Goal: Entertainment & Leisure: Browse casually

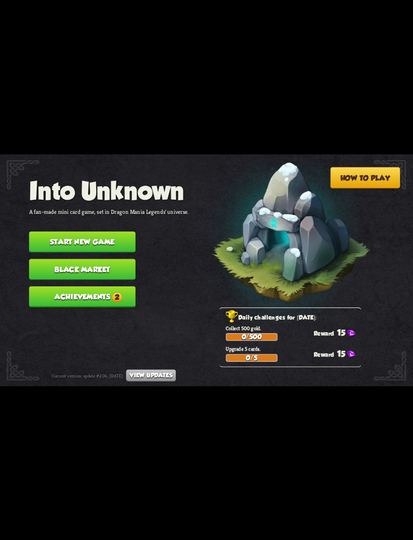
click at [82, 233] on button "Start new game" at bounding box center [82, 242] width 106 height 21
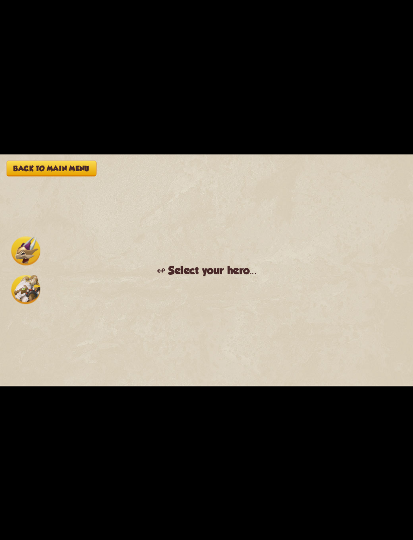
click at [35, 294] on img at bounding box center [25, 289] width 29 height 29
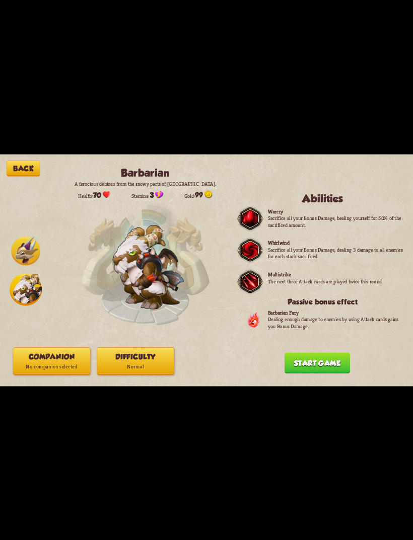
click at [168, 359] on button "Difficulty Normal" at bounding box center [136, 361] width 78 height 28
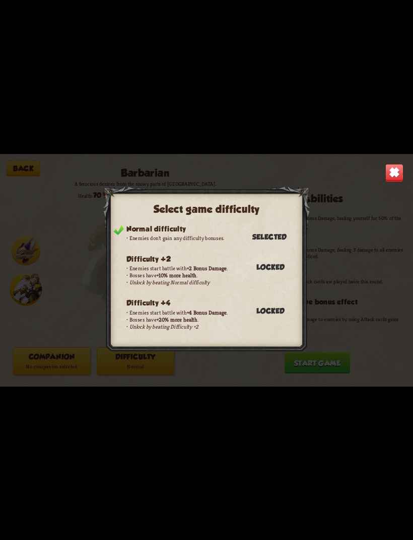
click at [371, 179] on div "Select game difficulty Normal difficulty Enemies don't gain any difficulty bonu…" at bounding box center [206, 270] width 413 height 232
click at [387, 170] on img at bounding box center [394, 173] width 18 height 18
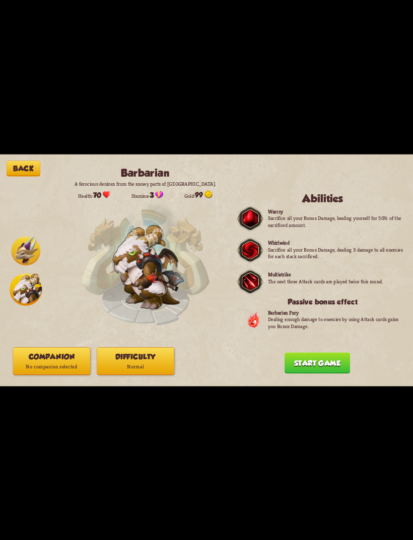
click at [47, 360] on button "Companion No companion selected" at bounding box center [52, 361] width 78 height 28
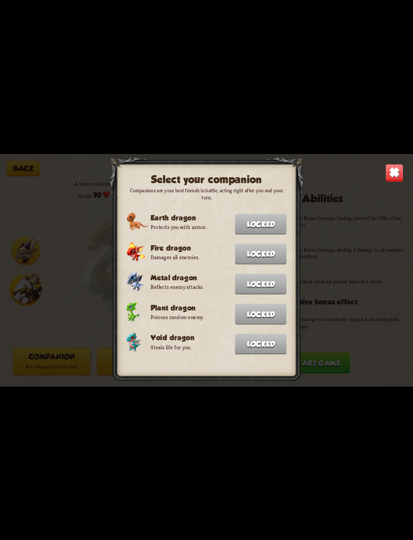
click at [385, 166] on img at bounding box center [394, 173] width 18 height 18
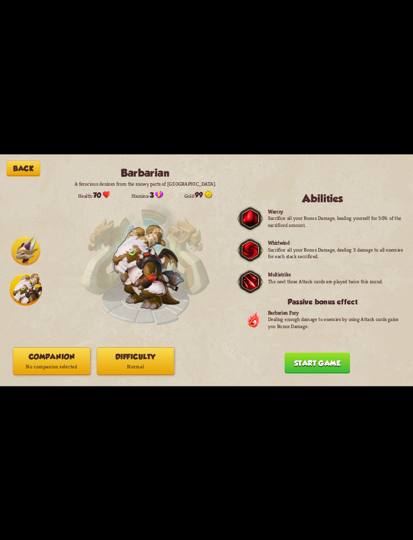
click at [331, 362] on button "Start game" at bounding box center [316, 362] width 65 height 21
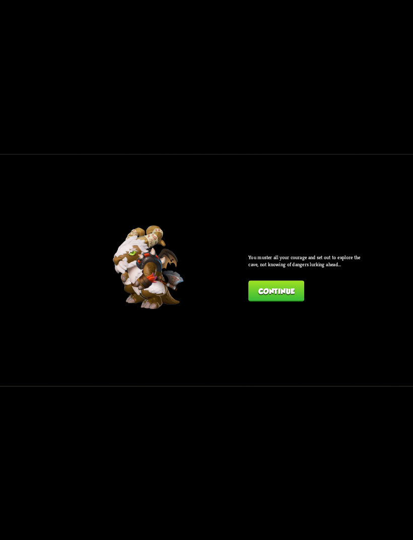
click at [289, 297] on button "Continue" at bounding box center [276, 290] width 56 height 21
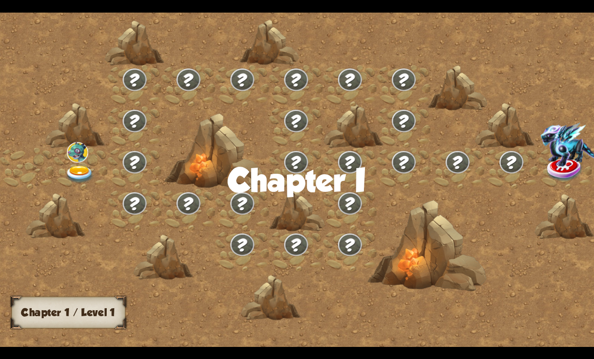
click at [86, 178] on img at bounding box center [80, 175] width 30 height 18
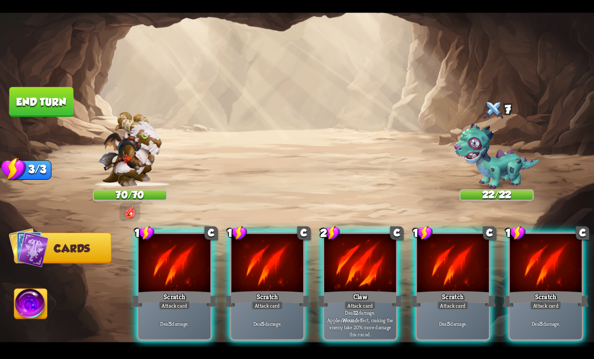
click at [362, 289] on div "Claw" at bounding box center [360, 298] width 86 height 19
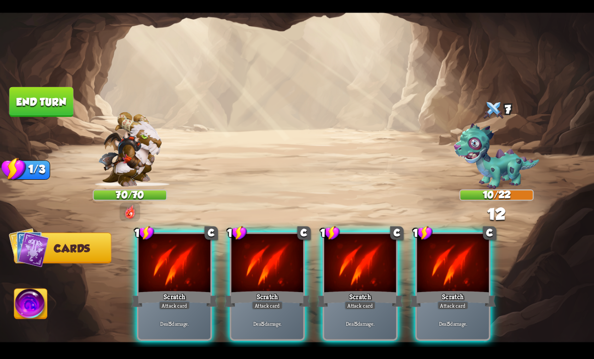
click at [281, 258] on div at bounding box center [268, 264] width 72 height 60
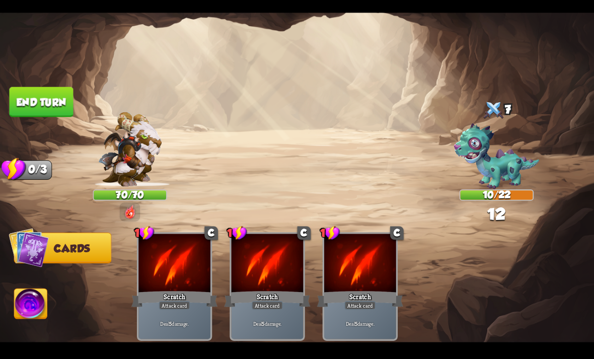
click at [36, 294] on img at bounding box center [31, 304] width 33 height 33
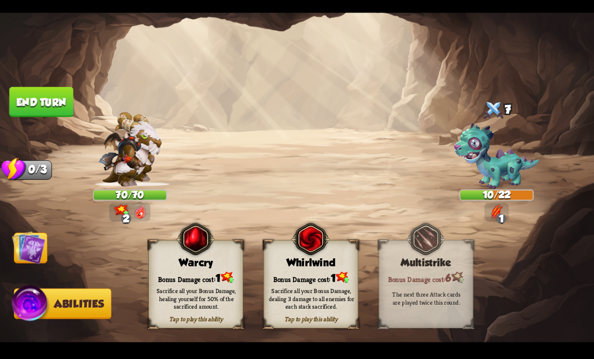
click at [311, 258] on img at bounding box center [310, 238] width 38 height 39
click at [33, 110] on button "End turn" at bounding box center [41, 102] width 64 height 30
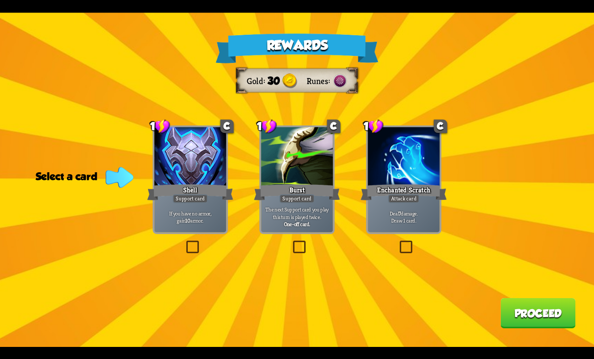
click at [203, 163] on div at bounding box center [191, 157] width 72 height 60
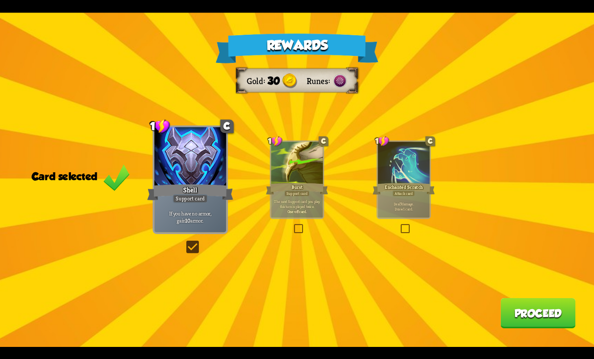
click at [412, 314] on button "Proceed" at bounding box center [537, 313] width 75 height 30
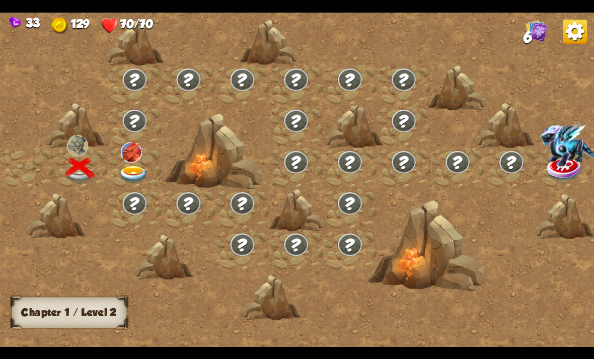
click at [142, 161] on img at bounding box center [131, 152] width 21 height 20
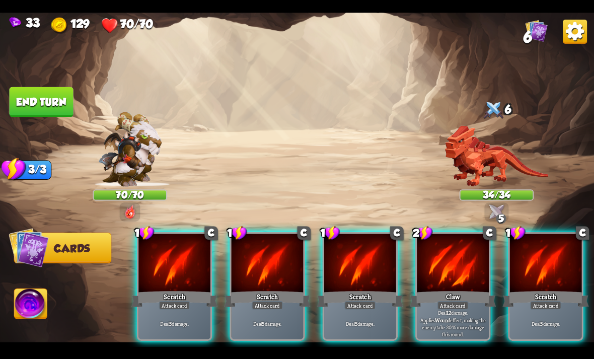
click at [412, 267] on div at bounding box center [453, 264] width 72 height 60
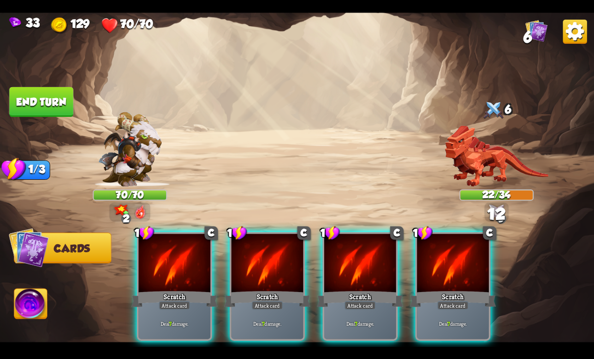
click at [412, 265] on div at bounding box center [453, 264] width 72 height 60
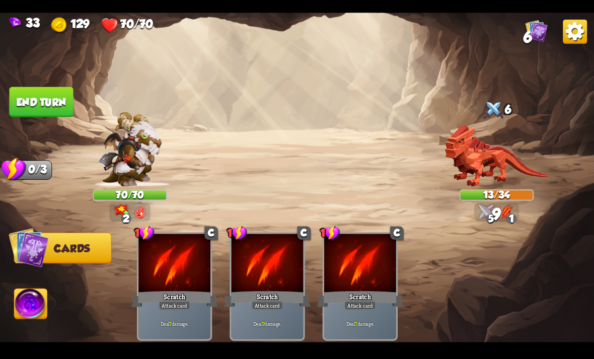
click at [31, 310] on img at bounding box center [31, 304] width 33 height 33
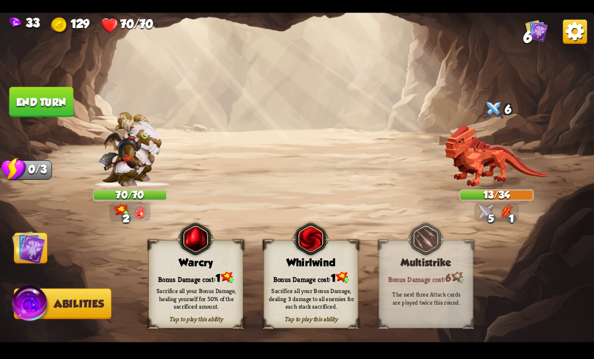
click at [321, 265] on div "Whirlwind" at bounding box center [311, 263] width 94 height 12
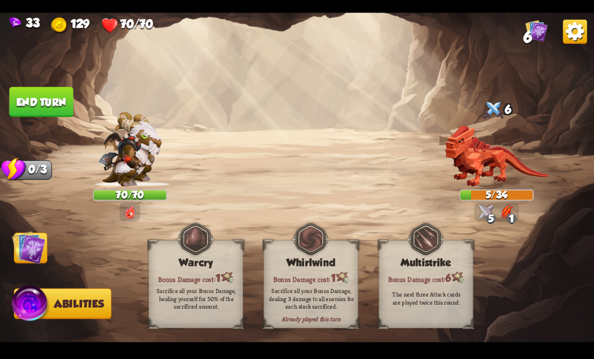
click at [21, 104] on button "End turn" at bounding box center [41, 102] width 64 height 30
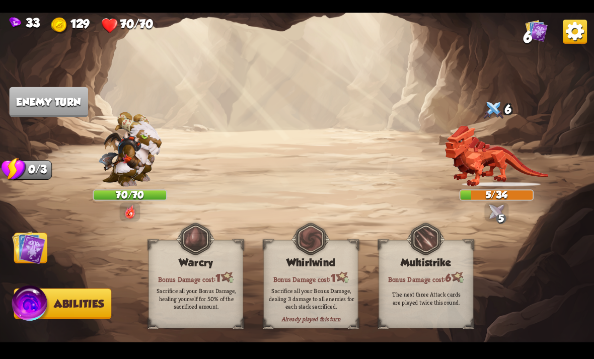
click at [41, 262] on img at bounding box center [28, 247] width 33 height 33
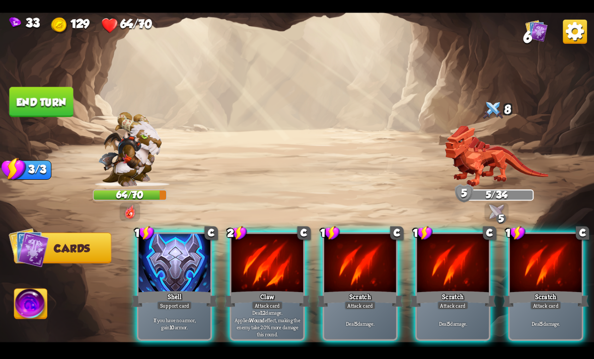
click at [366, 248] on div at bounding box center [360, 264] width 72 height 60
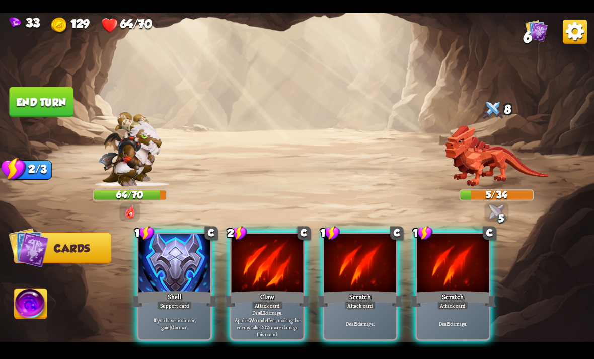
click at [350, 271] on div at bounding box center [360, 264] width 72 height 60
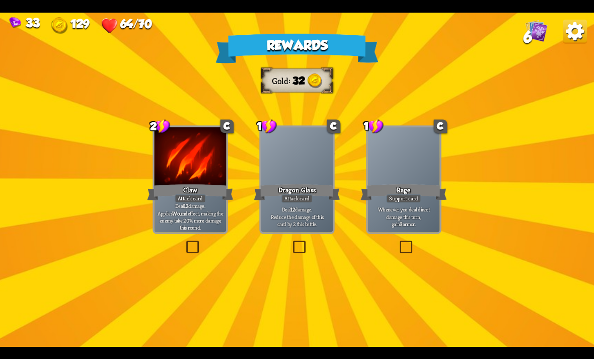
click at [318, 187] on div "Dragon Glass" at bounding box center [297, 191] width 86 height 19
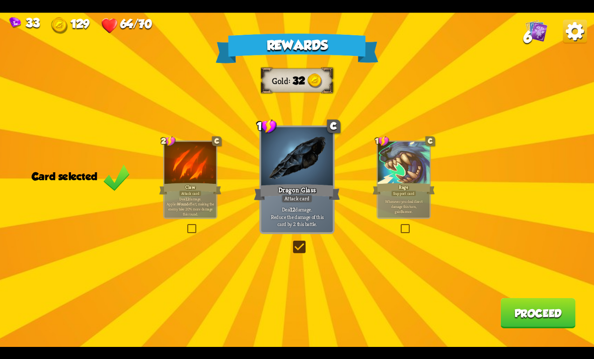
click at [412, 319] on button "Proceed" at bounding box center [537, 313] width 75 height 30
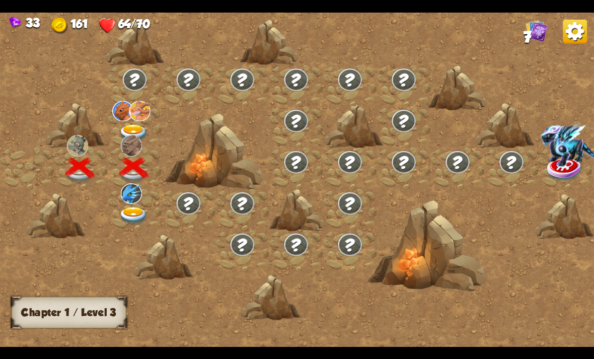
click at [141, 126] on img at bounding box center [134, 133] width 30 height 18
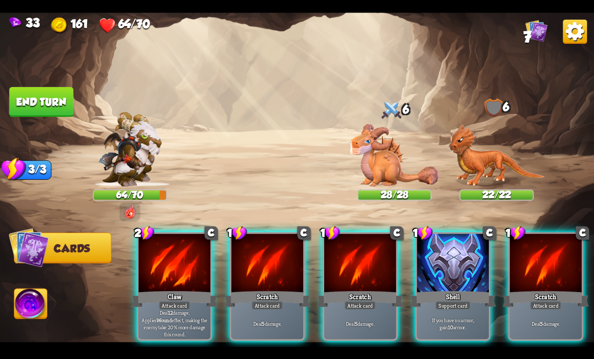
click at [412, 266] on div at bounding box center [453, 264] width 72 height 60
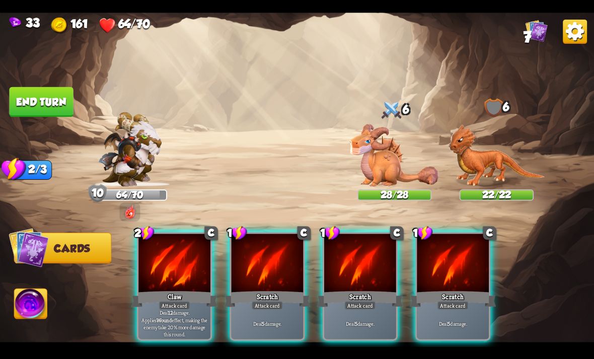
click at [169, 289] on div "Claw" at bounding box center [174, 298] width 86 height 19
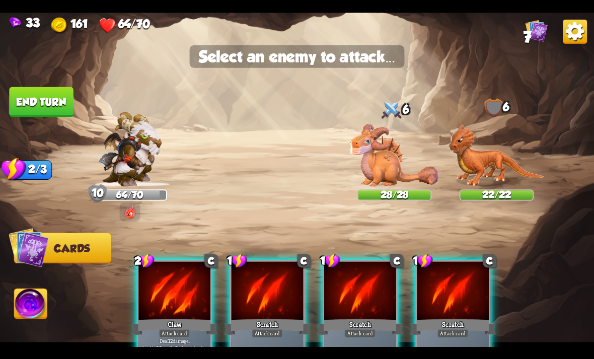
click at [412, 157] on img at bounding box center [496, 155] width 97 height 62
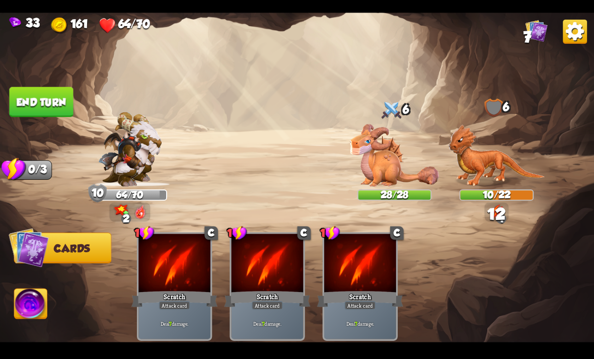
click at [39, 88] on button "End turn" at bounding box center [41, 102] width 64 height 30
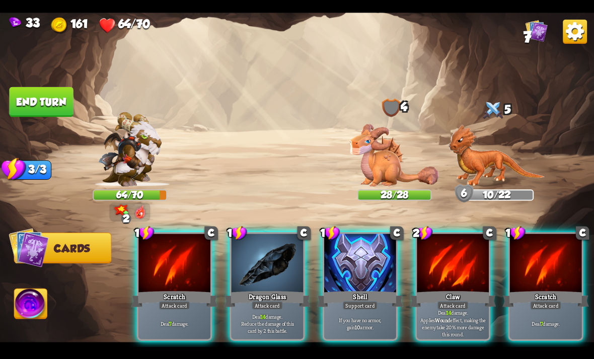
click at [412, 252] on div at bounding box center [453, 264] width 72 height 60
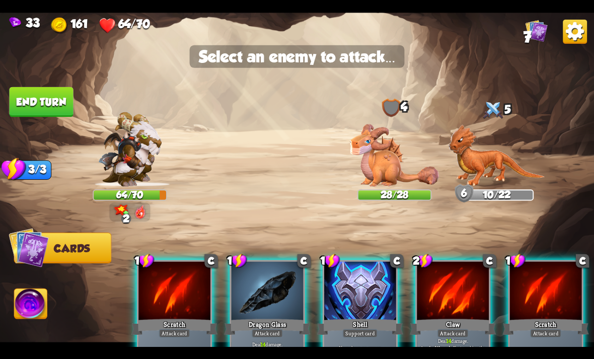
click at [397, 172] on img at bounding box center [394, 155] width 89 height 63
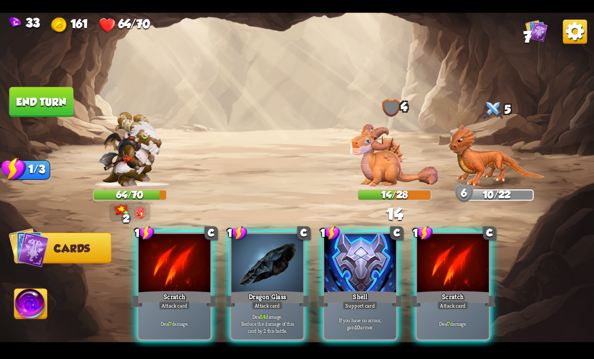
click at [272, 265] on div at bounding box center [268, 264] width 72 height 60
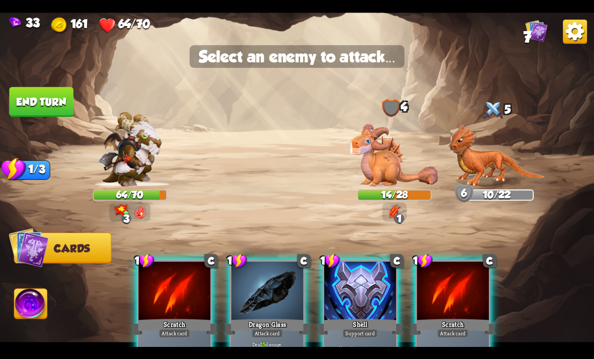
click at [412, 153] on img at bounding box center [496, 155] width 97 height 62
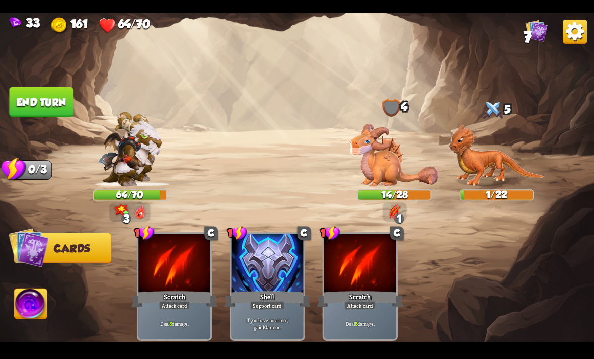
click at [20, 291] on img at bounding box center [31, 304] width 33 height 33
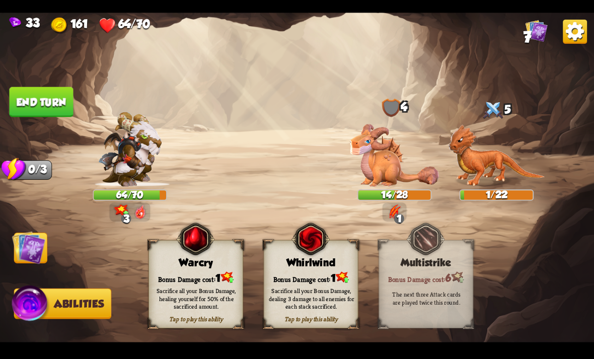
click at [326, 270] on div "Tap to play this ability Whirlwind Bonus Damage cost: 1 Sacrifice all your Bonu…" at bounding box center [311, 284] width 95 height 88
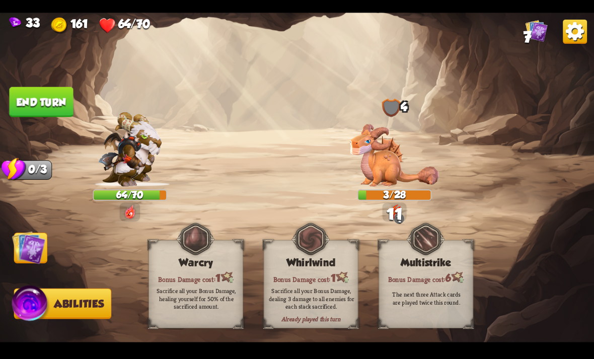
click at [32, 93] on button "End turn" at bounding box center [41, 102] width 64 height 30
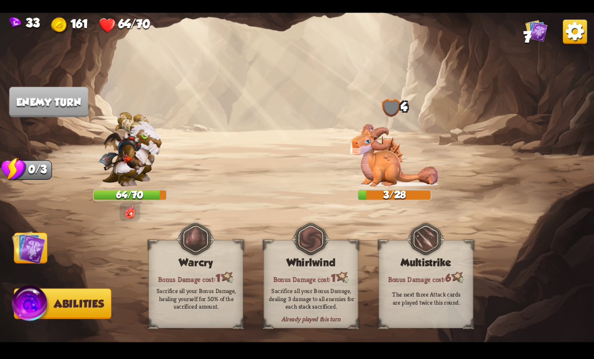
click at [27, 257] on img at bounding box center [28, 247] width 33 height 33
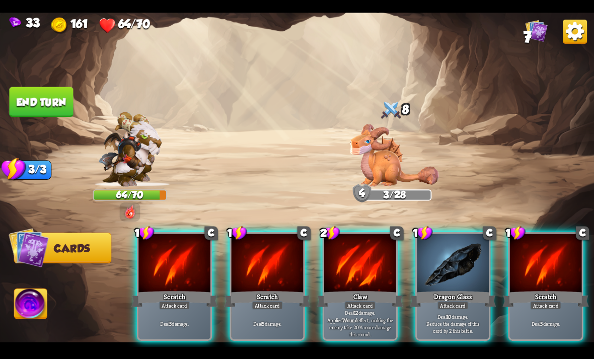
click at [361, 266] on div at bounding box center [360, 264] width 72 height 60
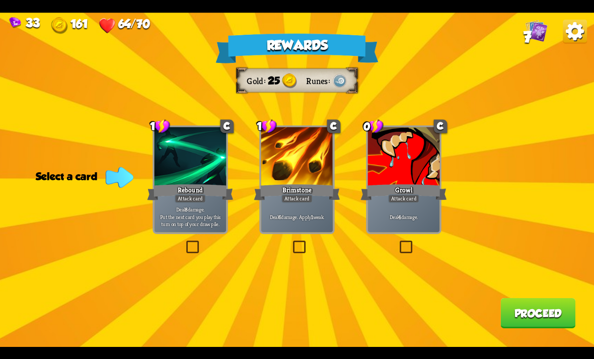
click at [410, 176] on div at bounding box center [404, 157] width 72 height 60
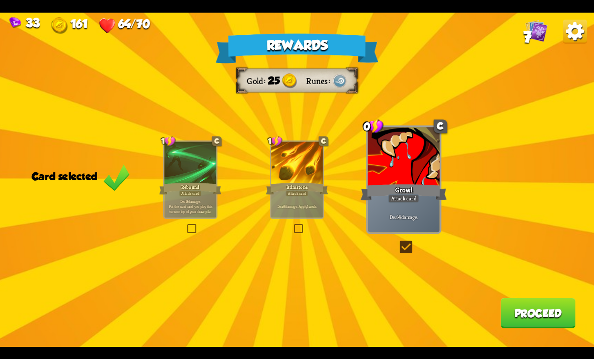
click at [412, 315] on button "Proceed" at bounding box center [537, 313] width 75 height 30
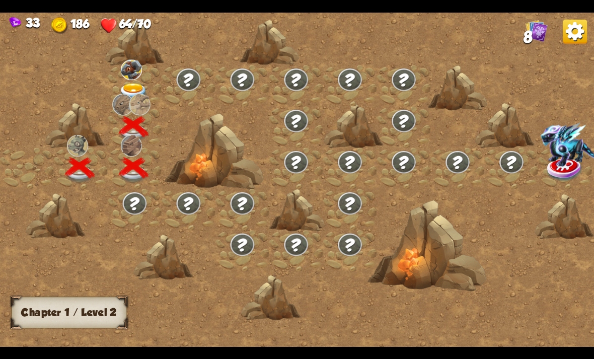
click at [136, 85] on img at bounding box center [134, 92] width 30 height 18
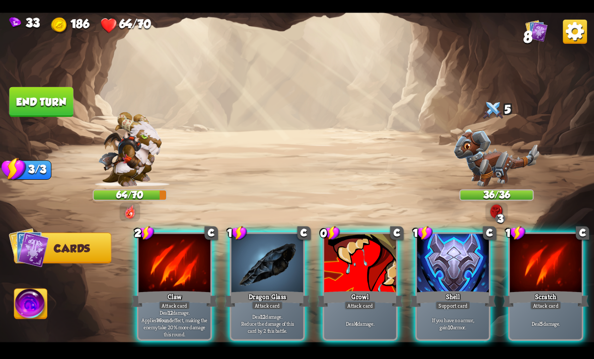
click at [179, 309] on p "Deal 12 damage. Applies Wound effect, making the enemy take 20% more damage thi…" at bounding box center [174, 323] width 68 height 28
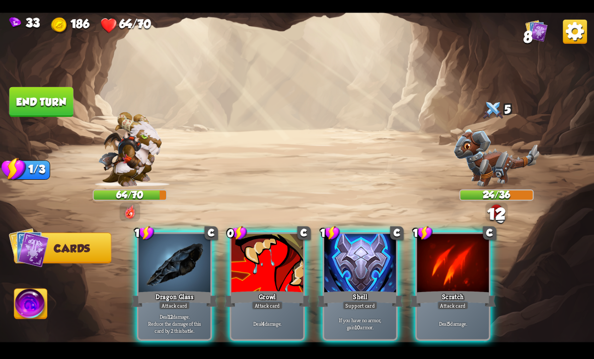
click at [196, 272] on div at bounding box center [174, 264] width 72 height 60
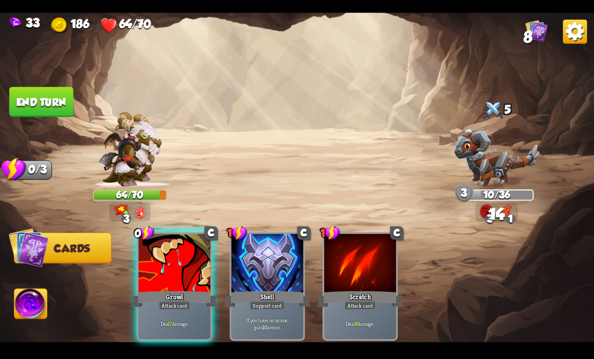
click at [190, 257] on div at bounding box center [174, 264] width 72 height 60
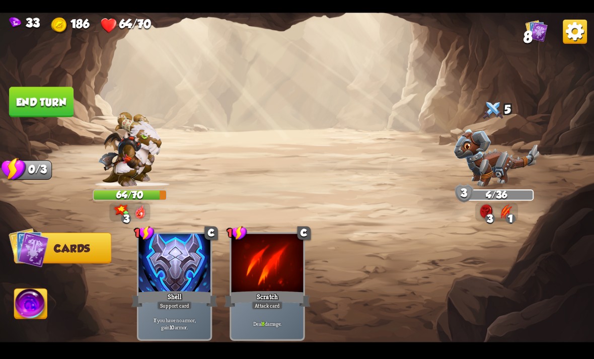
click at [36, 316] on img at bounding box center [31, 304] width 33 height 33
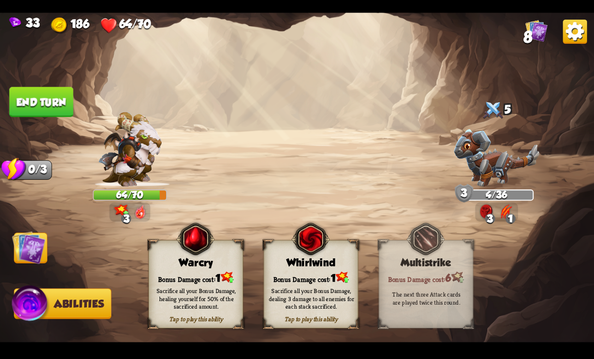
click at [309, 257] on img at bounding box center [310, 238] width 38 height 39
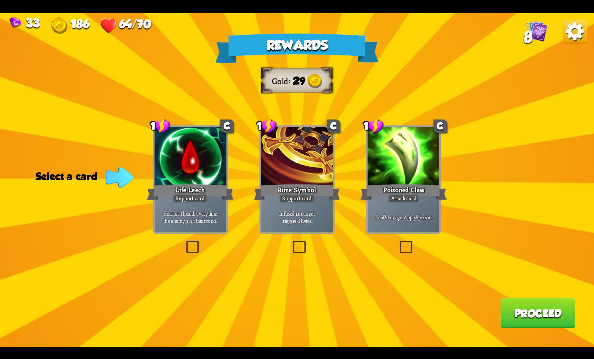
click at [412, 163] on div at bounding box center [404, 157] width 72 height 60
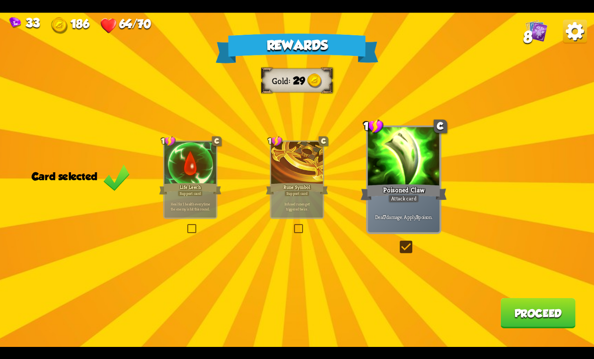
click at [412, 317] on button "Proceed" at bounding box center [537, 313] width 75 height 30
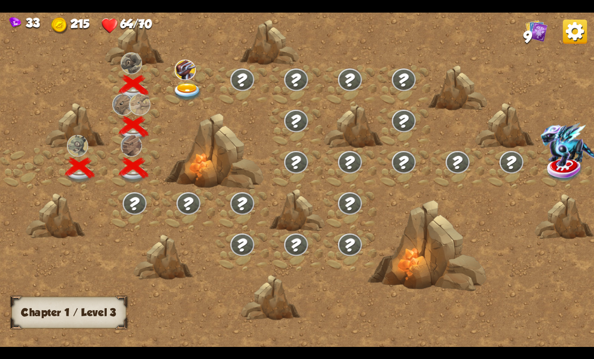
click at [177, 88] on img at bounding box center [188, 92] width 30 height 18
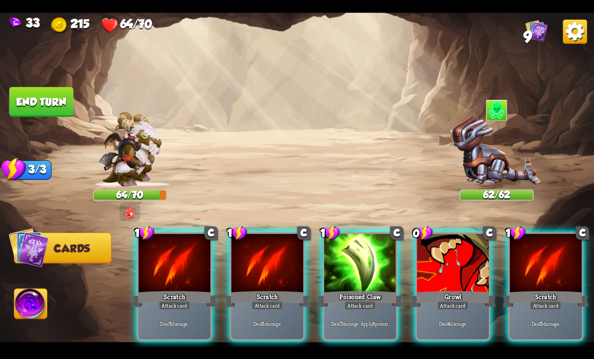
click at [274, 289] on div "Scratch" at bounding box center [267, 298] width 86 height 19
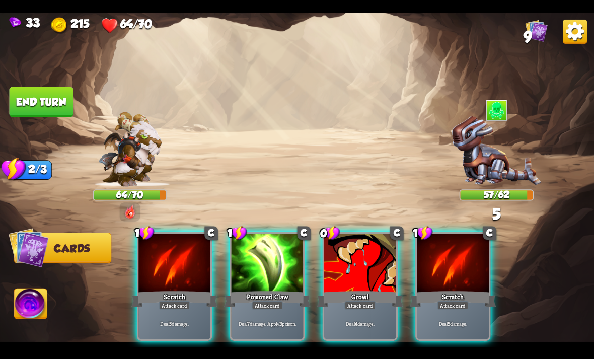
click at [274, 272] on div at bounding box center [268, 264] width 72 height 60
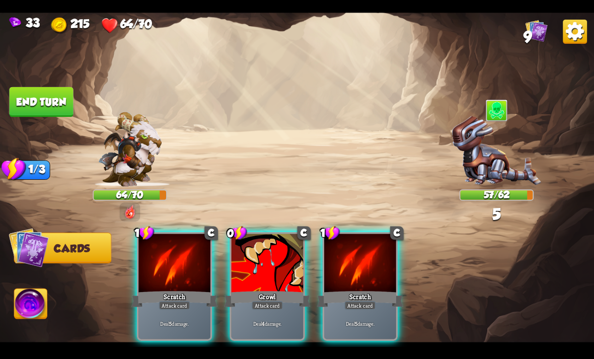
click at [279, 265] on div at bounding box center [268, 264] width 72 height 60
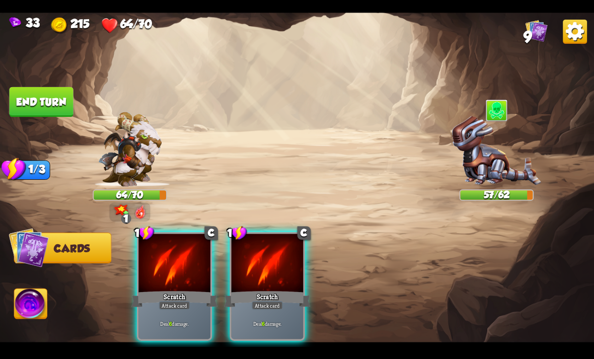
click at [162, 255] on div at bounding box center [174, 264] width 72 height 60
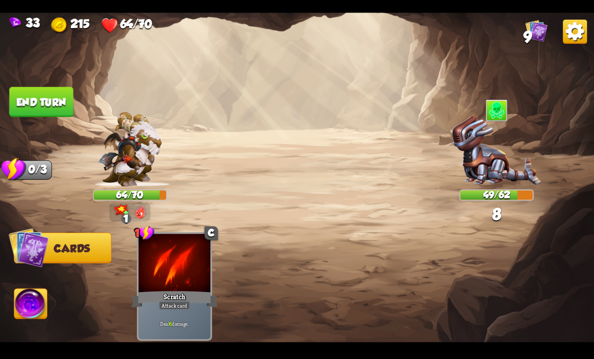
click at [37, 117] on img at bounding box center [297, 180] width 594 height 334
click at [45, 111] on button "End turn" at bounding box center [41, 102] width 64 height 30
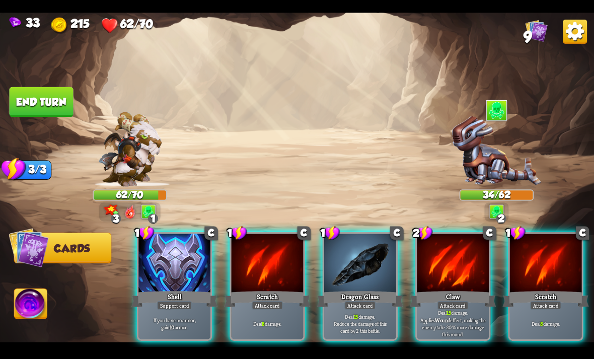
click at [412, 289] on div "Claw" at bounding box center [453, 298] width 86 height 19
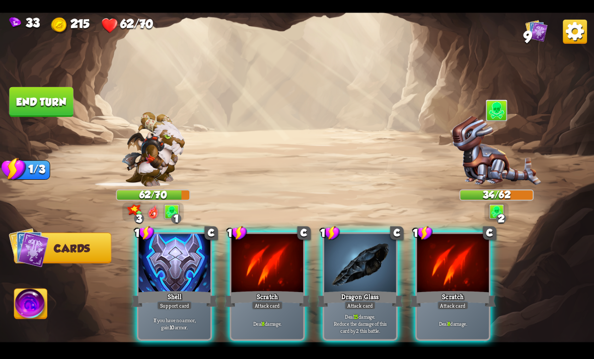
click at [359, 253] on div at bounding box center [360, 264] width 72 height 60
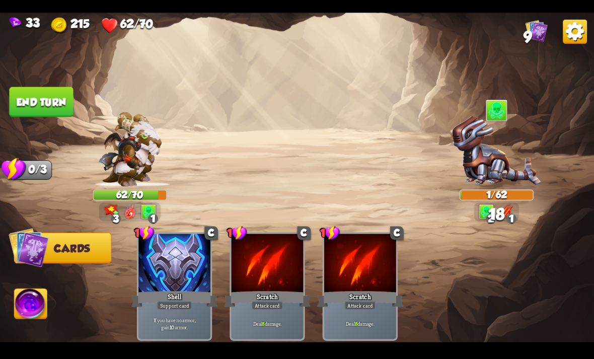
click at [25, 297] on img at bounding box center [31, 304] width 33 height 33
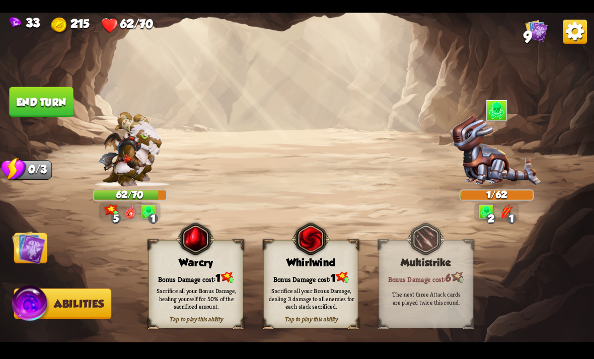
click at [169, 274] on div "Bonus Damage cost: 1" at bounding box center [196, 277] width 94 height 14
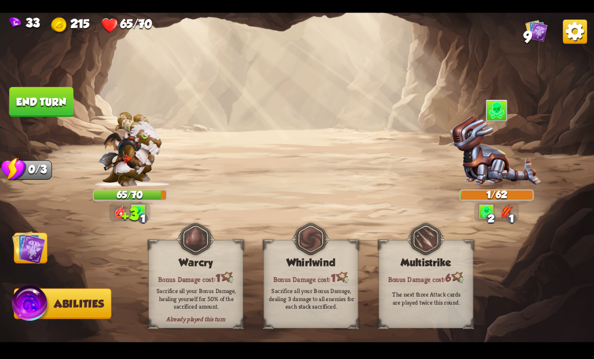
click at [37, 90] on button "End turn" at bounding box center [41, 102] width 64 height 30
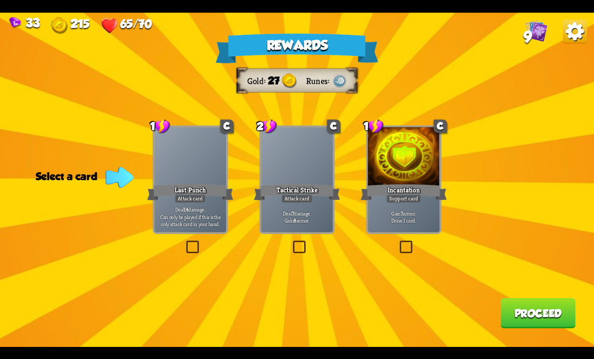
click at [412, 169] on div at bounding box center [404, 157] width 72 height 60
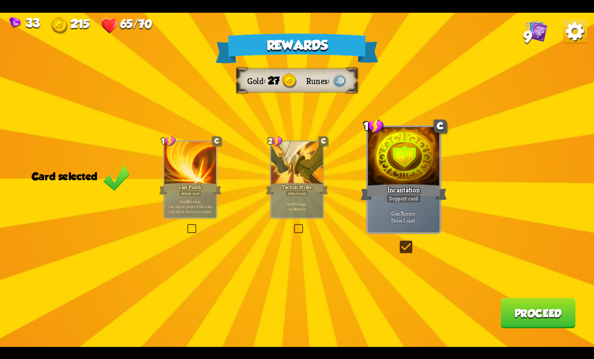
click at [412, 318] on button "Proceed" at bounding box center [537, 313] width 75 height 30
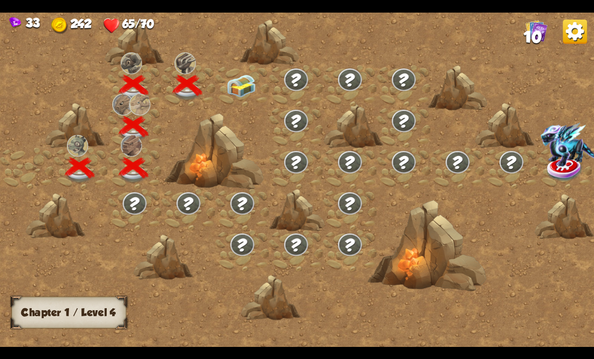
click at [238, 96] on img at bounding box center [241, 85] width 30 height 23
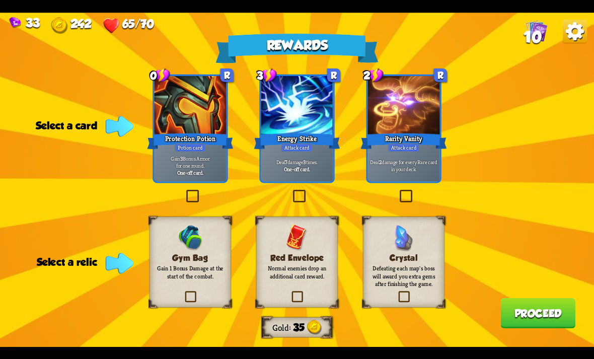
click at [204, 268] on p "Gain 1 Bonus Damage at the start of the combat." at bounding box center [190, 272] width 66 height 16
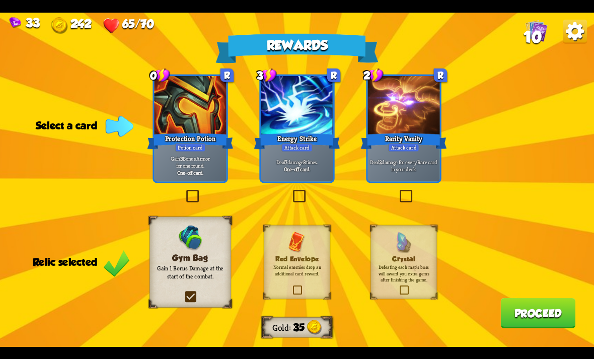
click at [216, 146] on div "Protection Potion" at bounding box center [190, 140] width 86 height 19
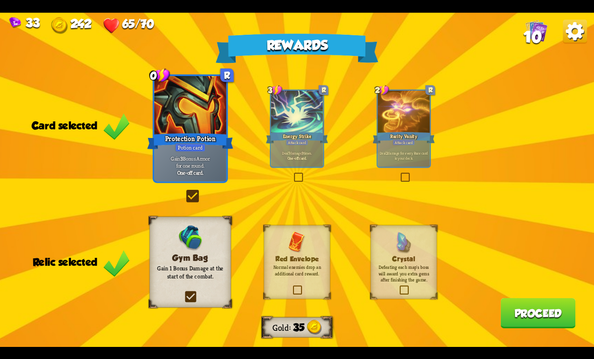
click at [307, 127] on div at bounding box center [297, 113] width 52 height 44
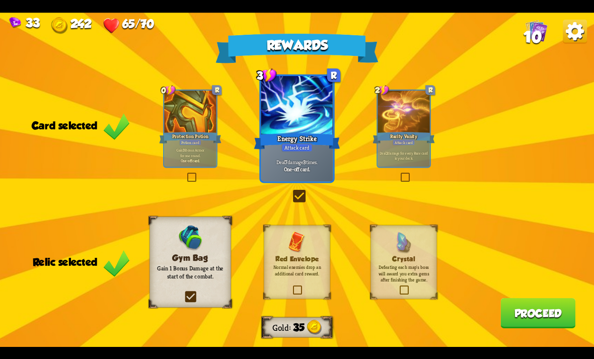
click at [412, 119] on div at bounding box center [403, 113] width 52 height 44
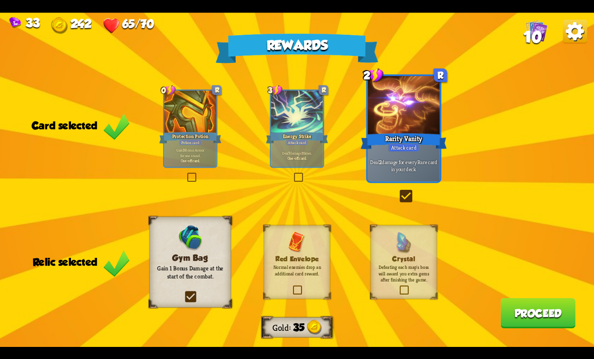
click at [412, 315] on button "Proceed" at bounding box center [537, 313] width 75 height 30
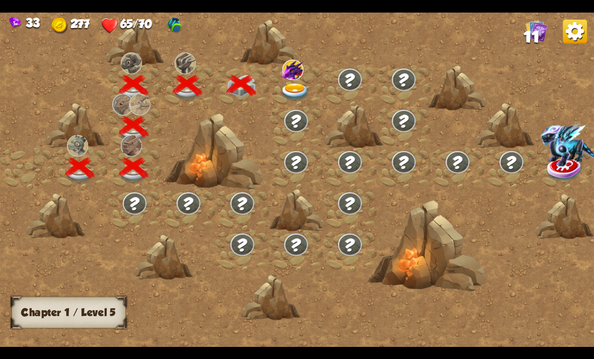
click at [297, 98] on img at bounding box center [295, 92] width 30 height 18
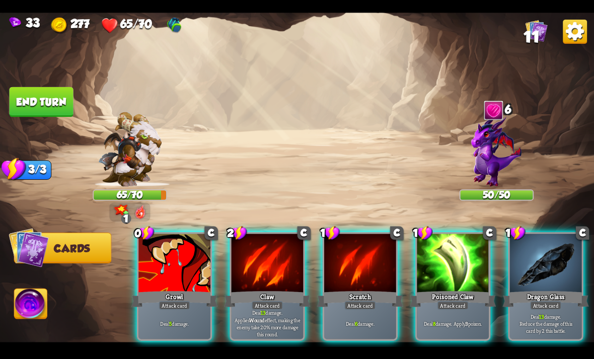
click at [276, 258] on div at bounding box center [268, 264] width 72 height 60
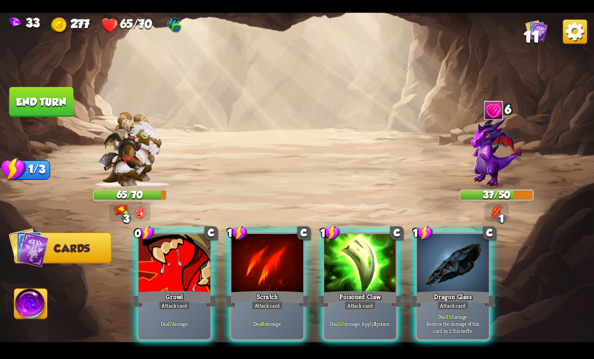
click at [171, 234] on div at bounding box center [174, 264] width 72 height 60
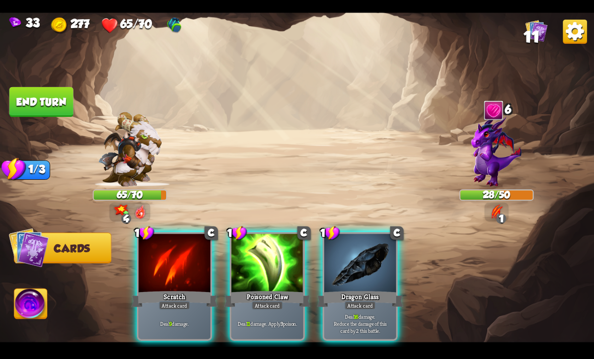
click at [361, 235] on div at bounding box center [360, 264] width 72 height 60
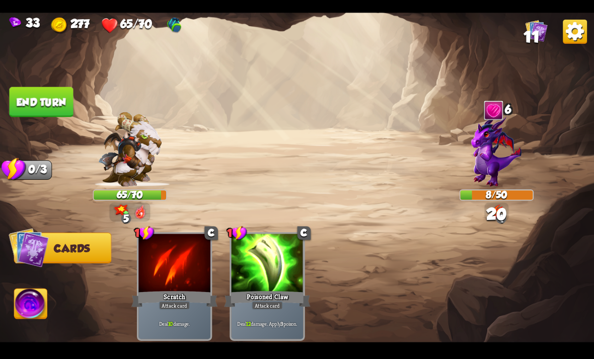
click at [23, 303] on img at bounding box center [31, 304] width 33 height 33
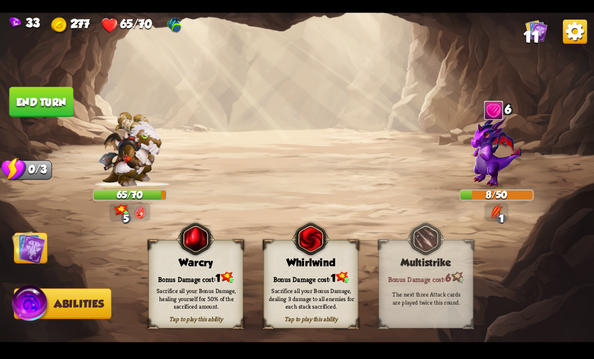
click at [326, 273] on div "Bonus Damage cost: 1" at bounding box center [311, 277] width 94 height 14
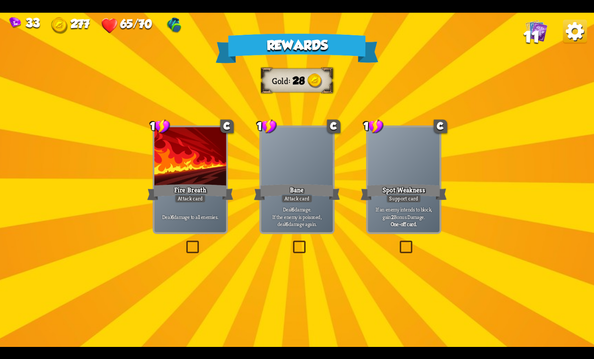
click at [264, 156] on div at bounding box center [297, 157] width 72 height 60
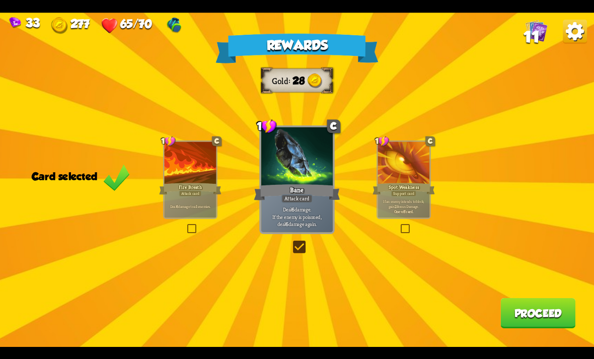
click at [412, 316] on button "Proceed" at bounding box center [537, 313] width 75 height 30
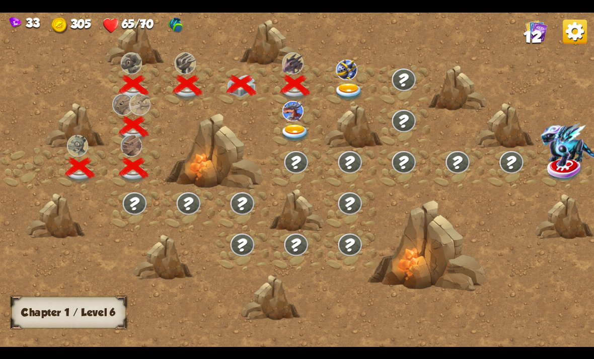
click at [297, 126] on img at bounding box center [295, 133] width 30 height 18
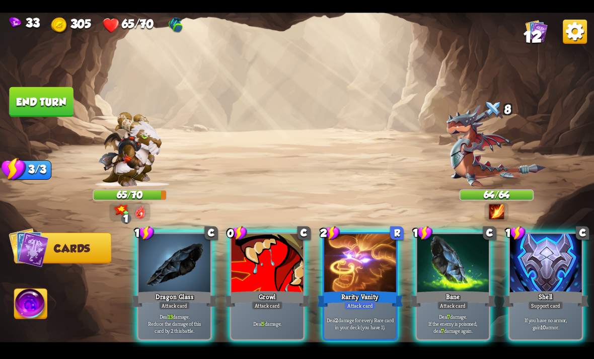
click at [412, 248] on div at bounding box center [546, 264] width 72 height 60
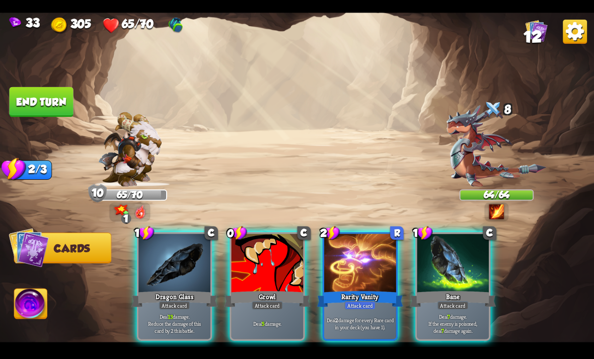
click at [279, 249] on div at bounding box center [268, 264] width 72 height 60
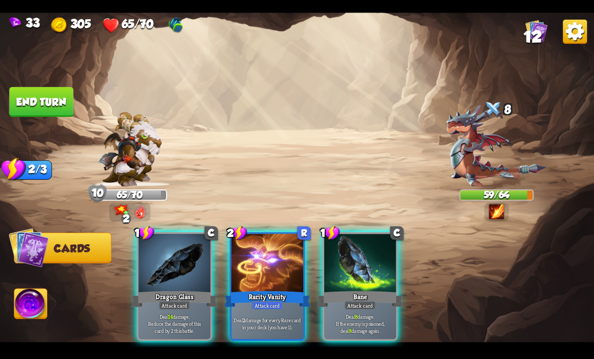
click at [362, 255] on div at bounding box center [360, 264] width 72 height 60
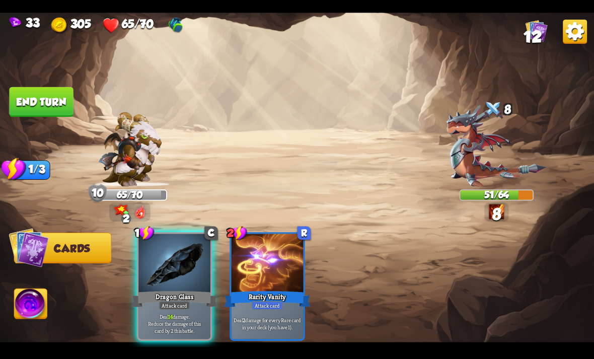
click at [174, 252] on div at bounding box center [174, 264] width 72 height 60
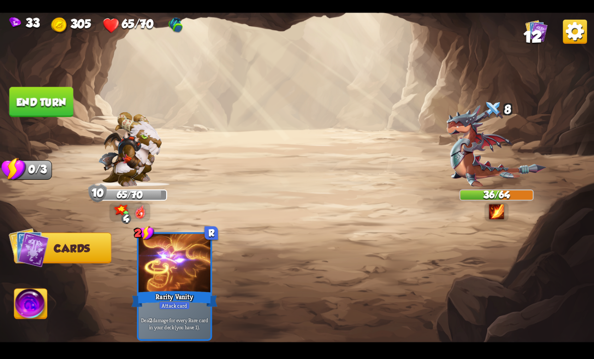
click at [35, 116] on img at bounding box center [297, 180] width 594 height 334
click at [48, 102] on button "End turn" at bounding box center [41, 102] width 64 height 30
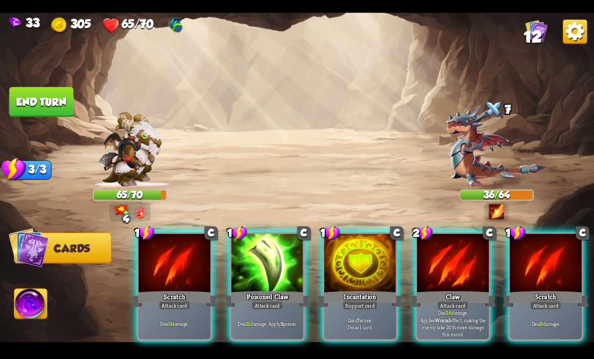
click at [412, 273] on div at bounding box center [453, 264] width 72 height 60
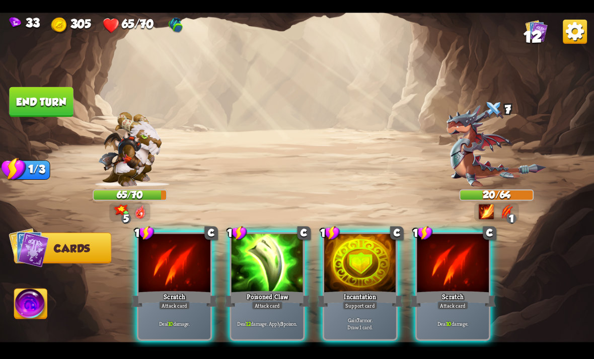
click at [289, 258] on div at bounding box center [268, 264] width 72 height 60
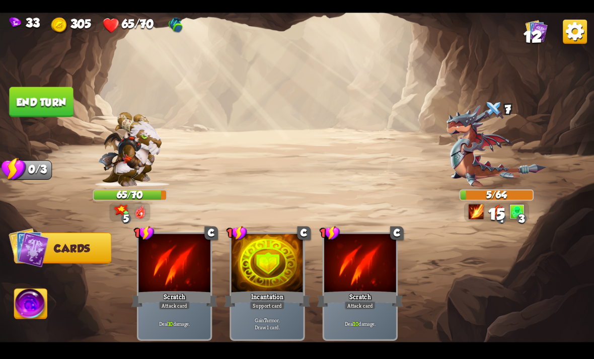
click at [25, 321] on img at bounding box center [31, 304] width 33 height 33
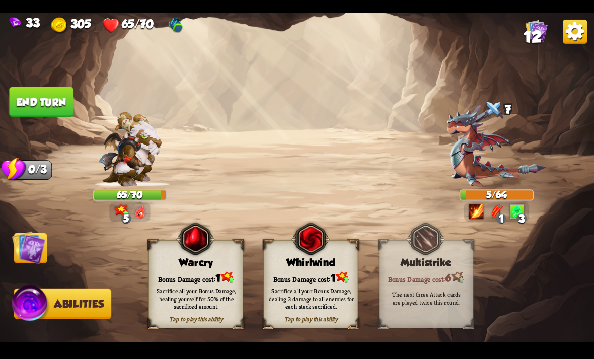
click at [292, 299] on div "Sacrifice all your Bonus Damage, dealing 3 damage to all enemies for each stack…" at bounding box center [312, 298] width 86 height 24
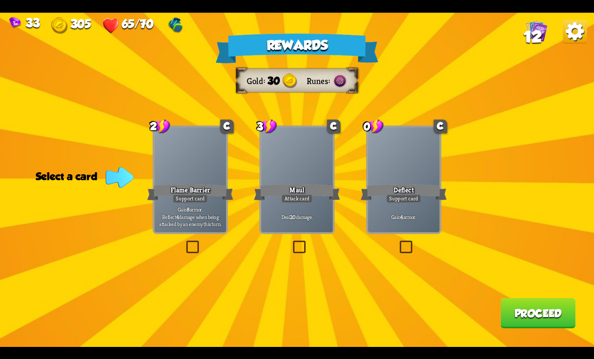
click at [412, 189] on div "Deflect" at bounding box center [403, 191] width 86 height 19
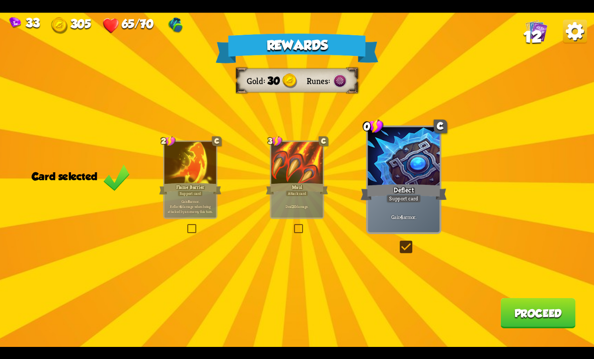
click at [412, 300] on button "Proceed" at bounding box center [537, 313] width 75 height 30
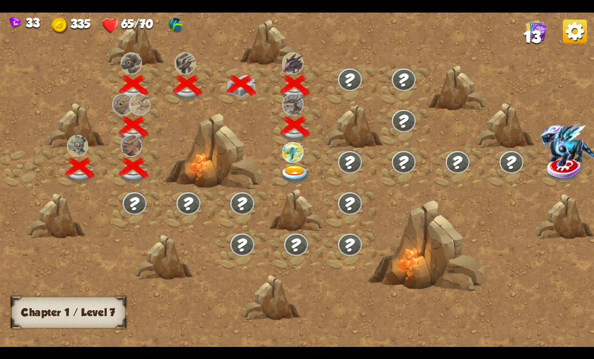
click at [286, 168] on img at bounding box center [295, 175] width 30 height 18
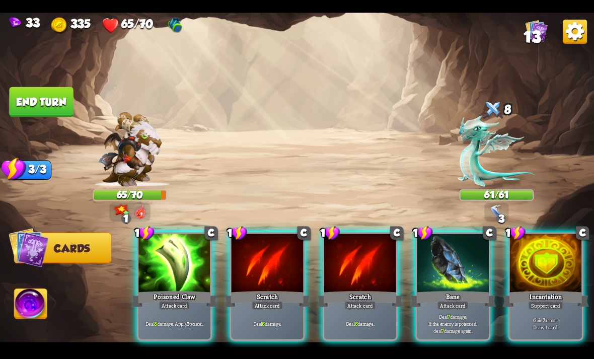
click at [157, 290] on div "Poisoned Claw" at bounding box center [174, 298] width 86 height 19
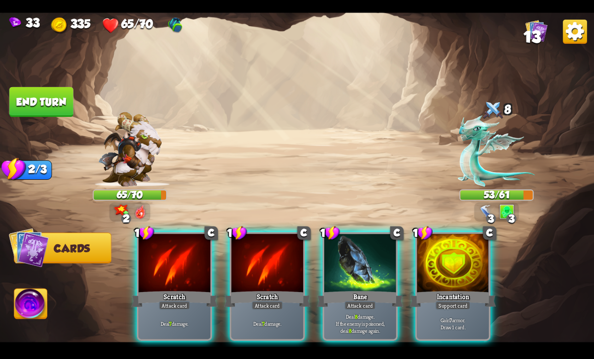
click at [412, 308] on div "Gain 7 armor. Draw 1 card." at bounding box center [453, 323] width 72 height 31
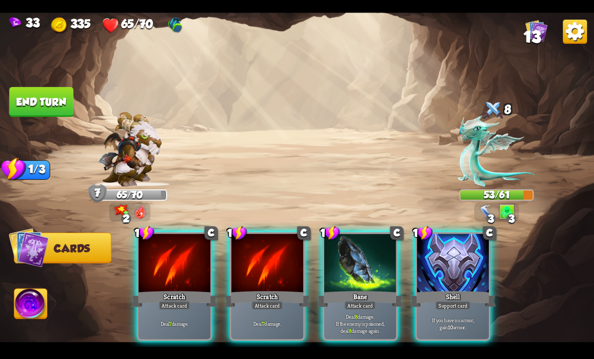
click at [360, 271] on div at bounding box center [360, 264] width 72 height 60
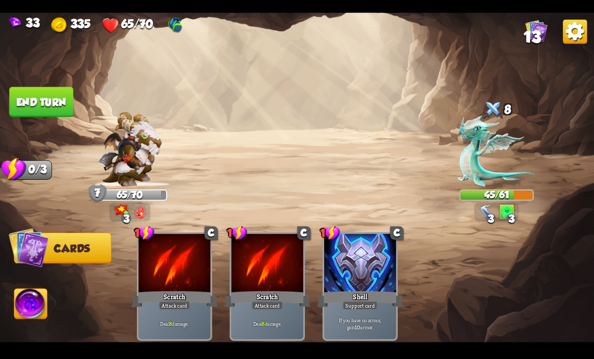
click at [38, 98] on button "End turn" at bounding box center [41, 102] width 64 height 30
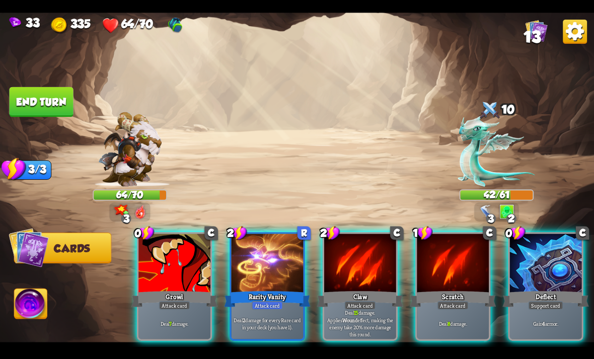
click at [412, 301] on div "Support card" at bounding box center [545, 305] width 35 height 9
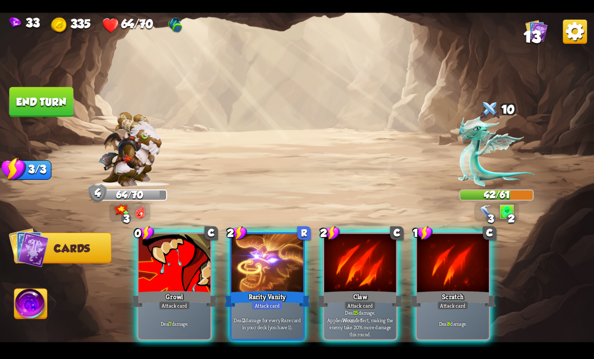
click at [366, 301] on div "Attack card" at bounding box center [359, 305] width 31 height 9
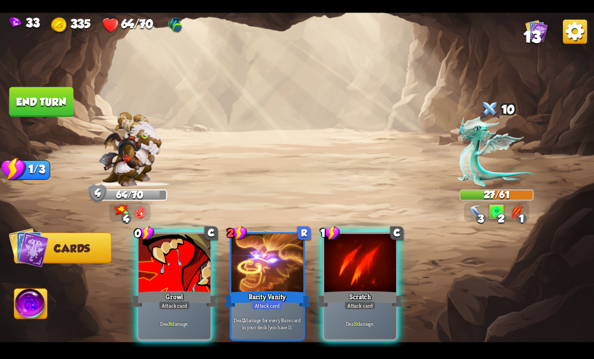
click at [185, 289] on div "Growl" at bounding box center [174, 298] width 86 height 19
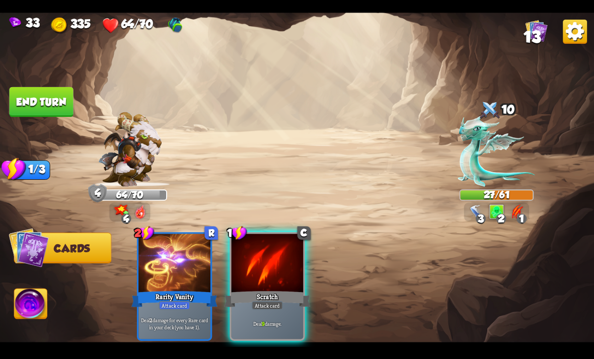
click at [262, 308] on div "Deal 9 damage." at bounding box center [268, 323] width 72 height 31
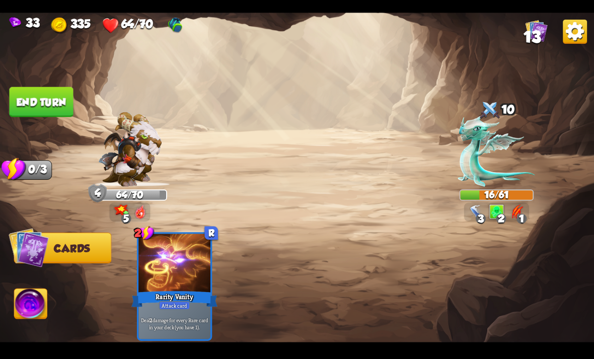
click at [28, 300] on img at bounding box center [31, 304] width 33 height 33
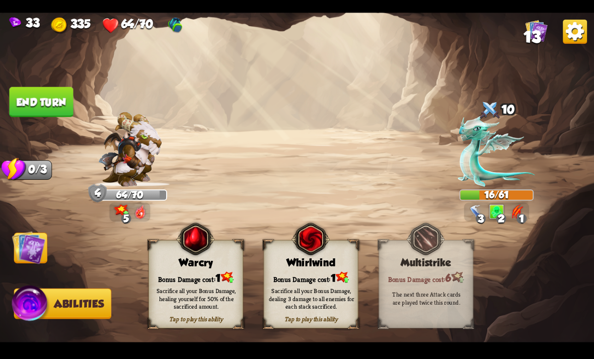
click at [317, 298] on div "Sacrifice all your Bonus Damage, dealing 3 damage to all enemies for each stack…" at bounding box center [312, 298] width 86 height 24
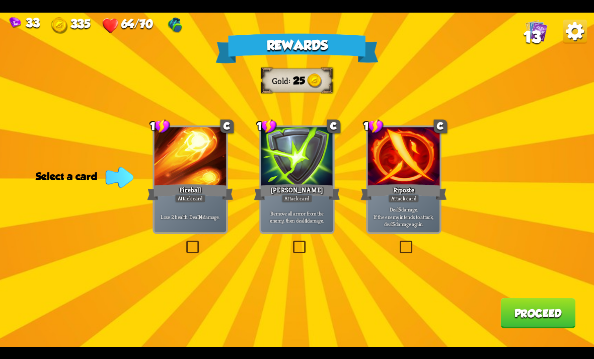
click at [297, 220] on p "Remove all armor from the enemy, then deal 4 damage." at bounding box center [297, 216] width 68 height 14
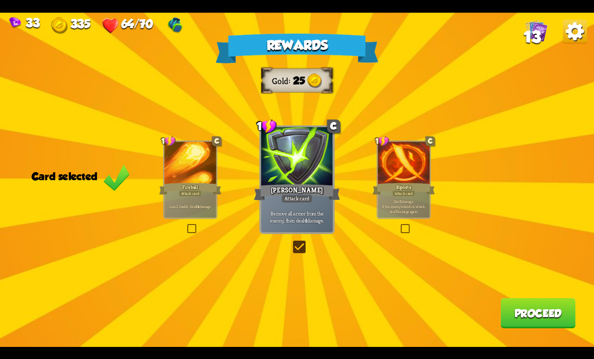
click at [406, 218] on div "1 C Riposte Attack card Deal 5 damage. If the enemy intends to attack, deal 5 d…" at bounding box center [403, 179] width 54 height 79
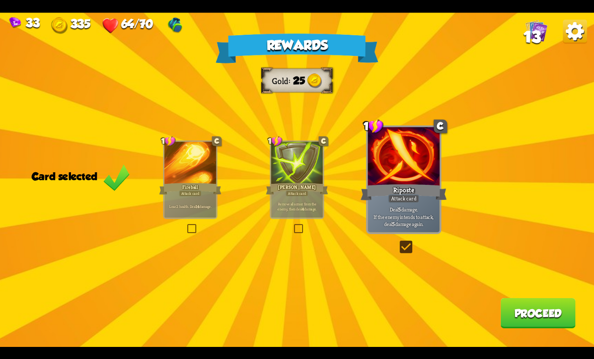
click at [412, 323] on button "Proceed" at bounding box center [537, 313] width 75 height 30
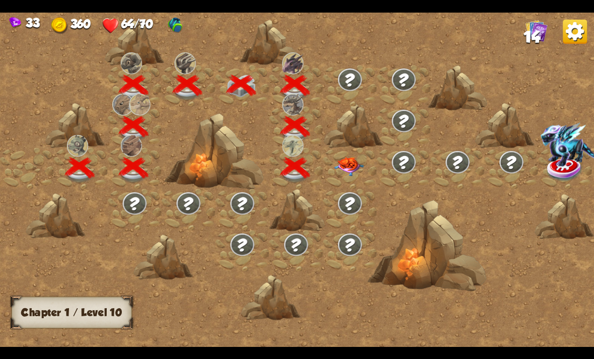
click at [358, 170] on img at bounding box center [349, 166] width 30 height 19
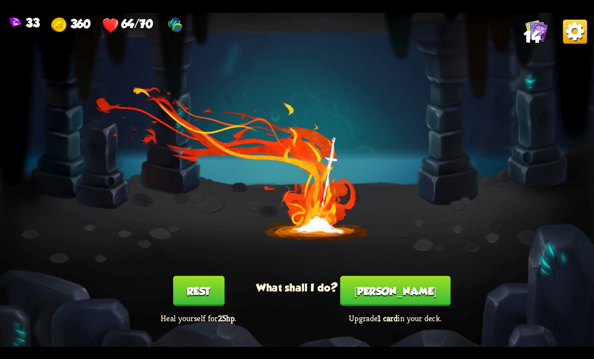
click at [405, 288] on button "[PERSON_NAME]" at bounding box center [395, 290] width 110 height 30
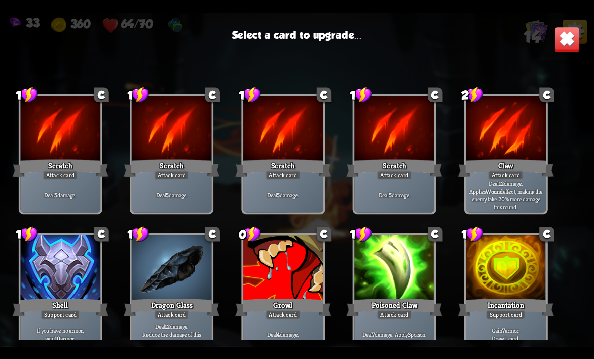
click at [333, 247] on div "1 C Scratch Attack card Deal 5 damage. 1 C Scratch Attack card Deal 5 damage. 1…" at bounding box center [297, 203] width 594 height 274
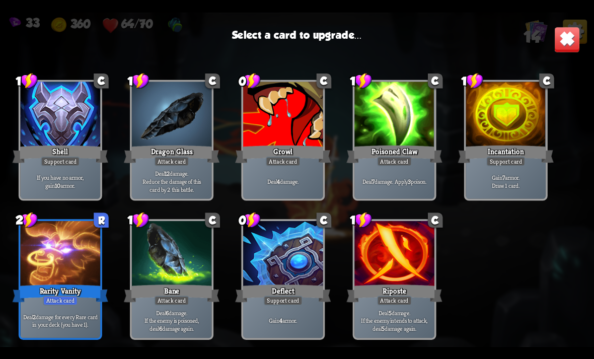
scroll to position [166, 0]
click at [50, 261] on div at bounding box center [61, 254] width 80 height 67
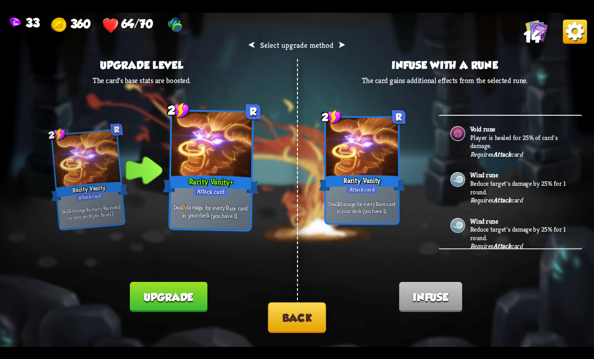
click at [293, 318] on button "Back" at bounding box center [297, 317] width 58 height 31
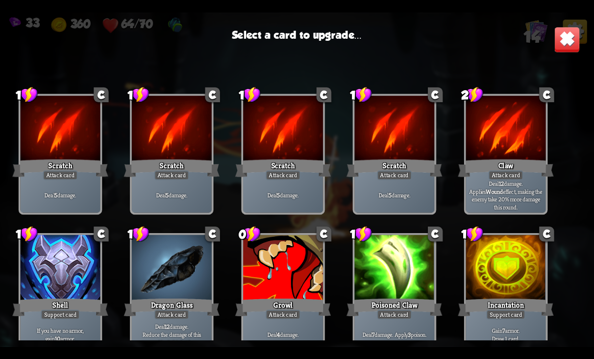
click at [203, 285] on div at bounding box center [172, 268] width 80 height 67
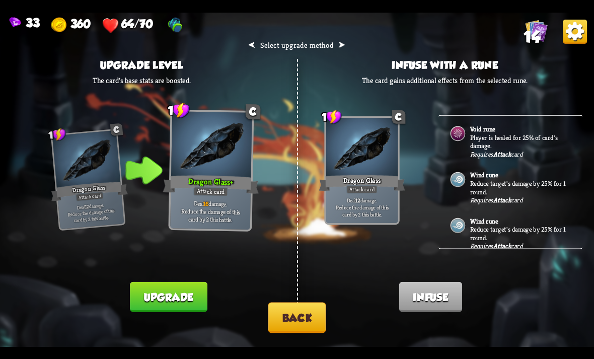
click at [183, 303] on button "Upgrade" at bounding box center [168, 296] width 77 height 30
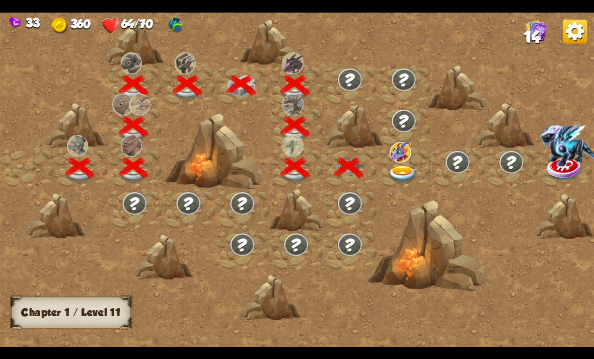
scroll to position [0, 153]
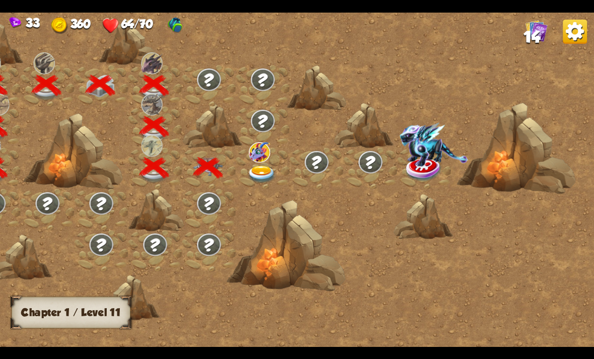
click at [272, 174] on img at bounding box center [262, 175] width 30 height 18
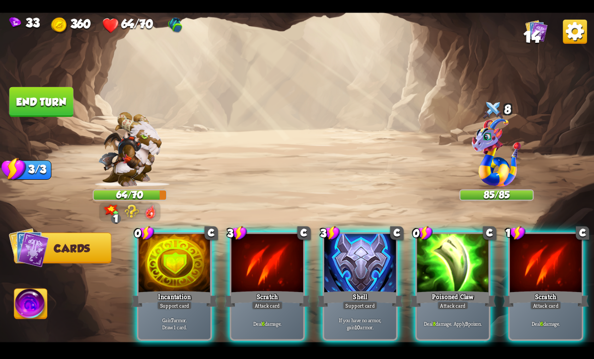
click at [195, 289] on div "Incantation" at bounding box center [174, 298] width 86 height 19
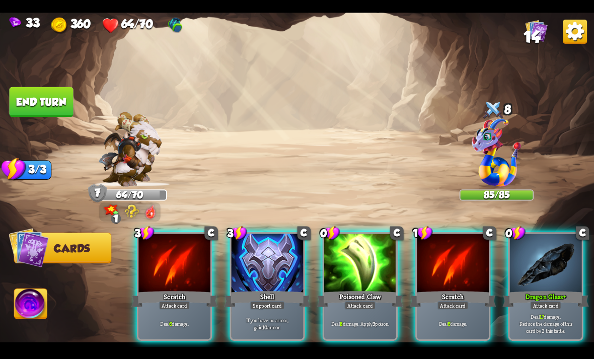
click at [361, 320] on p "Deal 8 damage. Apply 3 poison." at bounding box center [360, 323] width 68 height 7
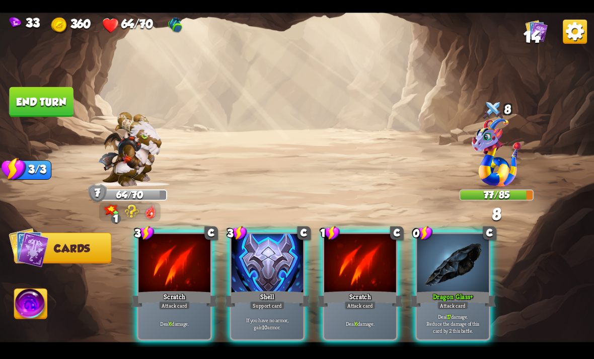
click at [343, 308] on div "Deal 6 damage." at bounding box center [360, 323] width 72 height 31
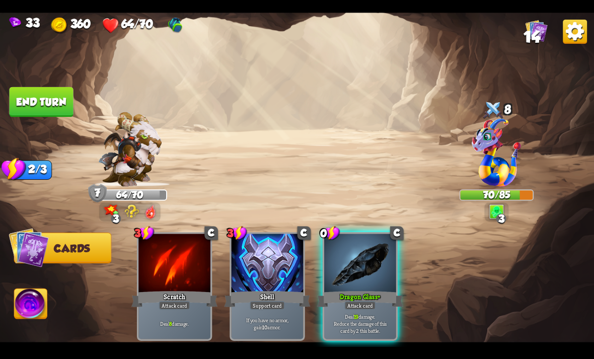
click at [382, 289] on div "Dragon Glass+" at bounding box center [360, 298] width 86 height 19
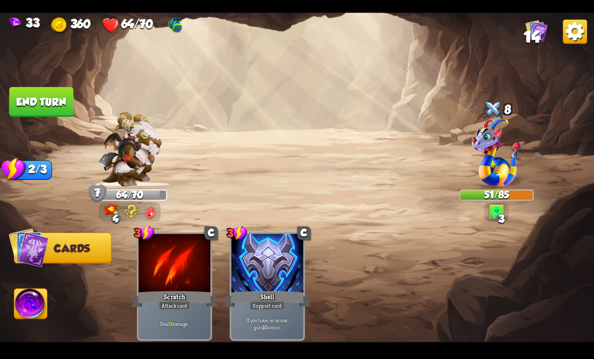
click at [58, 105] on button "End turn" at bounding box center [41, 102] width 64 height 30
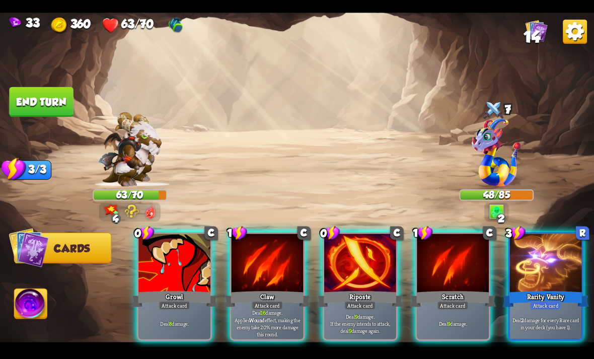
click at [275, 308] on div "Deal 16 damage. Applies Wound effect, making the enemy take 20% more damage thi…" at bounding box center [268, 323] width 72 height 31
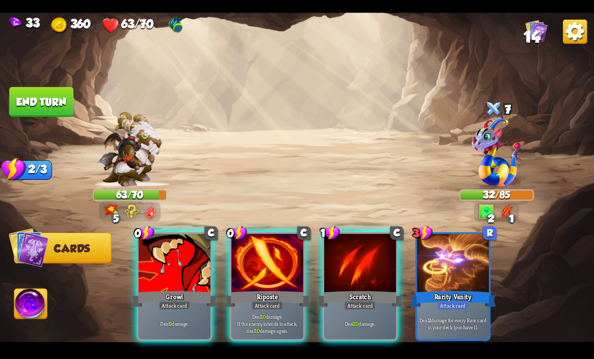
click at [384, 320] on p "Deal 10 damage." at bounding box center [360, 323] width 68 height 7
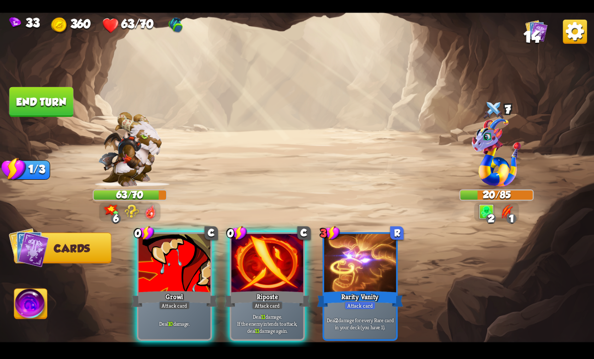
click at [191, 308] on div "Deal 10 damage." at bounding box center [174, 323] width 72 height 31
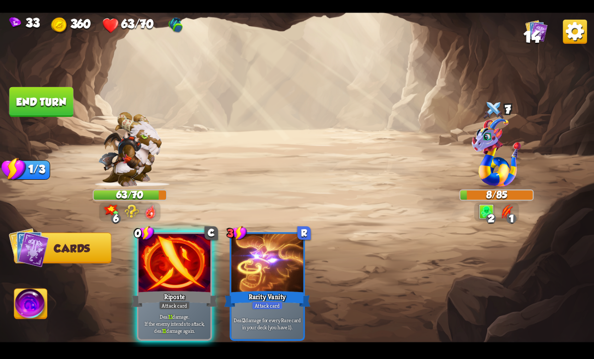
click at [45, 305] on img at bounding box center [31, 304] width 33 height 33
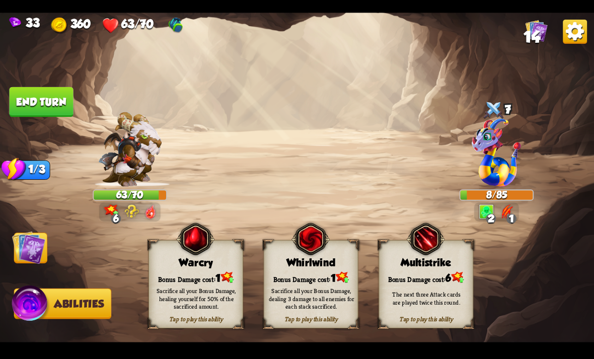
click at [178, 272] on div "Bonus Damage cost: 1" at bounding box center [196, 277] width 94 height 14
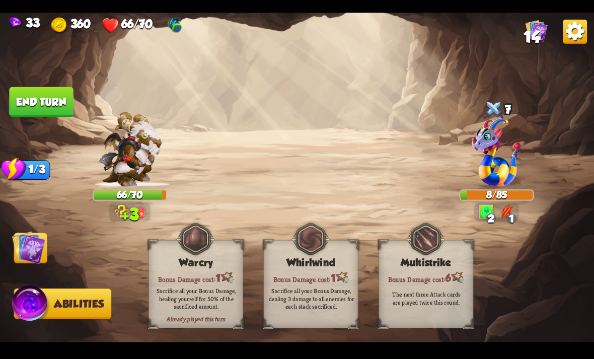
click at [45, 239] on img at bounding box center [28, 247] width 33 height 33
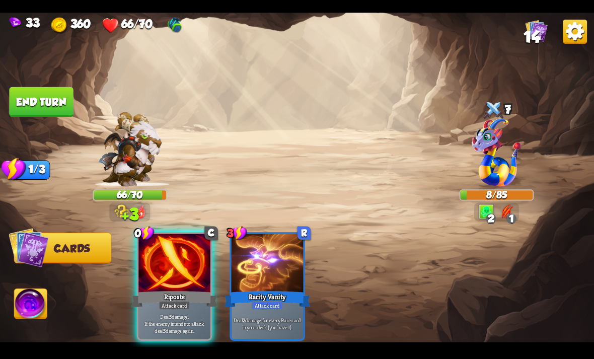
click at [183, 313] on p "Deal 5 damage. If the enemy intends to attack, deal 5 damage again." at bounding box center [174, 323] width 68 height 21
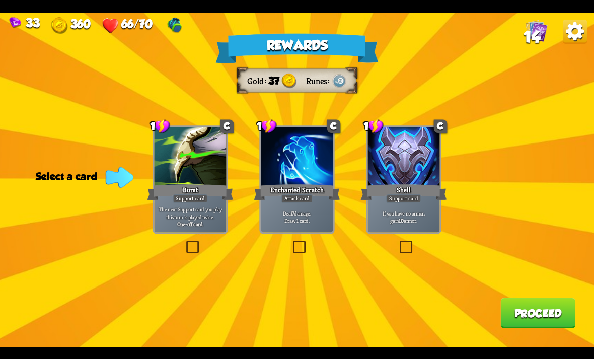
click at [316, 223] on p "Deal 7 damage. Draw 1 card." at bounding box center [297, 216] width 68 height 14
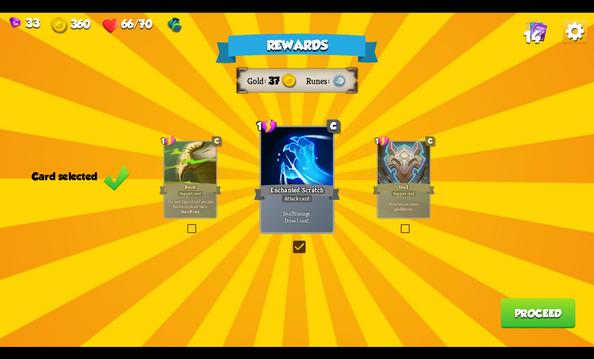
click at [412, 306] on button "Proceed" at bounding box center [537, 313] width 75 height 30
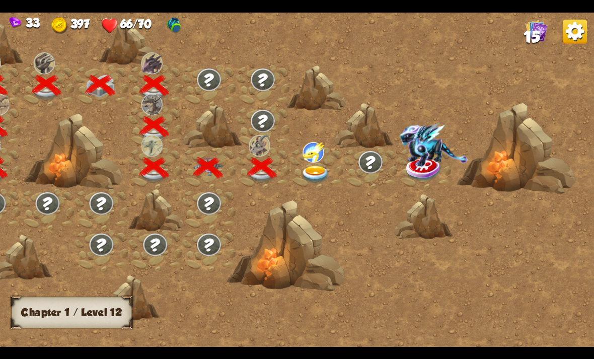
click at [325, 182] on img at bounding box center [315, 175] width 30 height 18
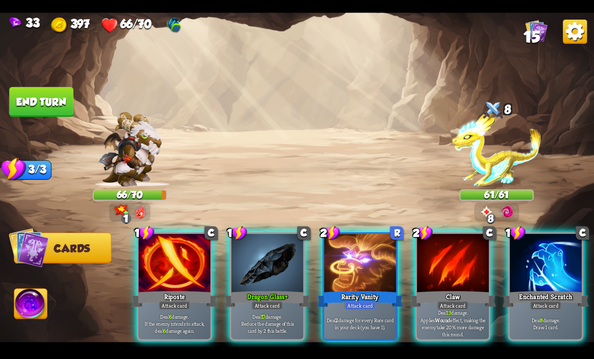
click at [412, 301] on div "Attack card" at bounding box center [545, 305] width 31 height 9
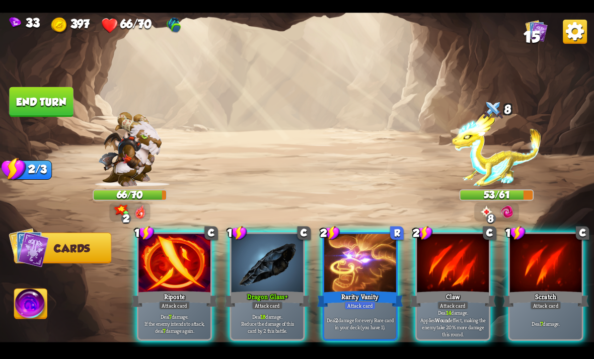
click at [187, 313] on p "Deal 7 damage. If the enemy intends to attack, deal 7 damage again." at bounding box center [174, 323] width 68 height 21
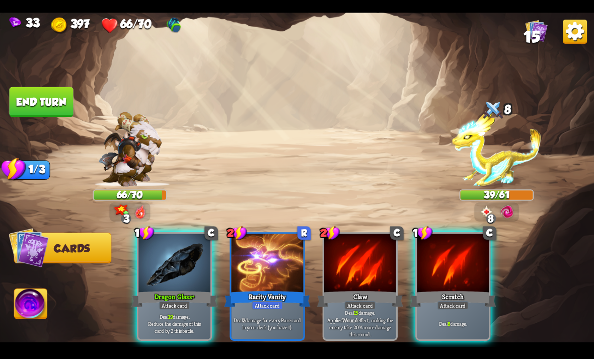
click at [161, 269] on div at bounding box center [174, 264] width 72 height 60
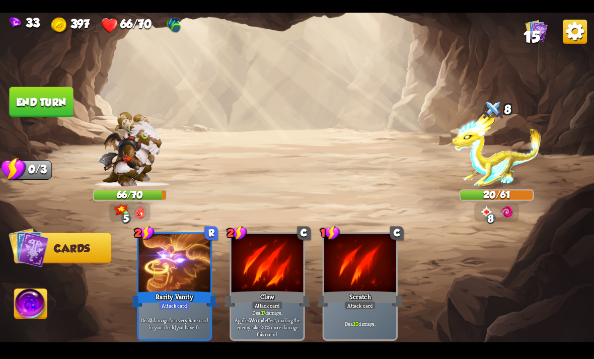
click at [36, 295] on img at bounding box center [31, 304] width 33 height 33
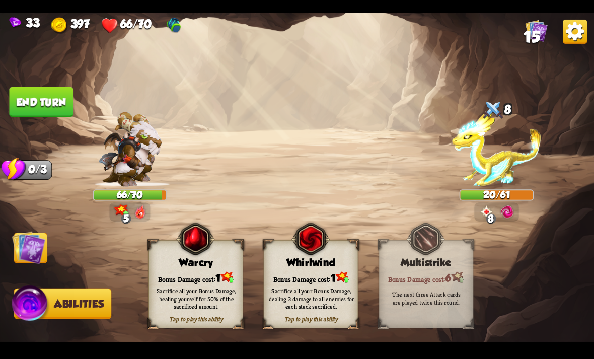
click at [297, 285] on div "Sacrifice all your Bonus Damage, dealing 3 damage to all enemies for each stack…" at bounding box center [311, 298] width 95 height 37
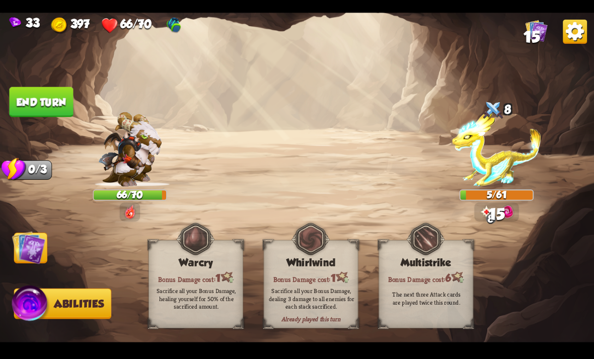
click at [24, 92] on button "End turn" at bounding box center [41, 102] width 64 height 30
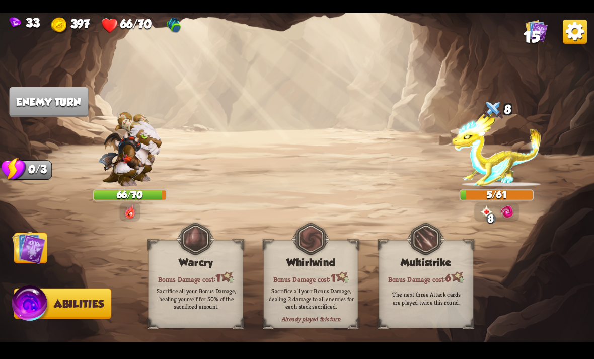
click at [22, 258] on img at bounding box center [28, 247] width 33 height 33
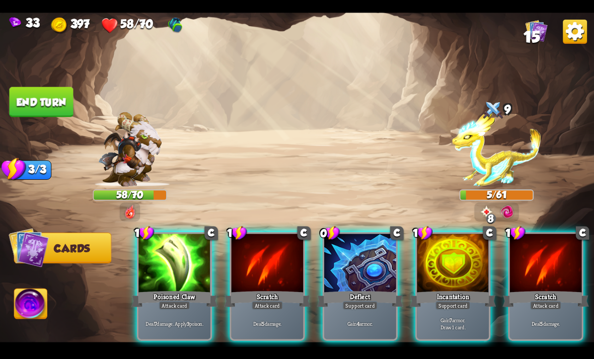
click at [268, 308] on div "Deal 5 damage." at bounding box center [268, 323] width 72 height 31
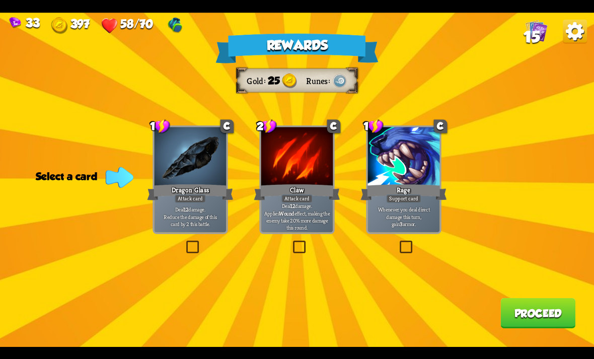
click at [238, 158] on div "Rewards Gold 25 Runes Select a card 1 C Dragon Glass Attack card Deal 12 damage…" at bounding box center [297, 180] width 594 height 334
click at [199, 178] on div at bounding box center [191, 157] width 72 height 60
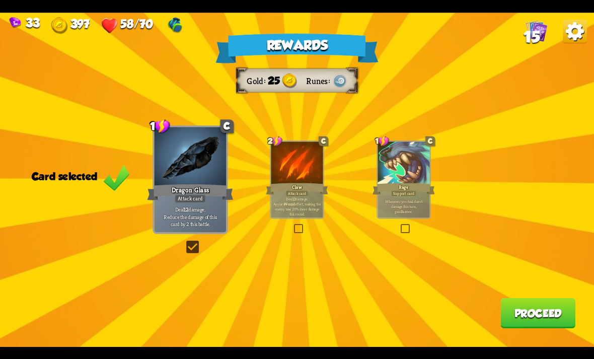
click at [412, 310] on button "Proceed" at bounding box center [537, 313] width 75 height 30
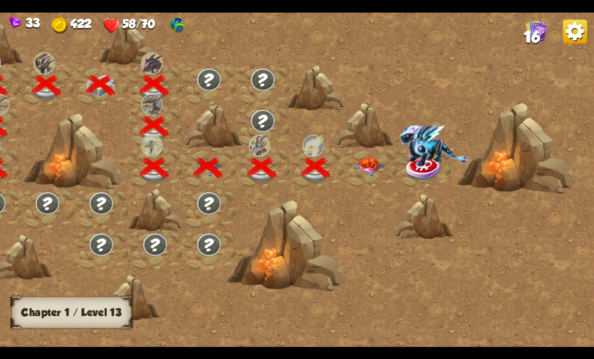
click at [366, 164] on img at bounding box center [369, 166] width 30 height 19
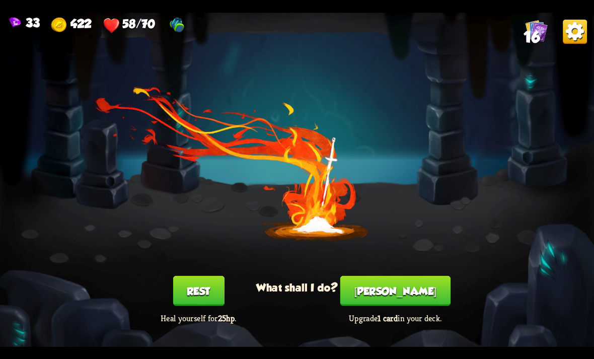
click at [185, 293] on button "Rest" at bounding box center [198, 290] width 51 height 30
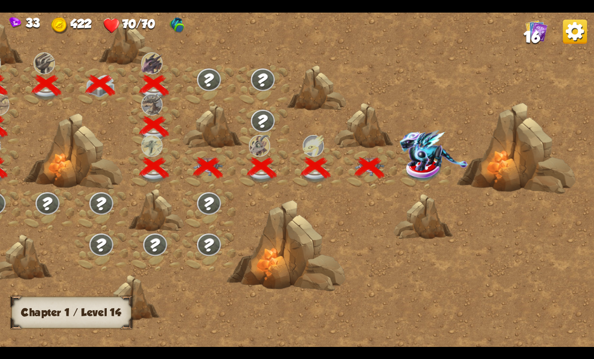
click at [412, 162] on img at bounding box center [434, 149] width 68 height 41
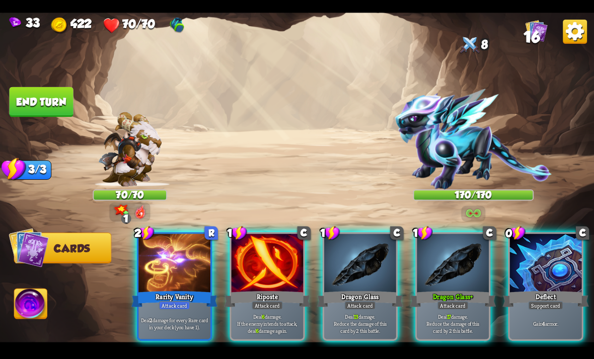
click at [412, 253] on div at bounding box center [546, 264] width 72 height 60
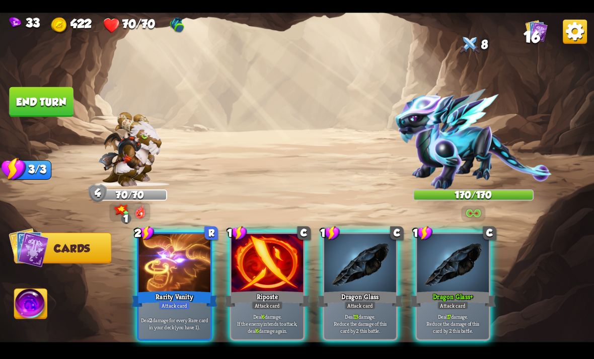
click at [282, 315] on p "Deal 6 damage. If the enemy intends to attack, deal 6 damage again." at bounding box center [267, 323] width 68 height 21
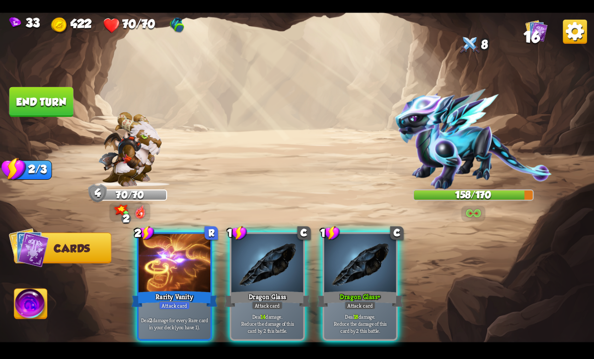
click at [265, 315] on p "Deal 14 damage. Reduce the damage of this card by 2 this battle." at bounding box center [267, 323] width 68 height 21
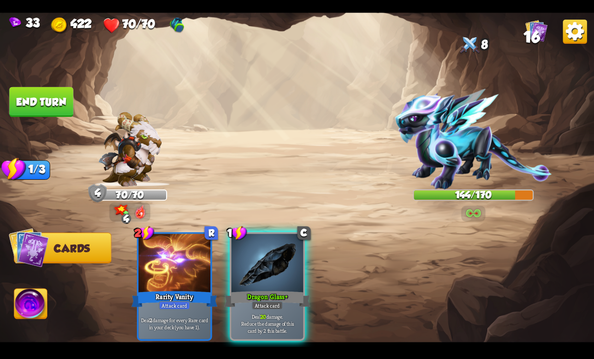
click at [269, 308] on div "Deal 20 damage. Reduce the damage of this card by 2 this battle." at bounding box center [268, 323] width 72 height 31
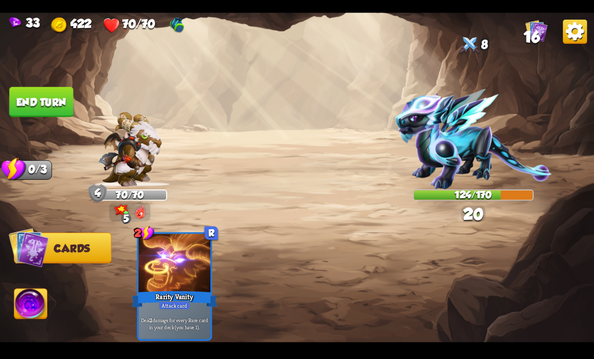
click at [57, 94] on button "End turn" at bounding box center [41, 102] width 64 height 30
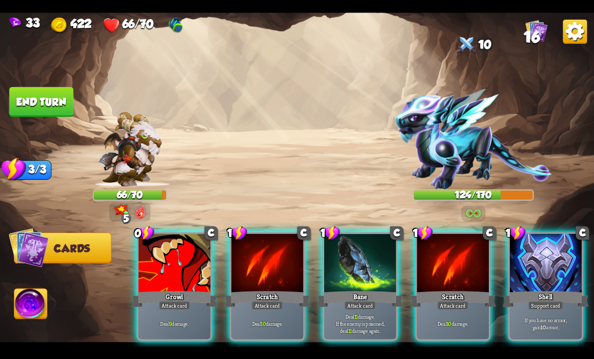
click at [412, 294] on div "Shell" at bounding box center [546, 298] width 86 height 19
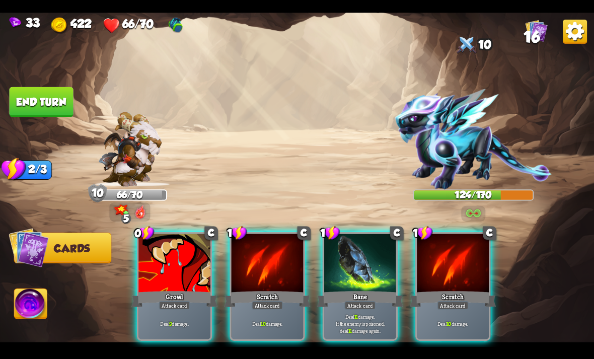
click at [412, 265] on div at bounding box center [453, 264] width 72 height 60
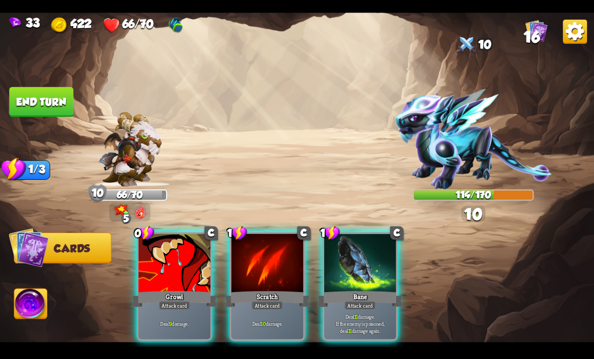
click at [253, 289] on div "Scratch" at bounding box center [267, 298] width 86 height 19
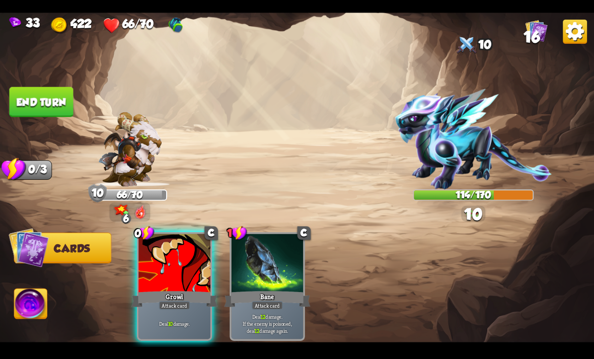
click at [167, 255] on div at bounding box center [174, 264] width 72 height 60
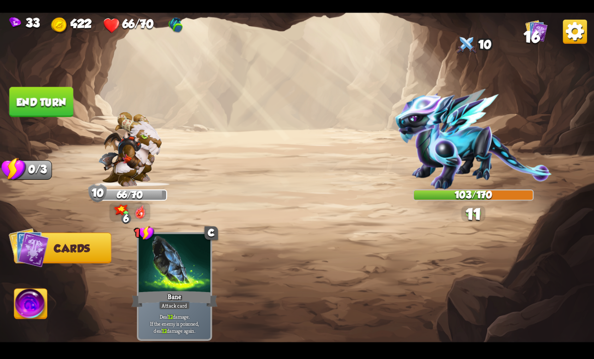
click at [59, 101] on button "End turn" at bounding box center [41, 102] width 64 height 30
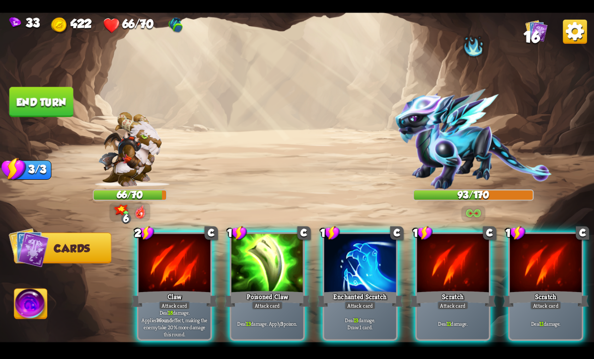
click at [197, 247] on div at bounding box center [174, 264] width 72 height 60
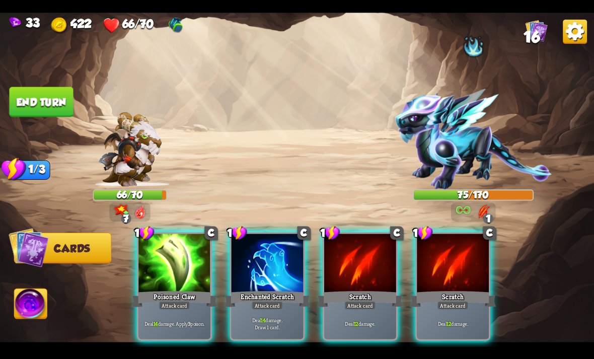
click at [161, 289] on div "Poisoned Claw" at bounding box center [174, 298] width 86 height 19
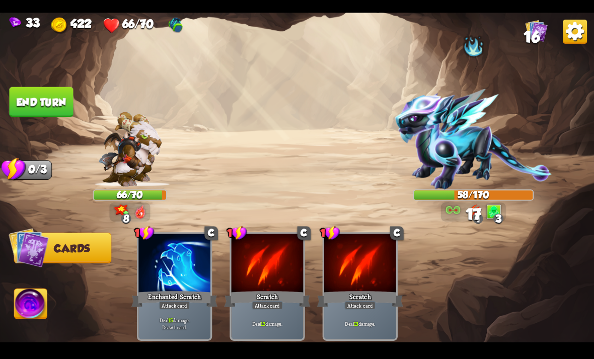
click at [35, 304] on img at bounding box center [31, 304] width 33 height 33
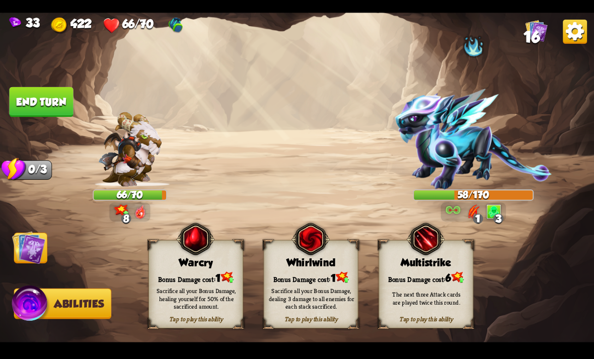
click at [307, 279] on div "Bonus Damage cost: 1" at bounding box center [311, 277] width 94 height 14
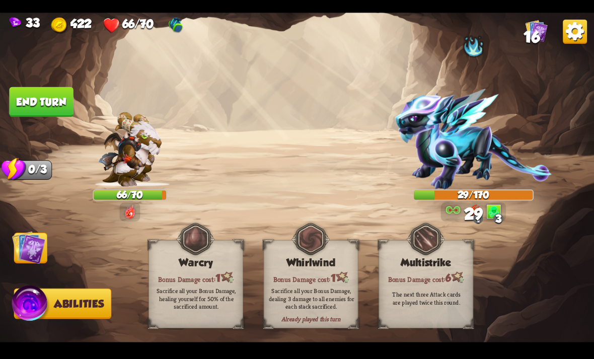
click at [43, 96] on button "End turn" at bounding box center [41, 102] width 64 height 30
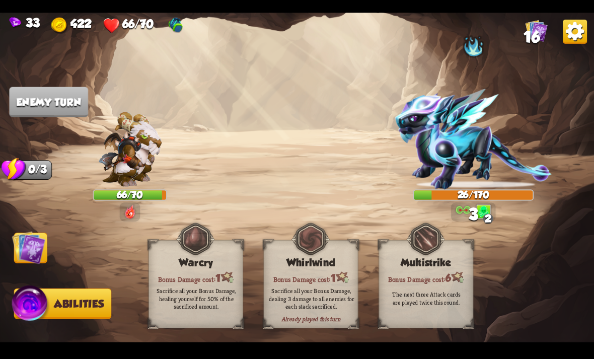
click at [37, 260] on img at bounding box center [28, 247] width 33 height 33
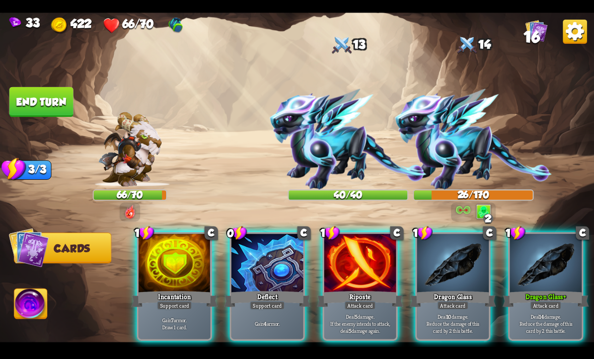
click at [178, 316] on p "Gain 7 armor. Draw 1 card." at bounding box center [174, 323] width 68 height 14
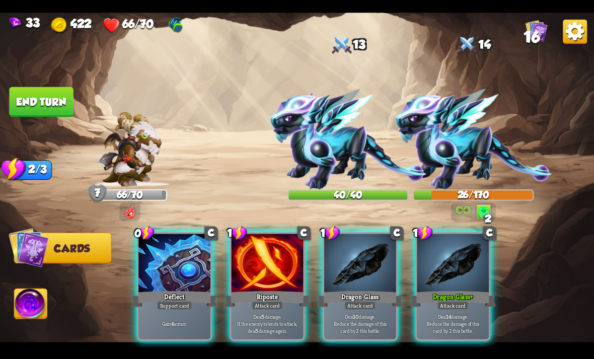
click at [189, 301] on div "Support card" at bounding box center [174, 305] width 35 height 9
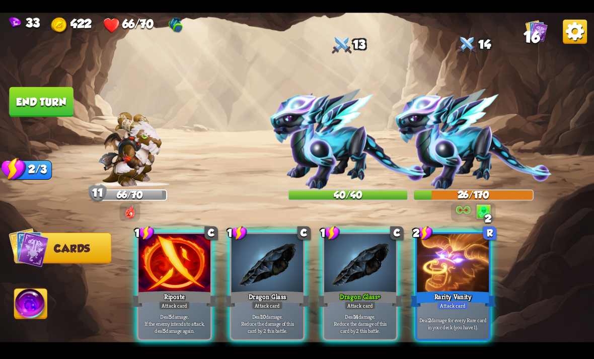
click at [359, 272] on div at bounding box center [360, 264] width 72 height 60
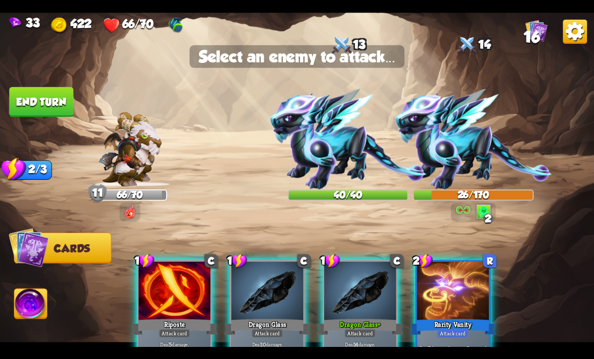
click at [412, 152] on img at bounding box center [473, 139] width 157 height 101
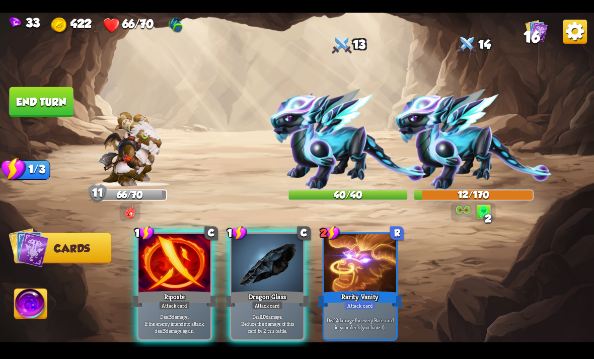
click at [274, 301] on div "Attack card" at bounding box center [267, 305] width 31 height 9
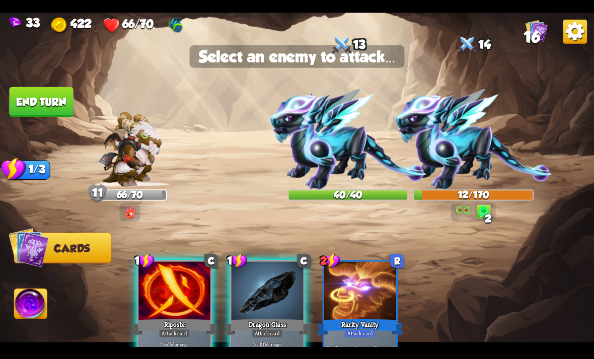
click at [412, 141] on img at bounding box center [473, 139] width 157 height 101
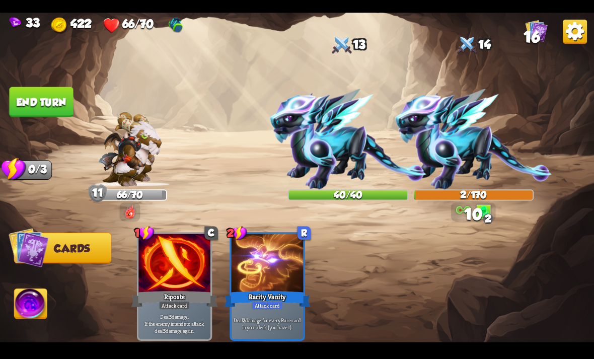
click at [58, 96] on button "End turn" at bounding box center [41, 102] width 64 height 30
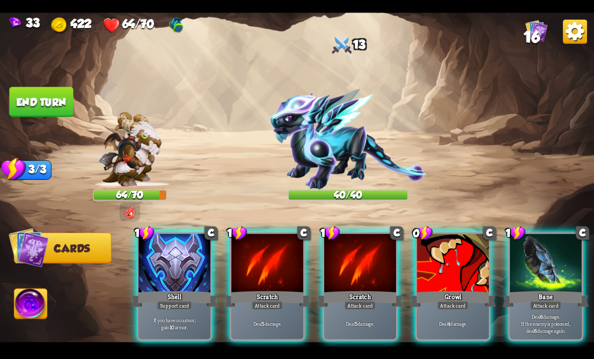
click at [197, 308] on div "If you have no armor, gain 10 armor." at bounding box center [174, 323] width 72 height 31
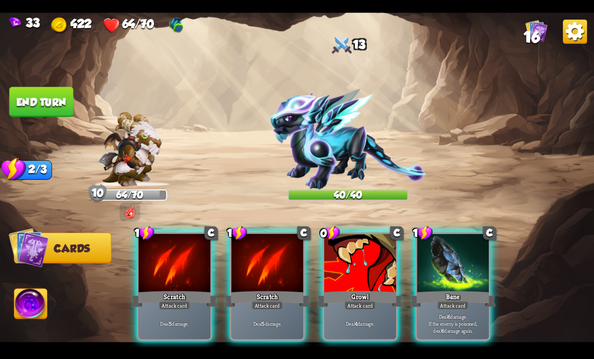
click at [369, 301] on div "Attack card" at bounding box center [359, 305] width 31 height 9
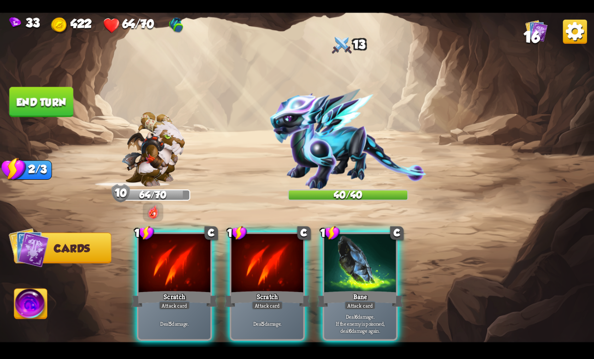
click at [307, 291] on div "Scratch" at bounding box center [267, 298] width 86 height 19
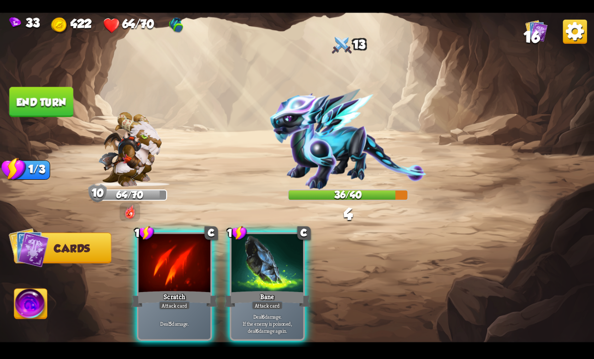
click at [182, 308] on div "Deal 5 damage." at bounding box center [174, 323] width 72 height 31
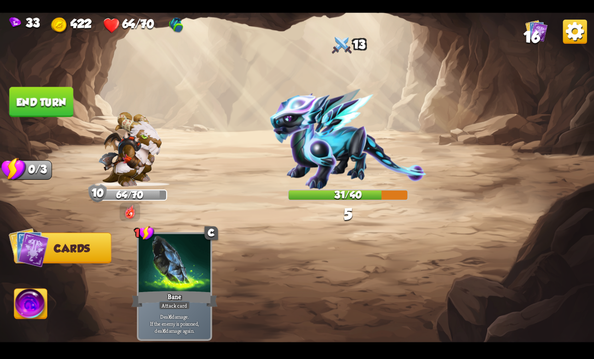
click at [59, 113] on button "End turn" at bounding box center [41, 102] width 64 height 30
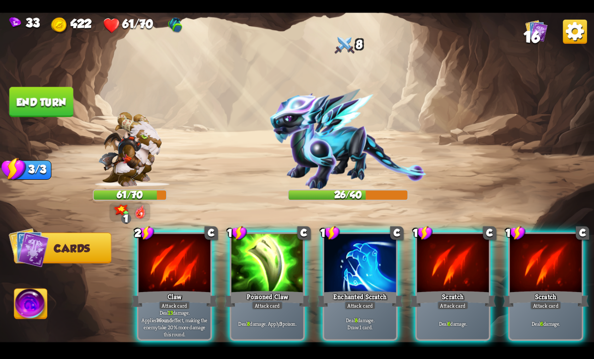
click at [179, 289] on div "Claw" at bounding box center [174, 298] width 86 height 19
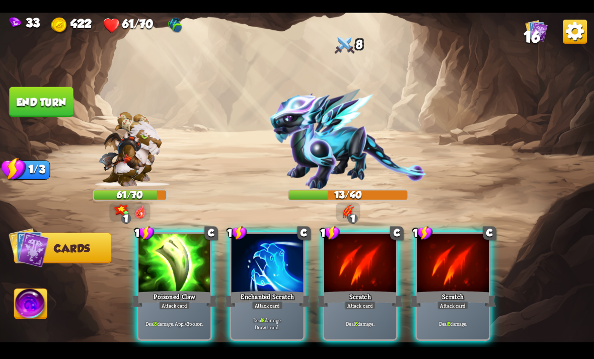
click at [198, 319] on div "Deal 8 damage. Apply 3 poison." at bounding box center [174, 323] width 72 height 31
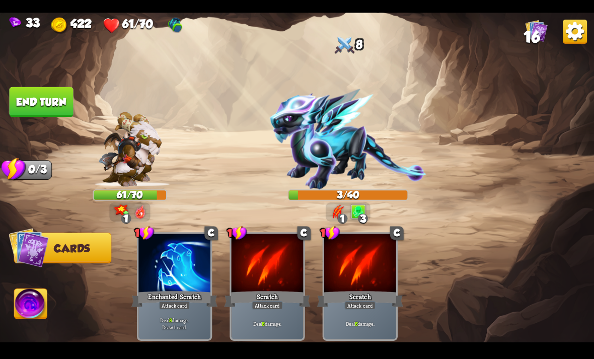
click at [42, 308] on img at bounding box center [31, 304] width 33 height 33
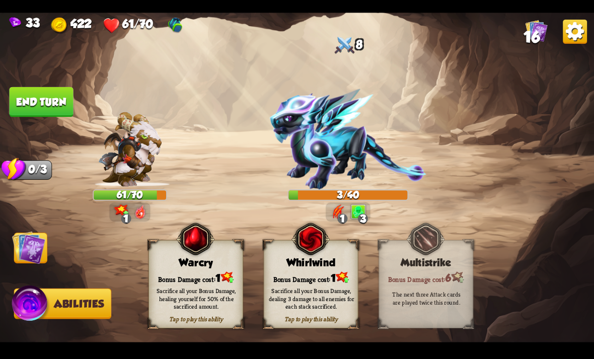
click at [289, 307] on div "Sacrifice all your Bonus Damage, dealing 3 damage to all enemies for each stack…" at bounding box center [312, 298] width 86 height 24
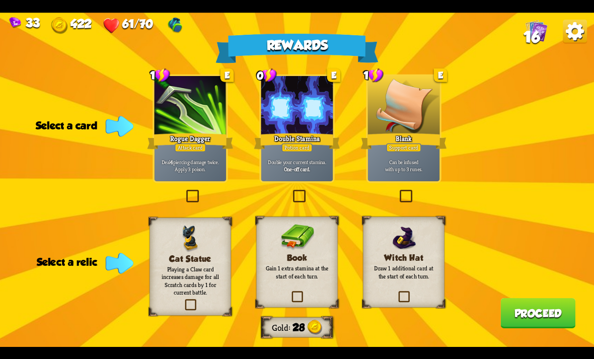
click at [303, 232] on img at bounding box center [297, 237] width 34 height 27
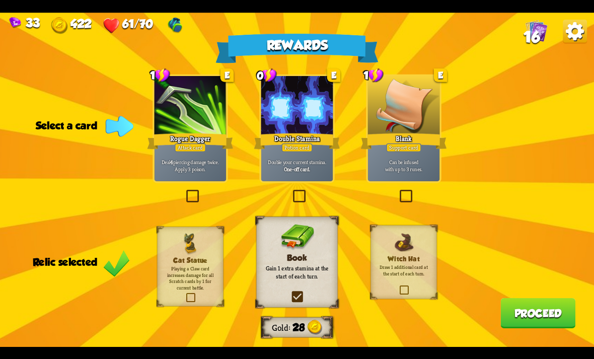
click at [203, 165] on p "Deal 4 piercing damage twice. Apply 3 poison." at bounding box center [190, 165] width 68 height 14
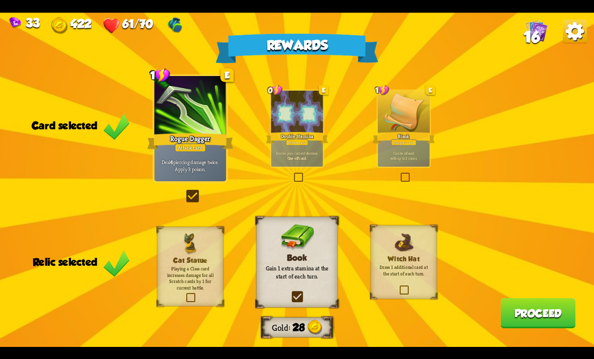
click at [412, 310] on button "Proceed" at bounding box center [537, 313] width 75 height 30
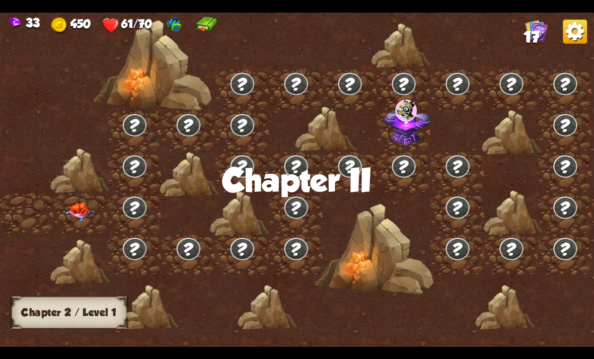
click at [92, 214] on img at bounding box center [80, 211] width 30 height 19
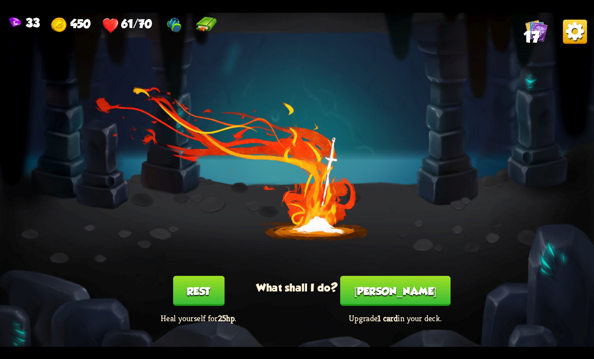
click at [205, 286] on button "Rest" at bounding box center [198, 290] width 51 height 30
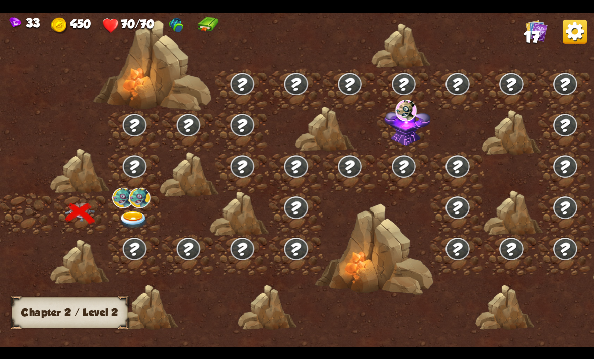
click at [142, 212] on img at bounding box center [134, 220] width 30 height 18
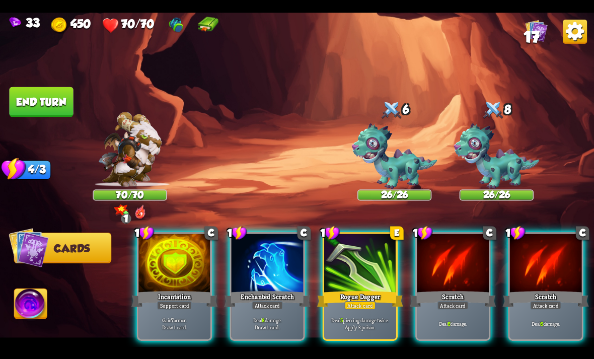
click at [254, 289] on div "Enchanted Scratch" at bounding box center [267, 298] width 86 height 19
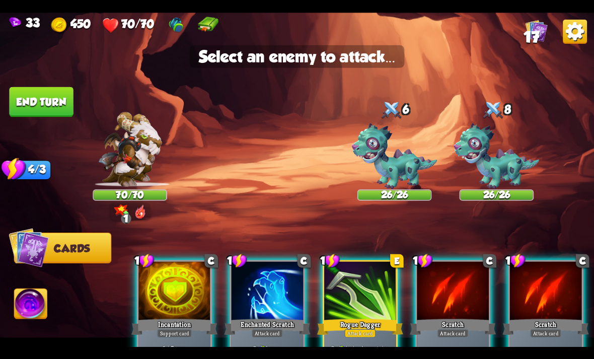
click at [393, 161] on img at bounding box center [395, 156] width 86 height 66
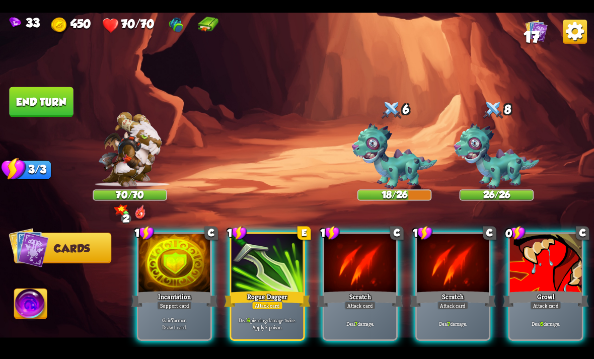
click at [412, 265] on div at bounding box center [546, 264] width 72 height 60
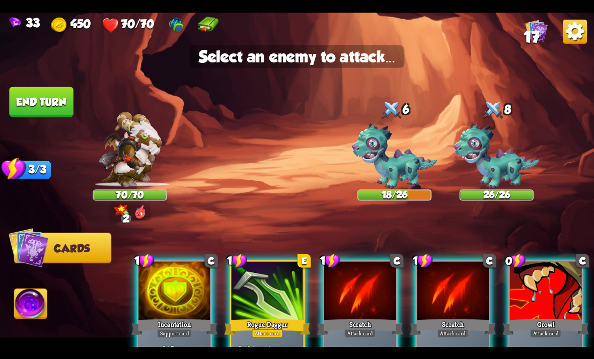
click at [399, 176] on img at bounding box center [395, 156] width 86 height 66
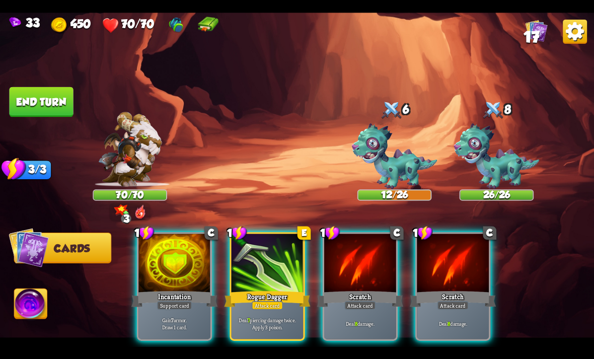
click at [376, 320] on p "Deal 8 damage." at bounding box center [360, 323] width 68 height 7
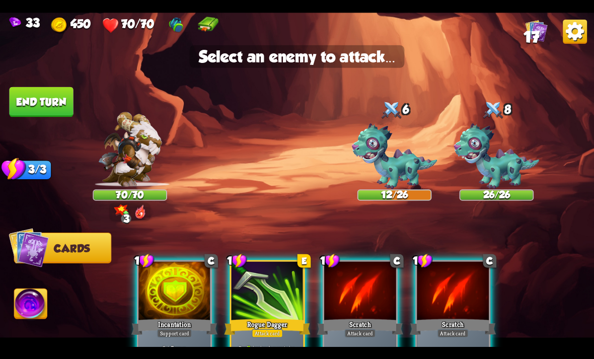
click at [412, 166] on img at bounding box center [395, 156] width 86 height 66
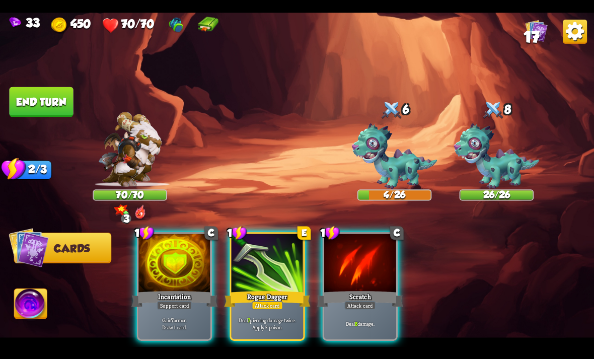
click at [388, 271] on div at bounding box center [360, 264] width 72 height 60
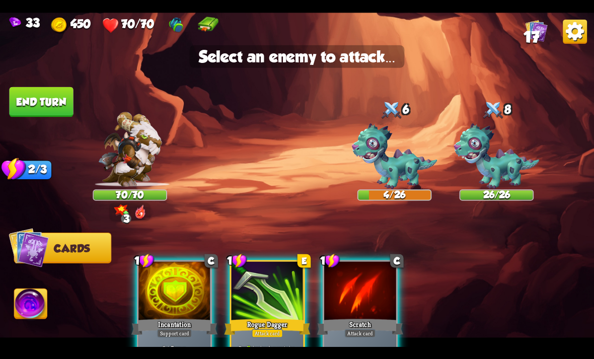
click at [409, 183] on img at bounding box center [395, 156] width 86 height 66
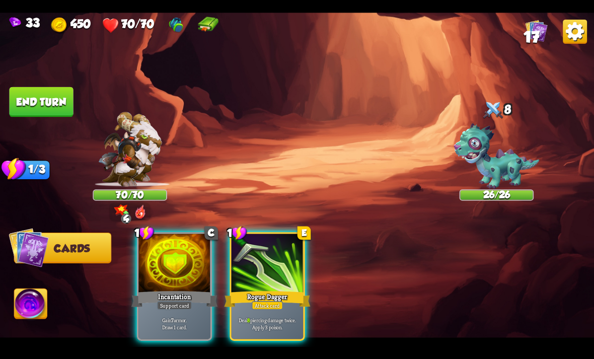
click at [197, 316] on p "Gain 7 armor. Draw 1 card." at bounding box center [174, 323] width 68 height 14
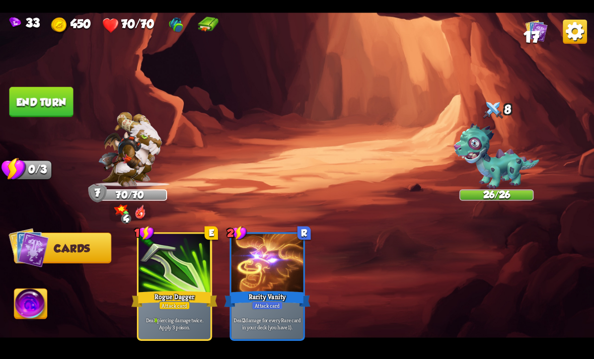
click at [61, 82] on img at bounding box center [297, 180] width 594 height 334
click at [45, 97] on button "End turn" at bounding box center [41, 102] width 64 height 30
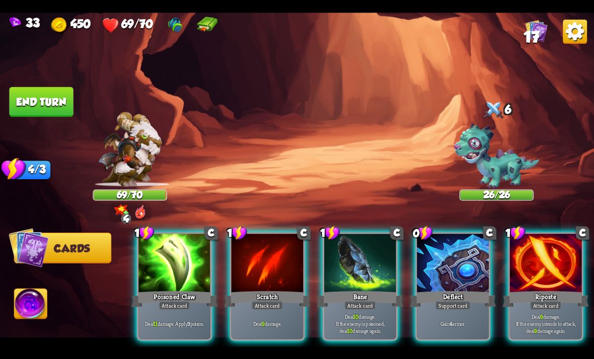
click at [187, 320] on p "Deal 11 damage. Apply 3 poison." at bounding box center [174, 323] width 68 height 7
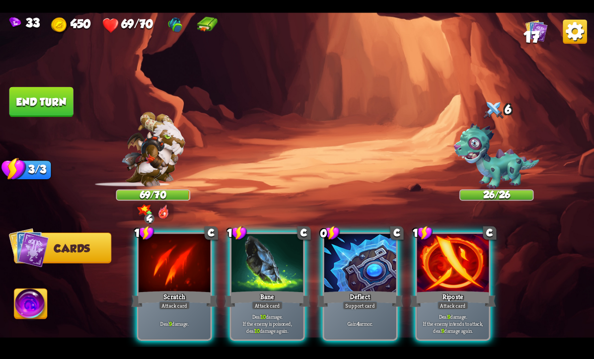
click at [330, 308] on div "Gain 4 armor." at bounding box center [360, 323] width 72 height 31
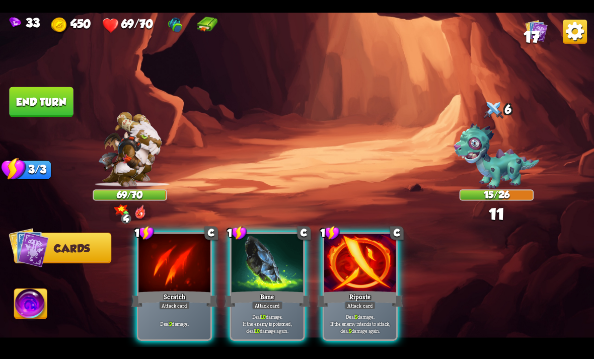
click at [266, 308] on div "Deal 10 damage. If the enemy is poisoned, deal 10 damage again." at bounding box center [268, 323] width 72 height 31
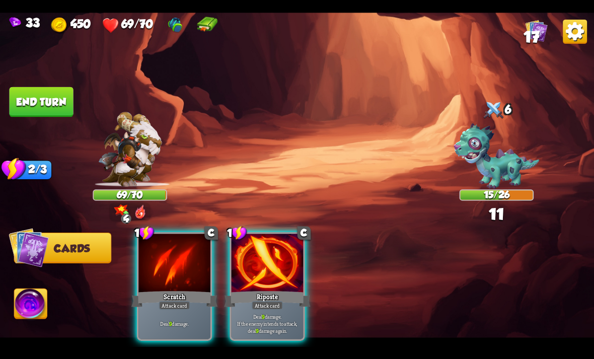
click at [52, 99] on button "End turn" at bounding box center [41, 102] width 64 height 30
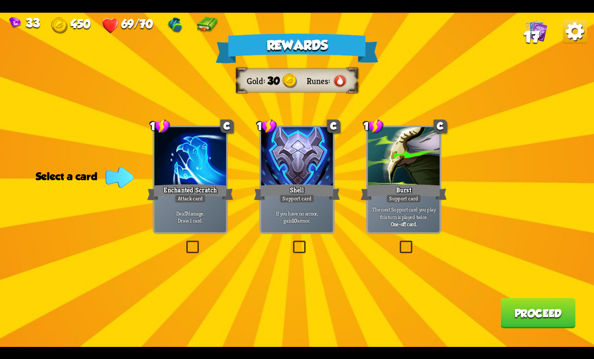
click at [186, 209] on div "Deal 7 damage. Draw 1 card." at bounding box center [191, 216] width 72 height 31
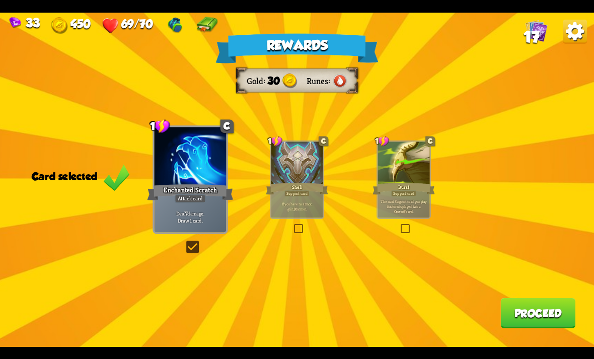
click at [412, 313] on button "Proceed" at bounding box center [537, 313] width 75 height 30
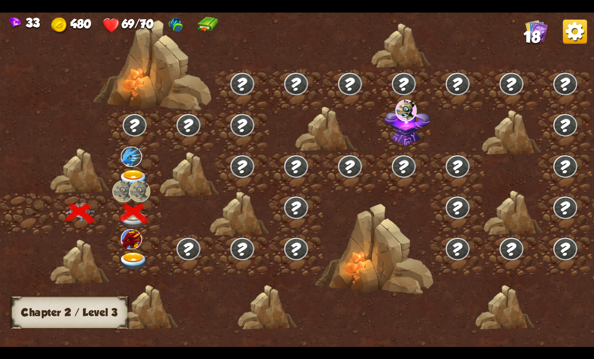
click at [137, 259] on img at bounding box center [134, 261] width 30 height 18
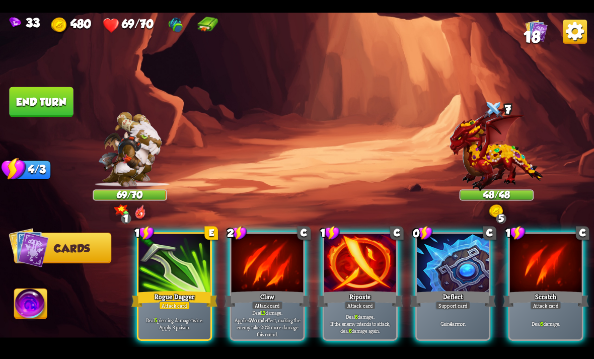
click at [282, 321] on p "Deal 13 damage. Applies Wound effect, making the enemy take 20% more damage thi…" at bounding box center [267, 323] width 68 height 28
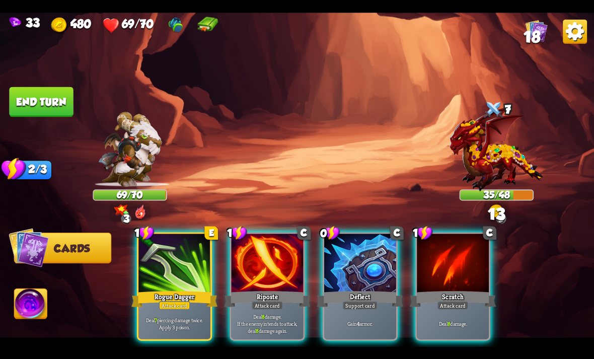
click at [281, 328] on div "Deal 8 damage. If the enemy intends to attack, deal 8 damage again." at bounding box center [268, 323] width 72 height 31
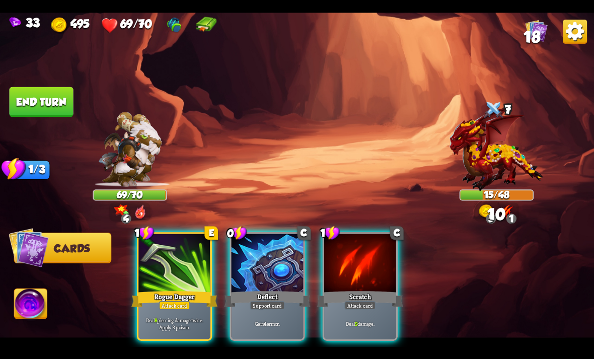
click at [182, 330] on div "1 E Rogue Dagger Attack card Deal 8 piercing damage twice. Apply 3 poison." at bounding box center [174, 286] width 75 height 109
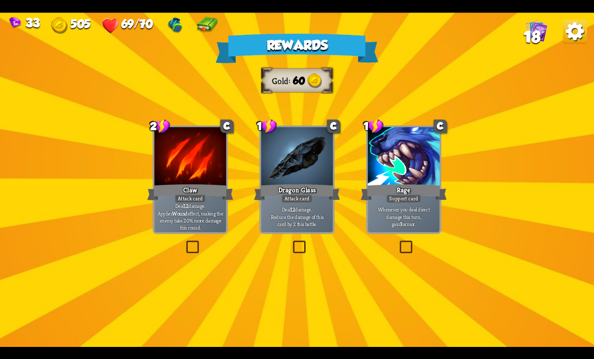
click at [297, 207] on p "Deal 12 damage. Reduce the damage of this card by 2 this battle." at bounding box center [297, 216] width 68 height 21
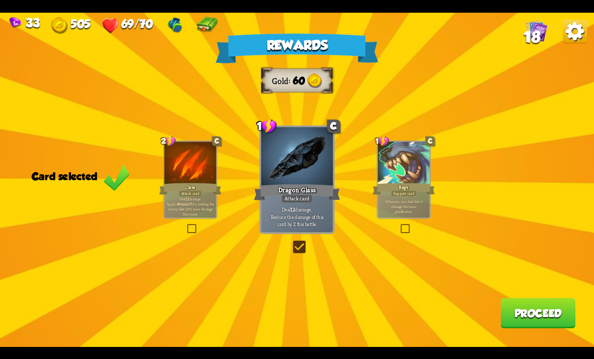
click at [412, 310] on button "Proceed" at bounding box center [537, 313] width 75 height 30
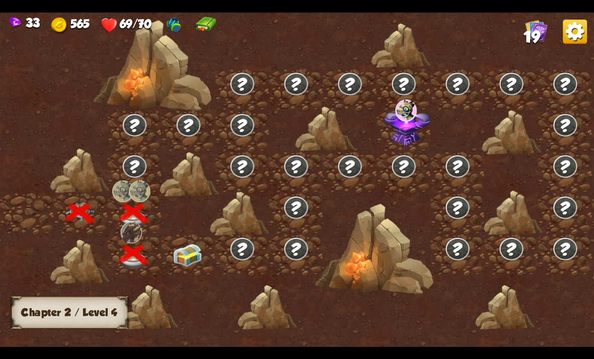
click at [412, 327] on div at bounding box center [367, 185] width 735 height 347
click at [195, 264] on img at bounding box center [188, 255] width 30 height 23
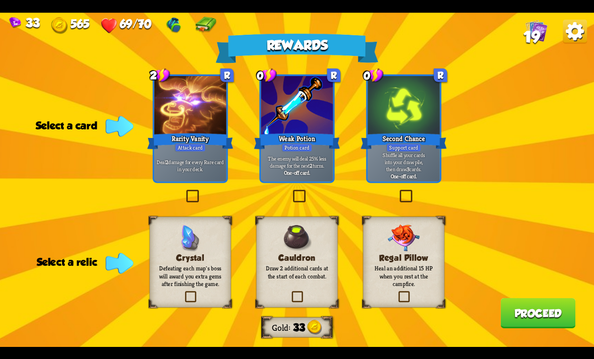
click at [326, 287] on div "Cauldron Draw 2 additional cards at the start of each combat." at bounding box center [297, 261] width 82 height 91
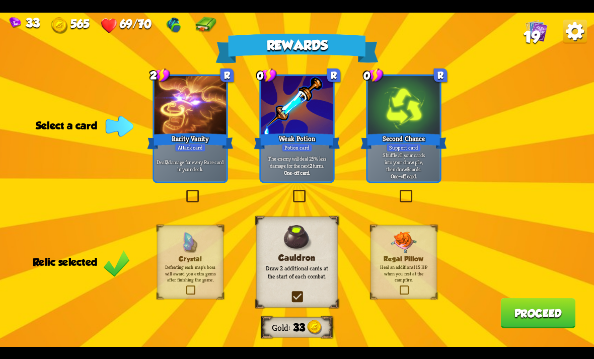
click at [412, 171] on p "Shuffle all your cards into your draw pile, then draw 3 cards." at bounding box center [403, 161] width 68 height 21
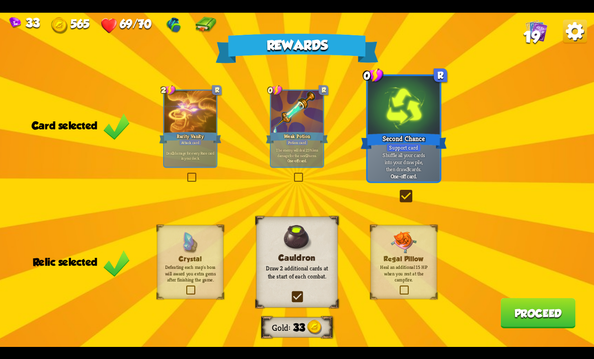
click at [412, 327] on button "Proceed" at bounding box center [537, 313] width 75 height 30
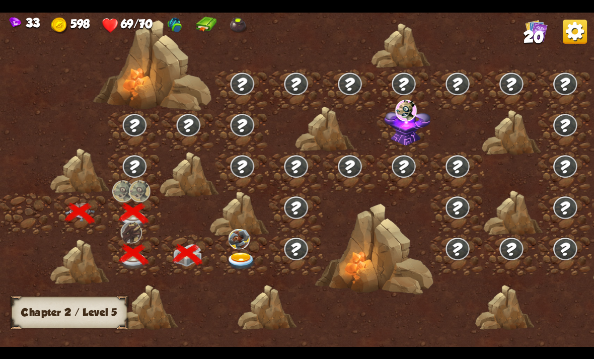
click at [234, 248] on img at bounding box center [239, 239] width 21 height 20
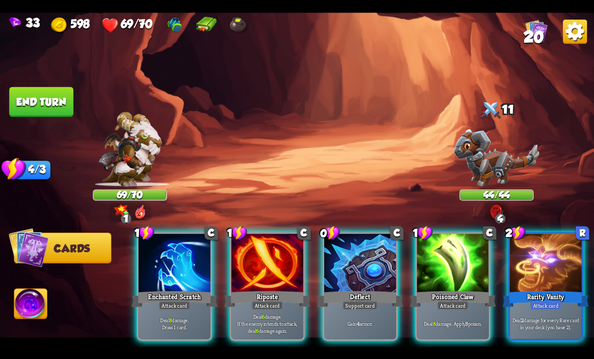
click at [373, 320] on p "Gain 4 armor." at bounding box center [360, 323] width 68 height 7
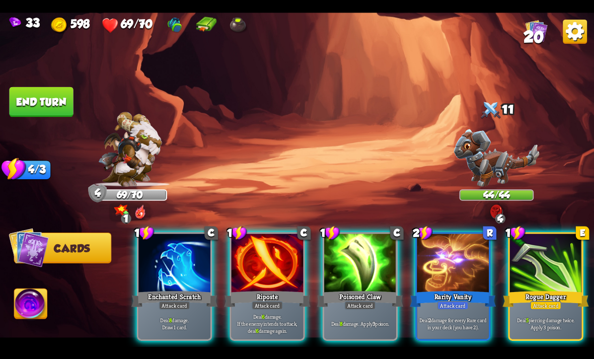
click at [381, 320] on p "Deal 8 damage. Apply 3 poison." at bounding box center [360, 323] width 68 height 7
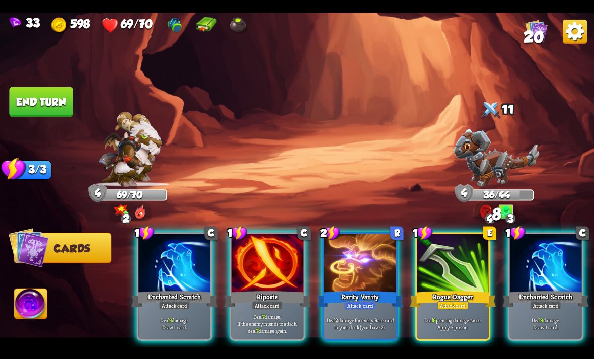
click at [412, 289] on div "Enchanted Scratch" at bounding box center [546, 298] width 86 height 19
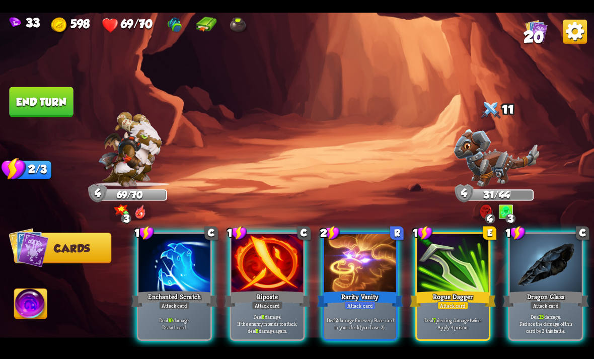
click at [412, 289] on div "Dragon Glass" at bounding box center [546, 298] width 86 height 19
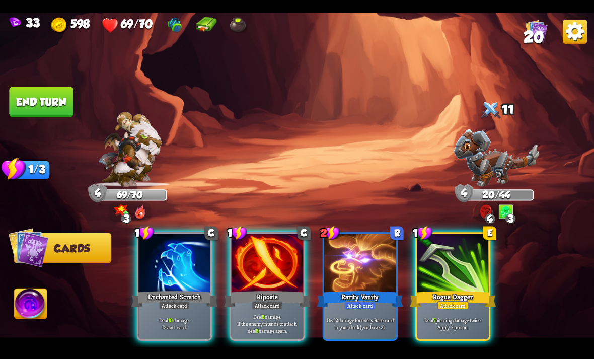
click at [412, 316] on p "Deal 7 piercing damage twice. Apply 3 poison." at bounding box center [453, 323] width 68 height 14
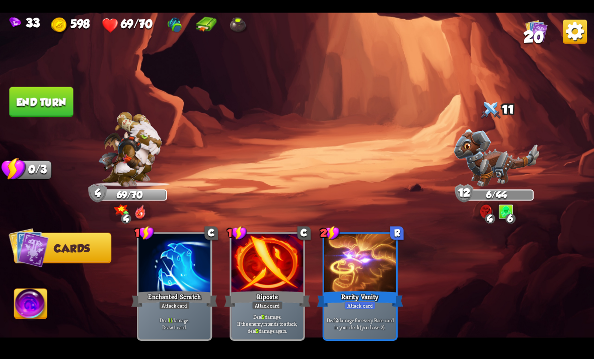
click at [65, 94] on button "End turn" at bounding box center [41, 102] width 64 height 30
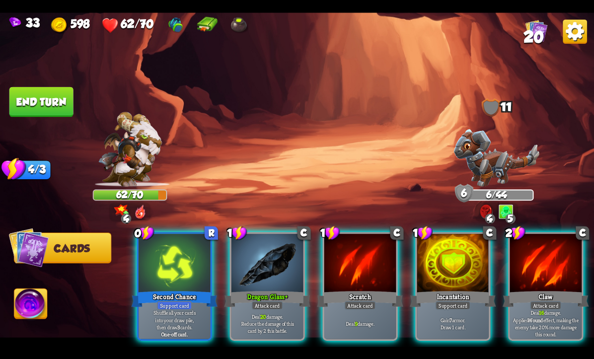
click at [376, 331] on div "1 C Scratch Attack card Deal 9 damage." at bounding box center [360, 286] width 75 height 109
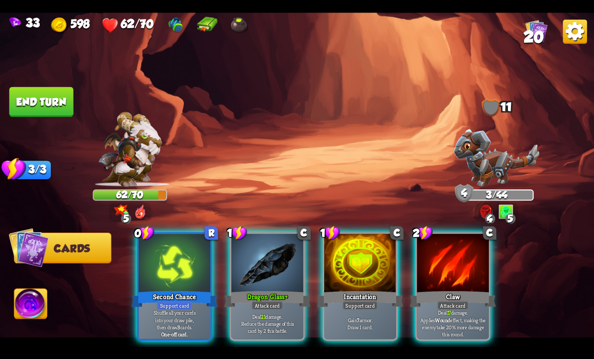
click at [41, 303] on img at bounding box center [31, 304] width 33 height 33
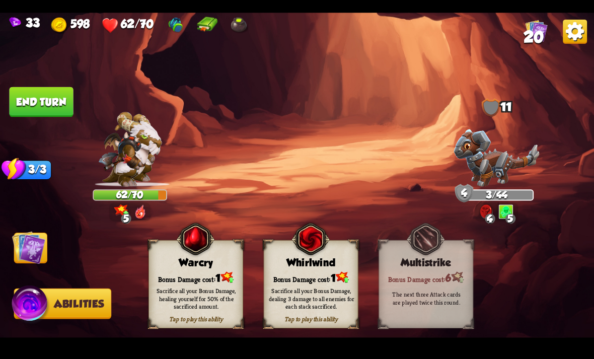
click at [205, 301] on div "Sacrifice all your Bonus Damage, healing yourself for 50% of the sacrificed amo…" at bounding box center [197, 298] width 86 height 24
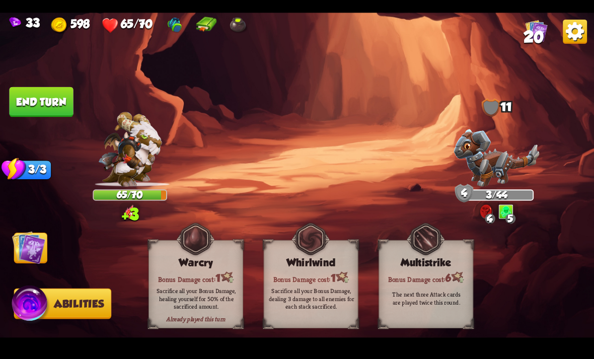
click at [28, 252] on img at bounding box center [28, 247] width 33 height 33
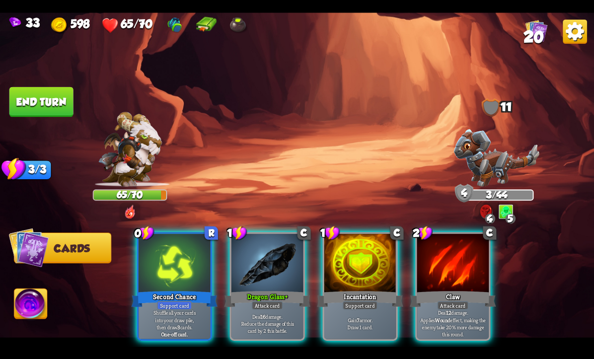
click at [287, 324] on p "Deal 16 damage. Reduce the damage of this card by 2 this battle." at bounding box center [267, 323] width 68 height 21
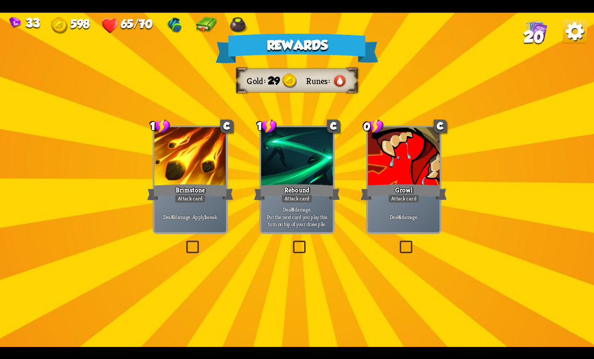
click at [410, 211] on div "Deal 4 damage." at bounding box center [404, 216] width 72 height 31
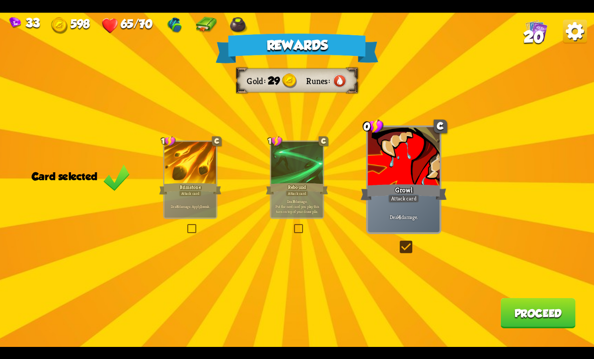
click at [412, 327] on button "Proceed" at bounding box center [537, 313] width 75 height 30
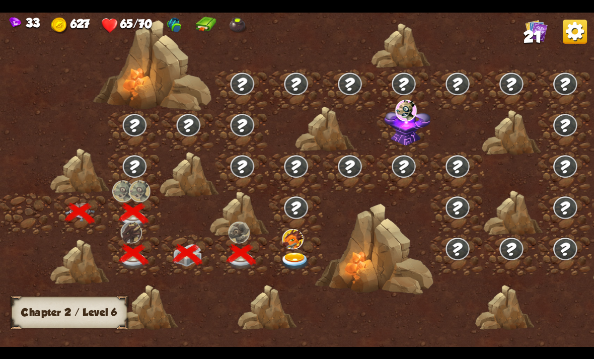
click at [283, 259] on img at bounding box center [295, 261] width 30 height 18
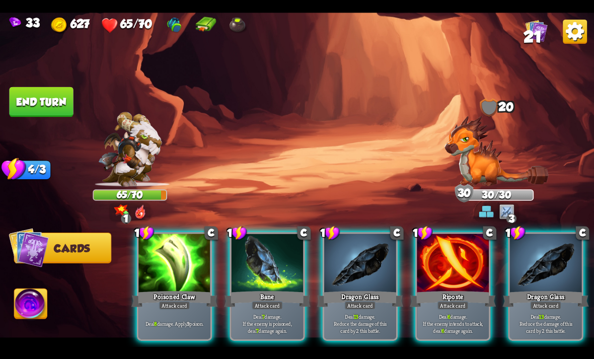
click at [197, 320] on p "Deal 8 damage. Apply 3 poison." at bounding box center [174, 323] width 68 height 7
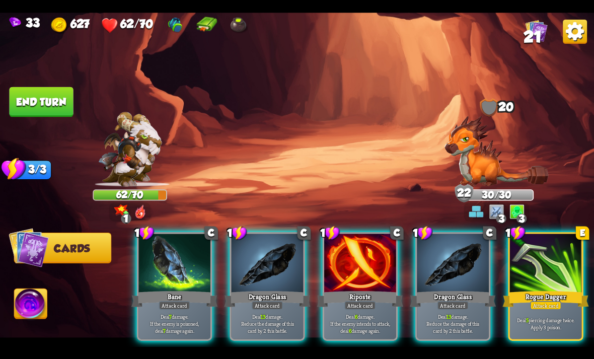
click at [412, 316] on p "Deal 5 piercing damage twice. Apply 3 poison." at bounding box center [545, 323] width 68 height 14
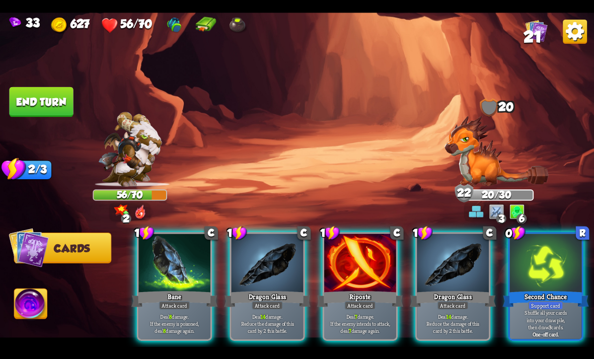
click at [412, 271] on div at bounding box center [546, 264] width 72 height 60
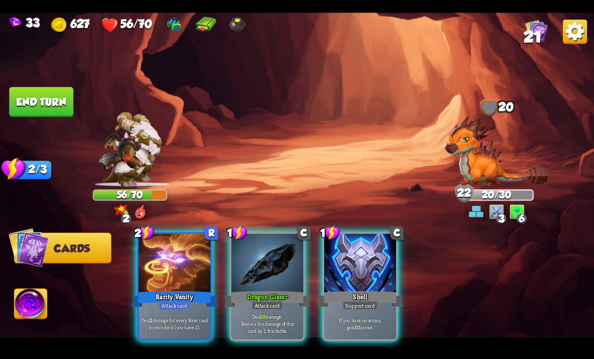
click at [375, 327] on div "If you have no armor, gain 10 armor." at bounding box center [360, 323] width 72 height 31
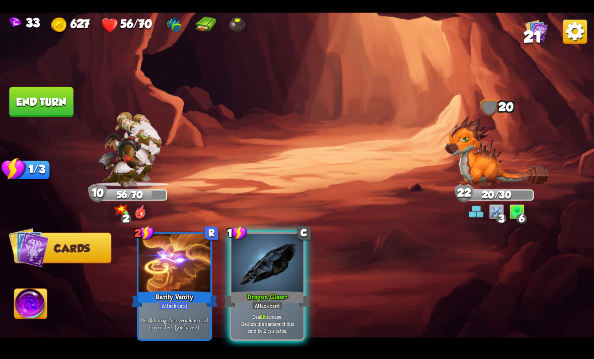
click at [289, 313] on p "Deal 18 damage. Reduce the damage of this card by 2 this battle." at bounding box center [267, 323] width 68 height 21
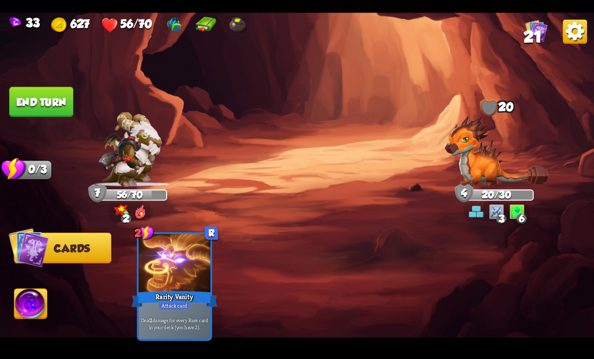
click at [85, 106] on img at bounding box center [297, 180] width 594 height 334
click at [58, 105] on button "End turn" at bounding box center [41, 102] width 64 height 30
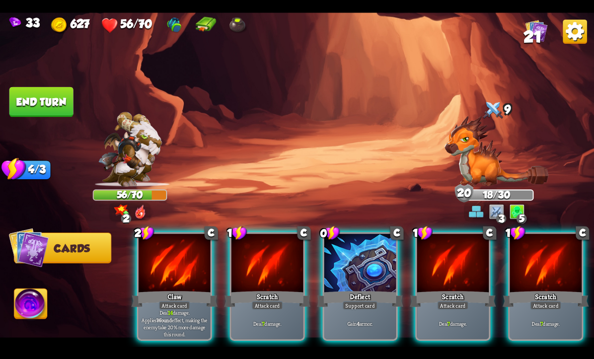
click at [375, 272] on div at bounding box center [360, 264] width 72 height 60
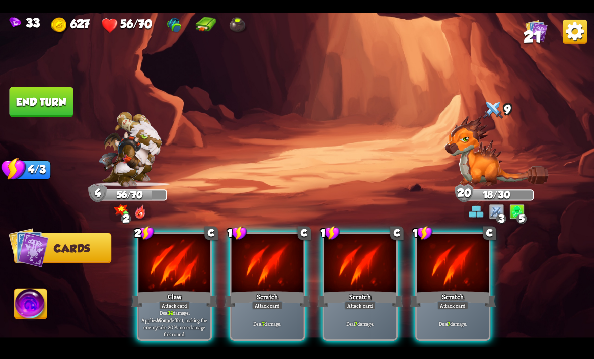
click at [174, 319] on p "Deal 14 damage. Applies Wound effect, making the enemy take 20% more damage thi…" at bounding box center [174, 323] width 68 height 28
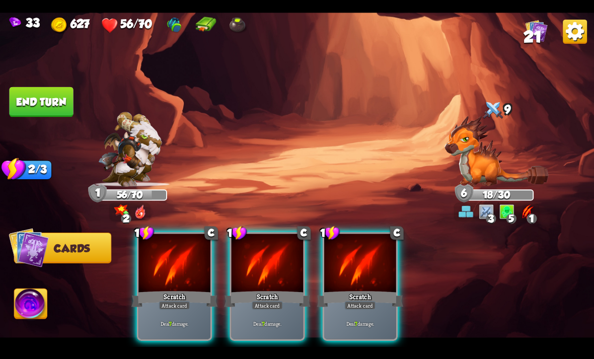
click at [196, 320] on p "Deal 7 damage." at bounding box center [174, 323] width 68 height 7
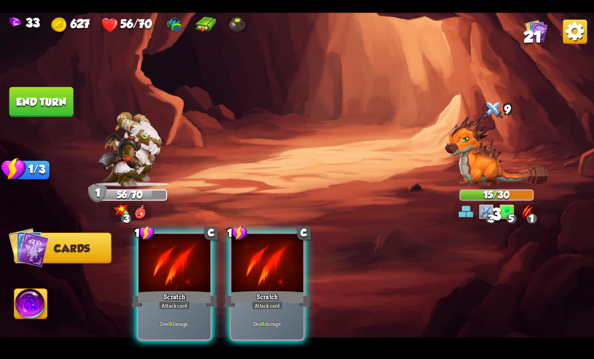
click at [39, 300] on img at bounding box center [31, 304] width 33 height 33
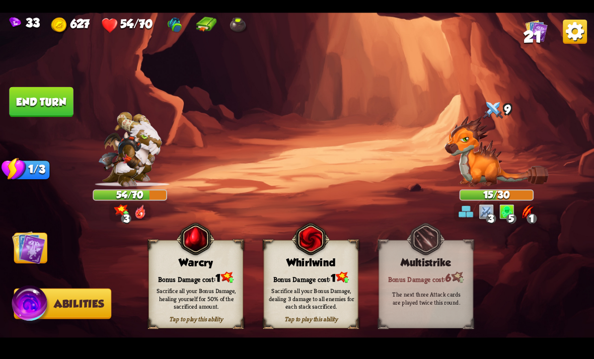
click at [28, 248] on img at bounding box center [28, 247] width 33 height 33
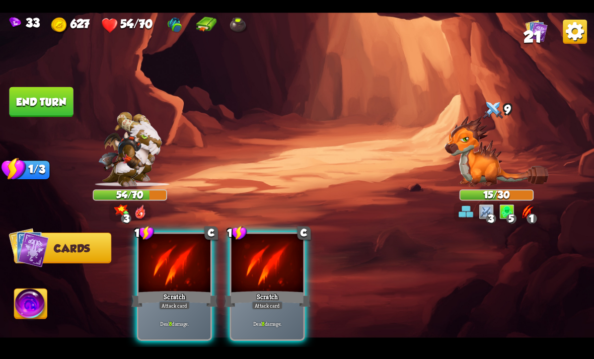
click at [188, 320] on p "Deal 8 damage." at bounding box center [174, 323] width 68 height 7
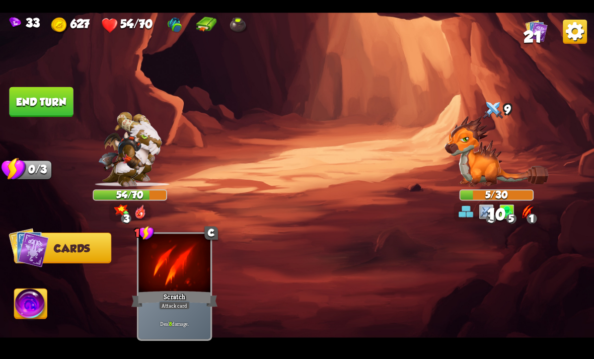
click at [35, 320] on img at bounding box center [31, 304] width 33 height 33
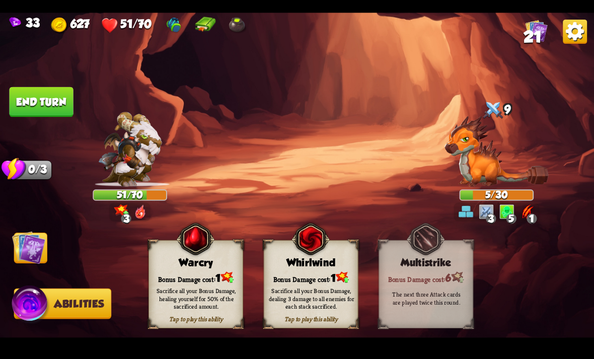
click at [222, 283] on div "Sacrifice all your Bonus Damage, healing yourself for 50% of the sacrificed amo…" at bounding box center [196, 298] width 95 height 37
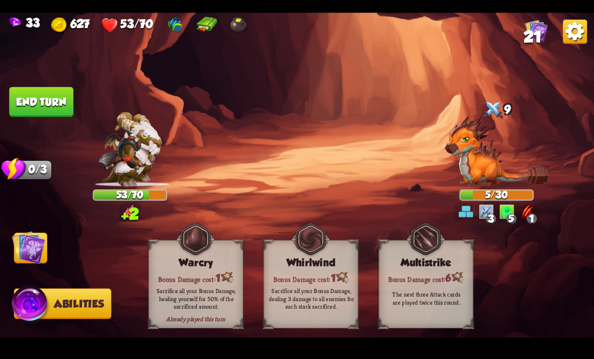
click at [57, 112] on button "End turn" at bounding box center [41, 102] width 64 height 30
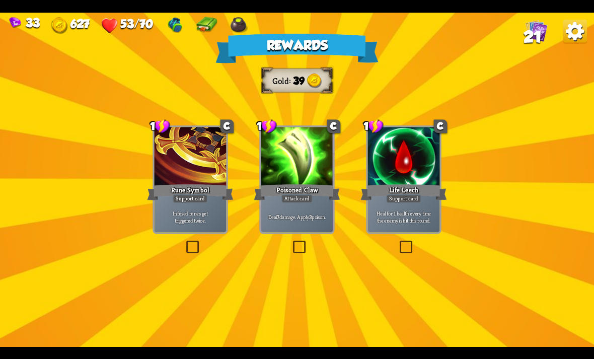
click at [303, 229] on div "Deal 7 damage. Apply 3 poison." at bounding box center [297, 216] width 72 height 31
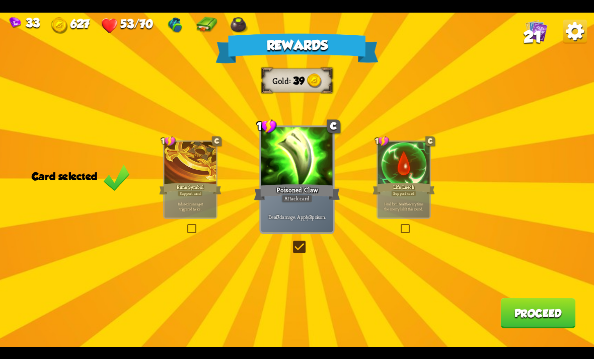
click at [412, 317] on div "Rewards Gold 39 Card selected 1 C Rune Symbol Support card Infused runes get tr…" at bounding box center [297, 180] width 594 height 334
click at [412, 325] on button "Proceed" at bounding box center [537, 313] width 75 height 30
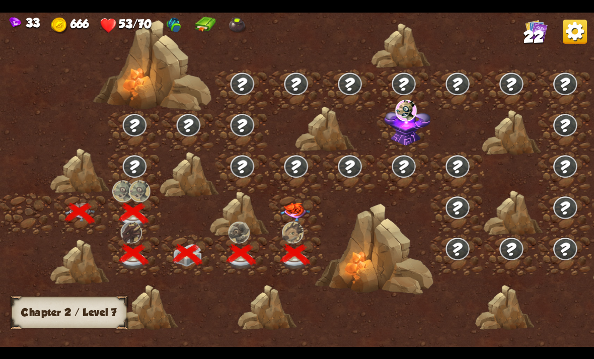
click at [297, 194] on div at bounding box center [296, 213] width 54 height 41
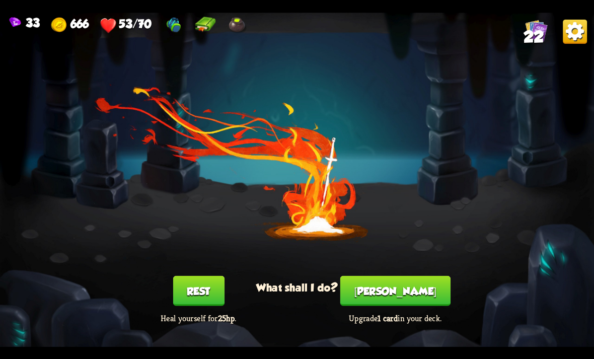
click at [217, 285] on button "Rest" at bounding box center [198, 290] width 51 height 30
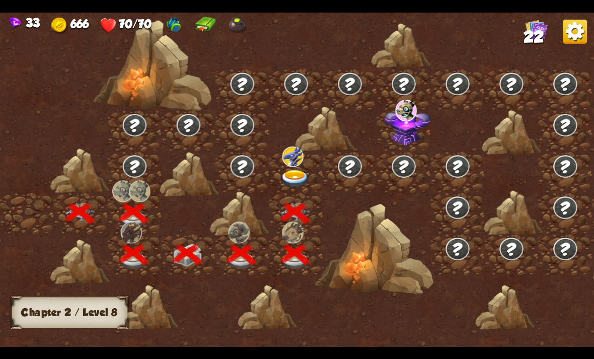
click at [301, 187] on img at bounding box center [295, 179] width 30 height 18
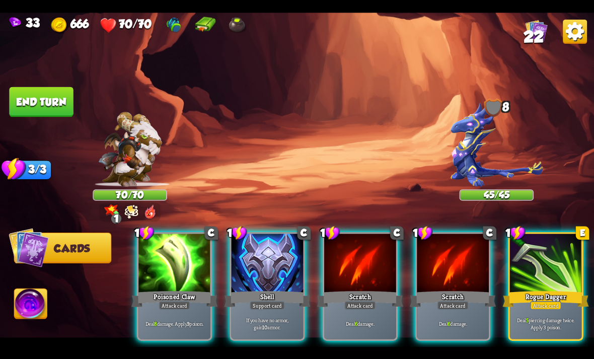
click at [144, 208] on img at bounding box center [150, 211] width 12 height 15
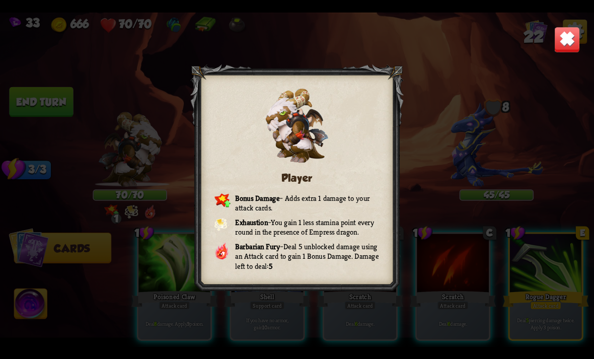
click at [280, 232] on span "You gain 1 less stamina point every round in the presence of Empress dragon." at bounding box center [304, 227] width 139 height 20
click at [412, 19] on div "Player Bonus Damage – Adds extra 1 damage to your attack cards. Exhaustion – Yo…" at bounding box center [297, 180] width 594 height 334
click at [412, 36] on img at bounding box center [567, 39] width 26 height 26
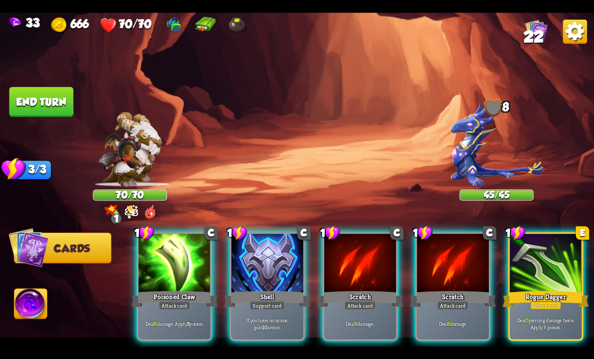
click at [412, 132] on img at bounding box center [496, 144] width 92 height 85
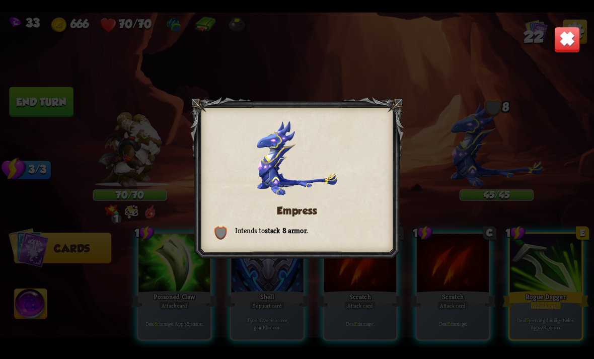
click at [412, 36] on img at bounding box center [567, 39] width 26 height 26
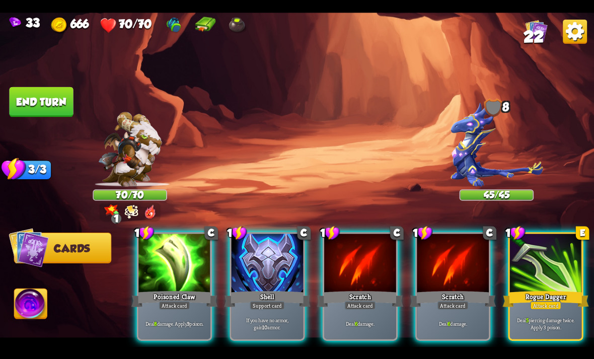
click at [281, 316] on p "If you have no armor, gain 10 armor." at bounding box center [267, 323] width 68 height 14
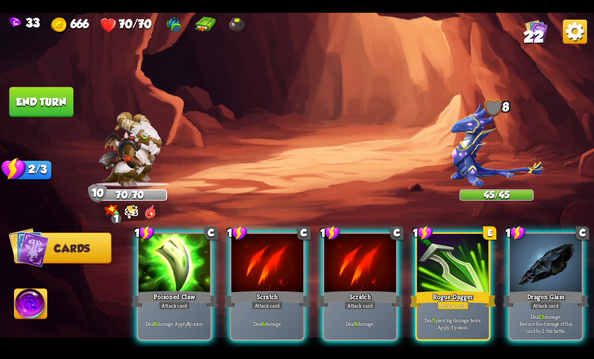
click at [412, 313] on p "Deal 13 damage. Reduce the damage of this card by 2 this battle." at bounding box center [545, 323] width 68 height 21
click at [412, 313] on p "Deal 15 damage. Reduce the damage of this card by 2 this battle." at bounding box center [545, 323] width 68 height 21
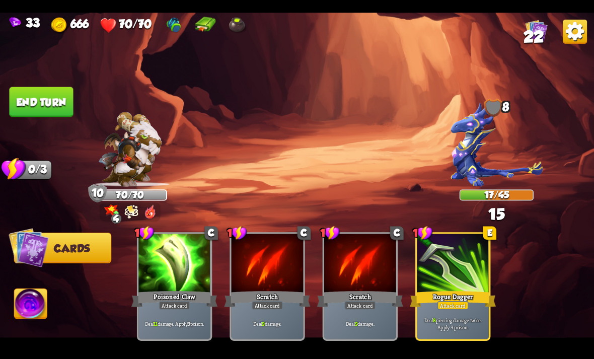
click at [38, 99] on button "End turn" at bounding box center [41, 102] width 64 height 30
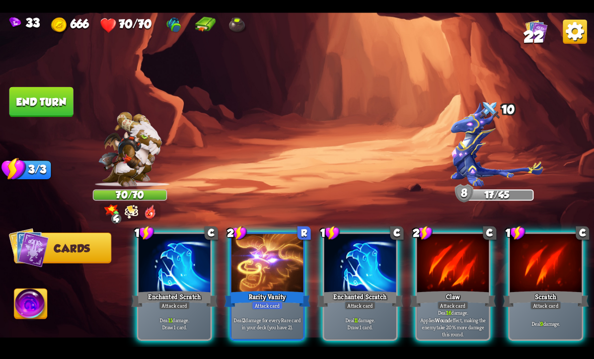
click at [412, 257] on div at bounding box center [453, 264] width 72 height 60
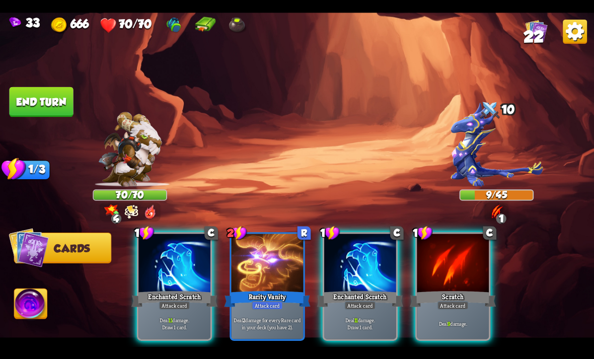
click at [365, 316] on p "Deal 11 damage. Draw 1 card." at bounding box center [360, 323] width 68 height 14
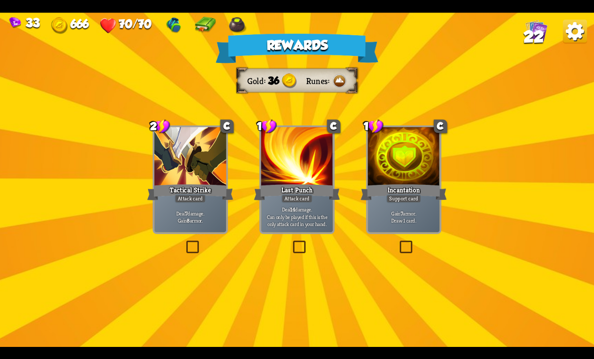
click at [395, 197] on div "Support card" at bounding box center [403, 198] width 35 height 9
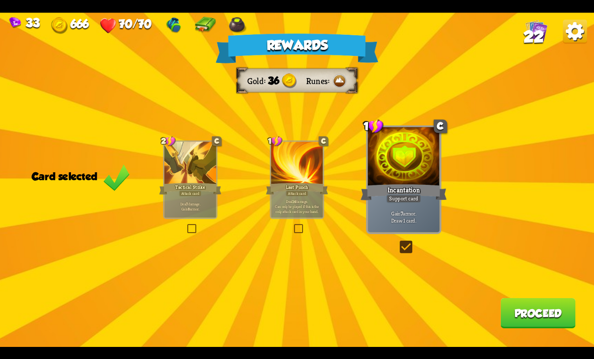
click at [412, 337] on div "Rewards Gold 36 Runes Card selected 2 C Tactical Strike Attack card Deal 7 dama…" at bounding box center [297, 180] width 594 height 334
click at [412, 311] on button "Proceed" at bounding box center [537, 313] width 75 height 30
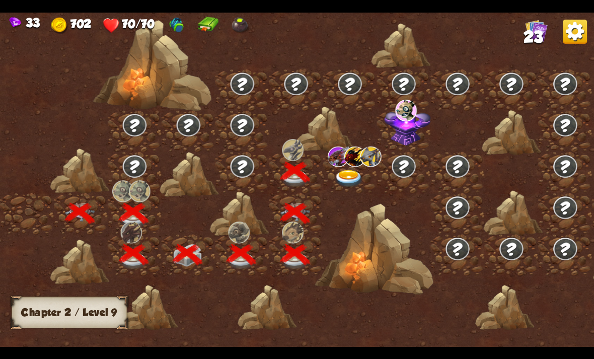
click at [342, 183] on img at bounding box center [349, 179] width 30 height 18
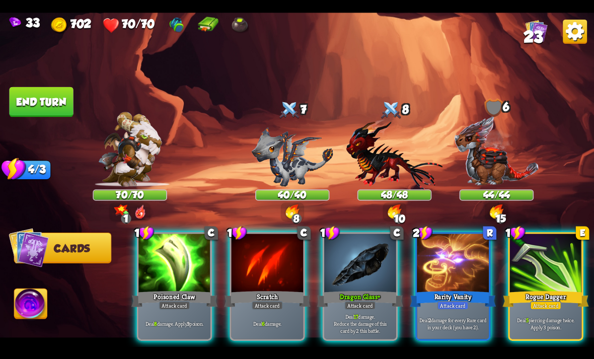
click at [175, 316] on div "Deal 8 damage. Apply 3 poison." at bounding box center [174, 323] width 72 height 31
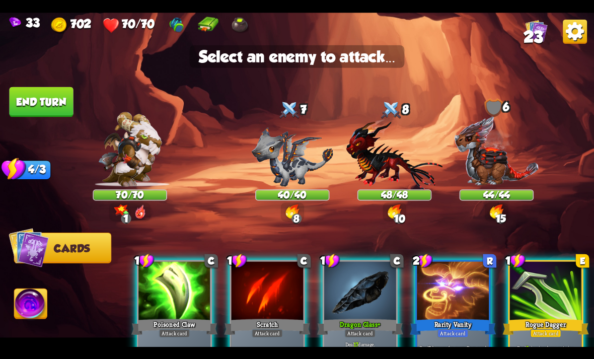
click at [311, 179] on img at bounding box center [293, 157] width 82 height 60
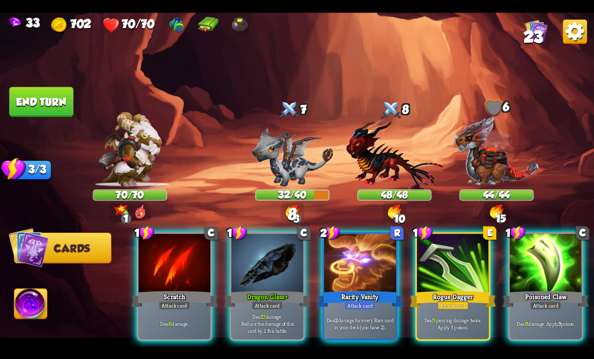
click at [412, 267] on div at bounding box center [546, 264] width 72 height 60
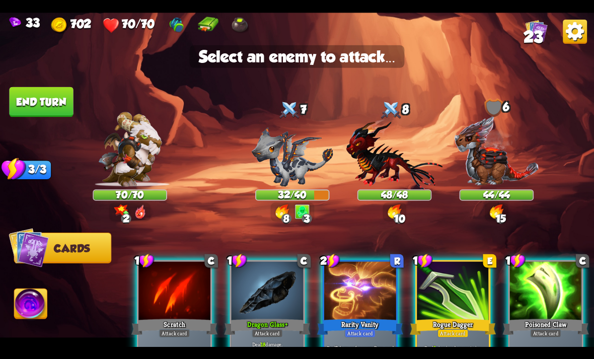
click at [311, 177] on img at bounding box center [293, 157] width 82 height 60
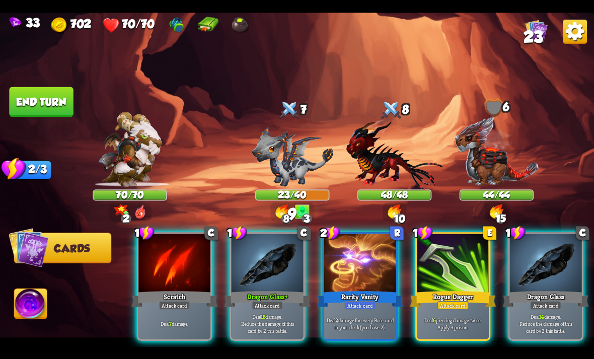
click at [269, 308] on div "Deal 18 damage. Reduce the damage of this card by 2 this battle." at bounding box center [268, 323] width 72 height 31
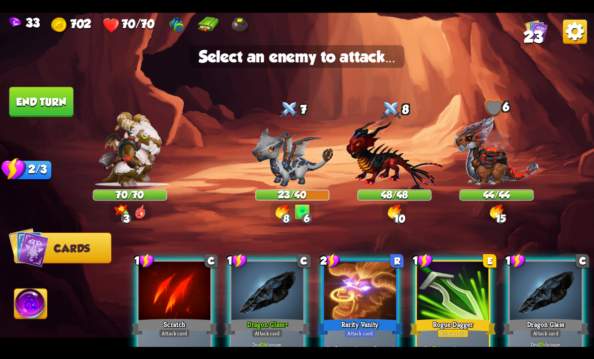
click at [316, 172] on img at bounding box center [293, 157] width 82 height 60
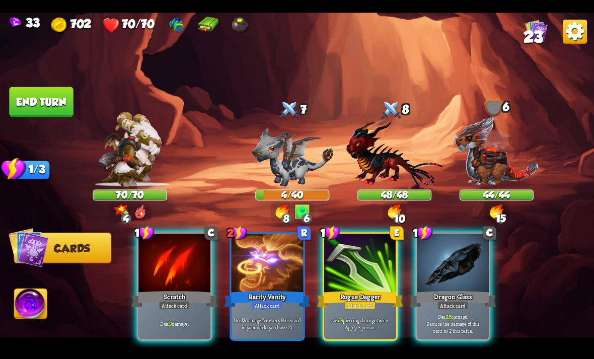
click at [412, 262] on div at bounding box center [453, 264] width 72 height 60
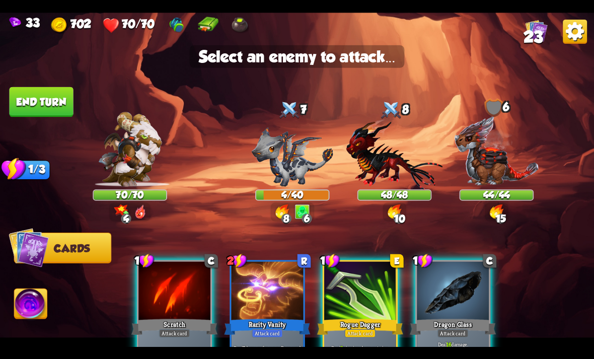
click at [405, 170] on img at bounding box center [394, 153] width 97 height 71
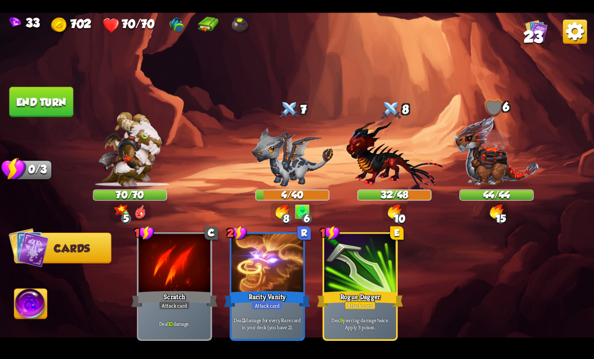
click at [32, 308] on img at bounding box center [31, 304] width 33 height 33
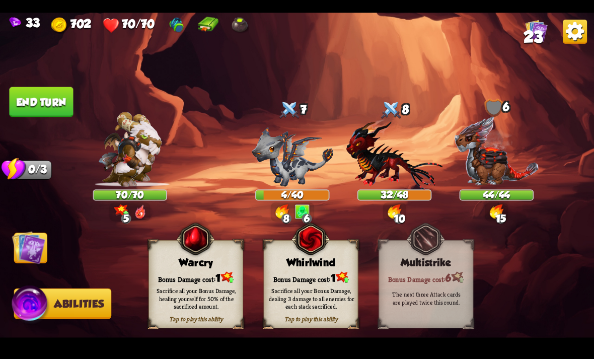
click at [24, 108] on button "End turn" at bounding box center [41, 102] width 64 height 30
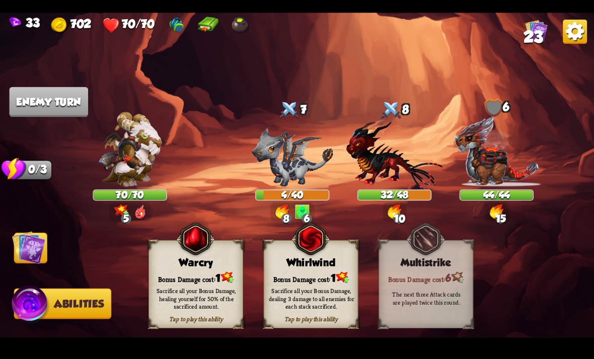
click at [28, 266] on img at bounding box center [297, 180] width 594 height 334
click at [31, 257] on img at bounding box center [28, 247] width 33 height 33
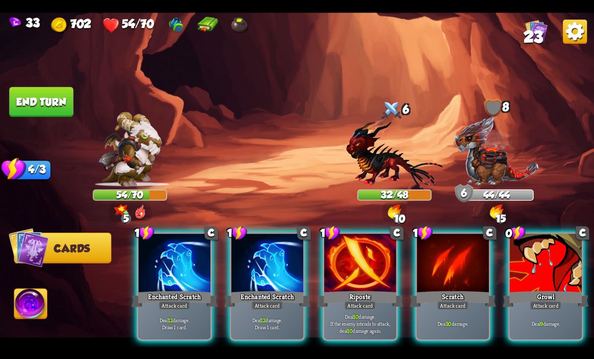
click at [388, 261] on div at bounding box center [360, 264] width 72 height 60
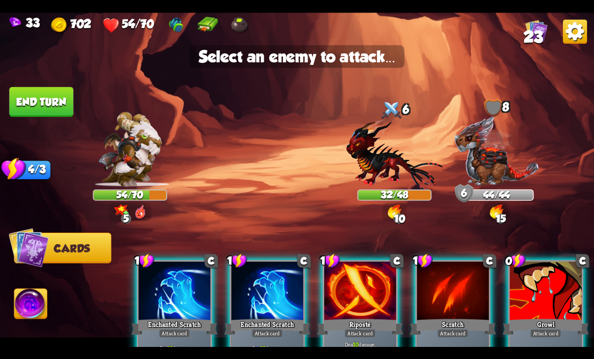
click at [411, 173] on img at bounding box center [394, 153] width 97 height 71
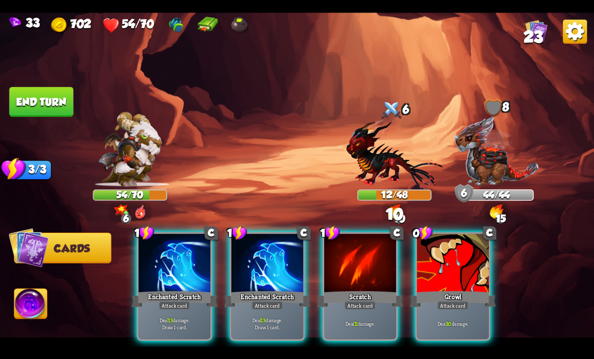
click at [269, 322] on div "Deal 13 damage. Draw 1 card." at bounding box center [268, 323] width 72 height 31
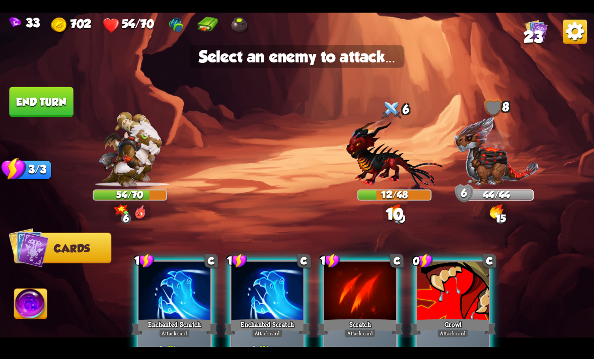
click at [412, 169] on img at bounding box center [497, 150] width 86 height 71
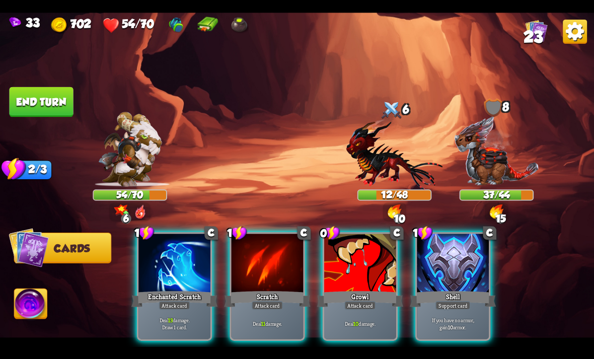
click at [412, 316] on p "If you have no armor, gain 10 armor." at bounding box center [453, 323] width 68 height 14
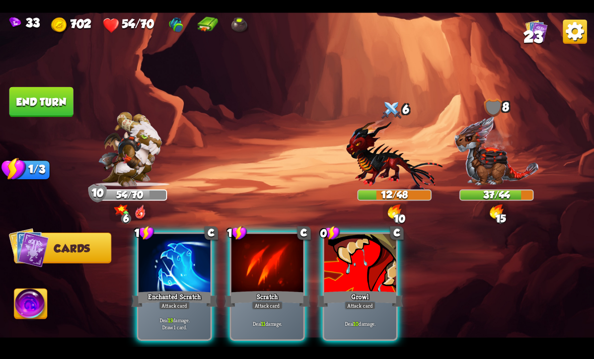
click at [386, 268] on div at bounding box center [360, 264] width 72 height 60
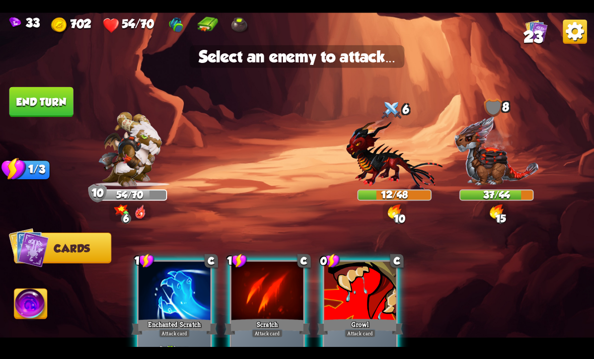
click at [412, 172] on img at bounding box center [394, 153] width 97 height 71
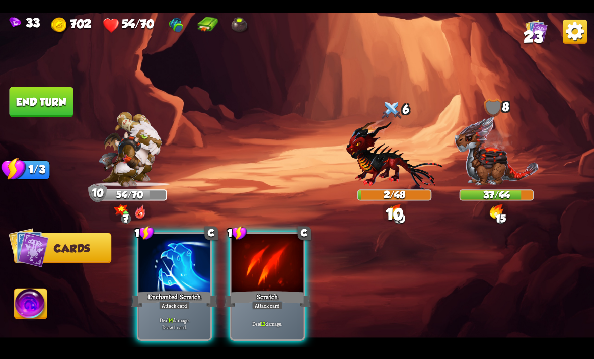
click at [195, 324] on div "Deal 14 damage. Draw 1 card." at bounding box center [174, 323] width 72 height 31
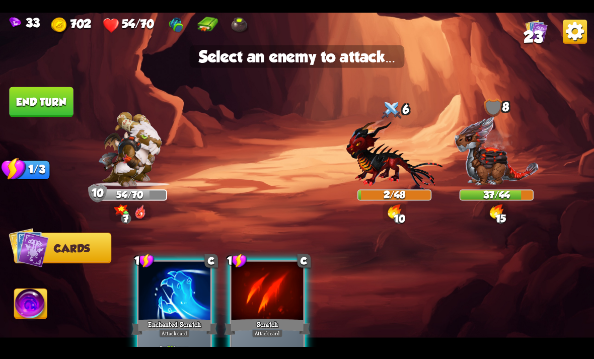
click at [412, 179] on img at bounding box center [394, 153] width 97 height 71
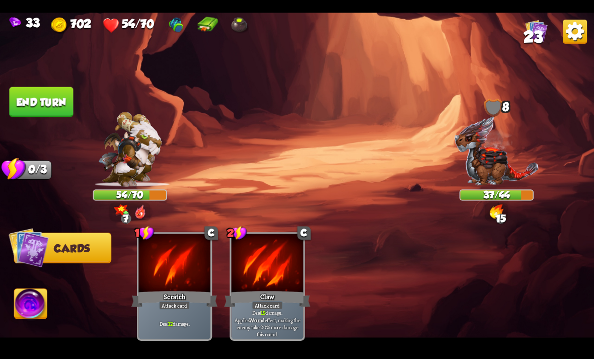
click at [41, 304] on img at bounding box center [31, 304] width 33 height 33
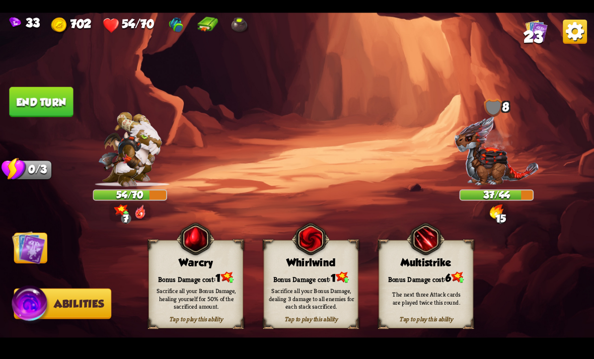
click at [36, 119] on img at bounding box center [297, 180] width 594 height 334
click at [35, 115] on img at bounding box center [297, 180] width 594 height 334
click at [38, 106] on button "End turn" at bounding box center [41, 102] width 64 height 30
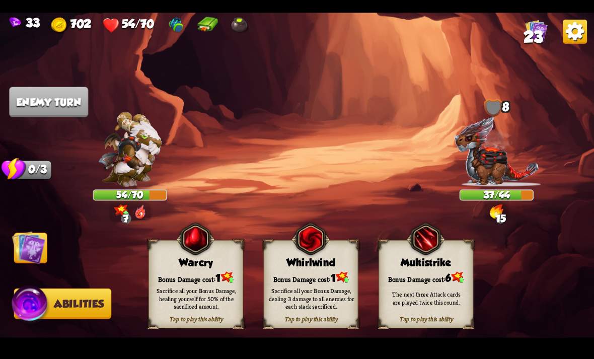
click at [17, 237] on img at bounding box center [28, 247] width 33 height 33
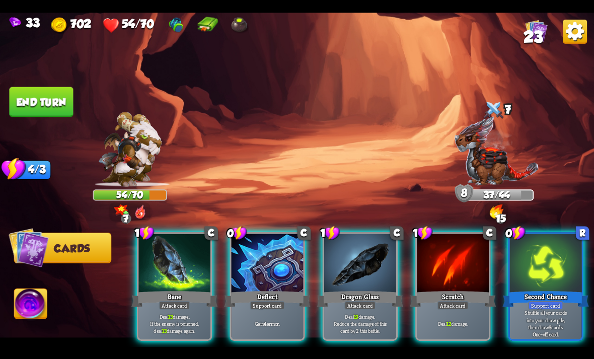
click at [271, 323] on div "Gain 4 armor." at bounding box center [268, 323] width 72 height 31
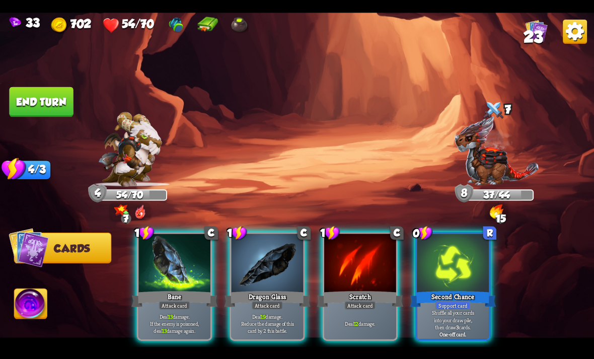
click at [275, 313] on p "Deal 19 damage. Reduce the damage of this card by 2 this battle." at bounding box center [267, 323] width 68 height 21
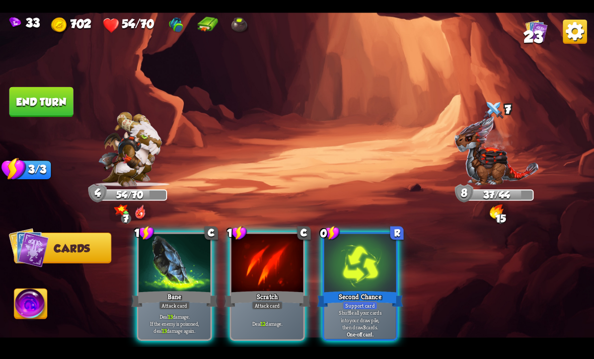
click at [276, 296] on div "1 C Scratch Attack card Deal 12 damage." at bounding box center [267, 286] width 75 height 109
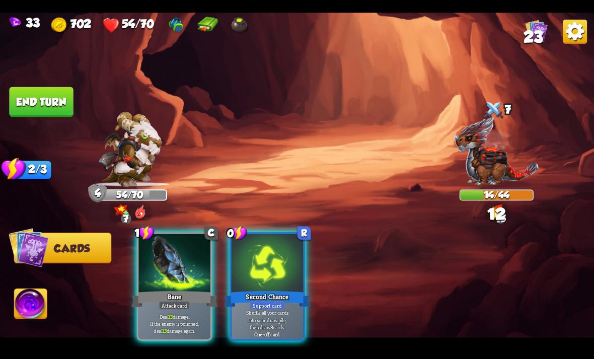
click at [269, 309] on p "Shuffle all your cards into your draw pile, then draw 3 cards." at bounding box center [267, 319] width 68 height 21
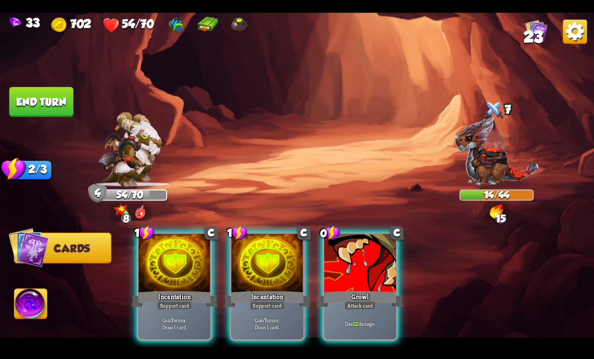
click at [352, 320] on p "Deal 12 damage." at bounding box center [360, 323] width 68 height 7
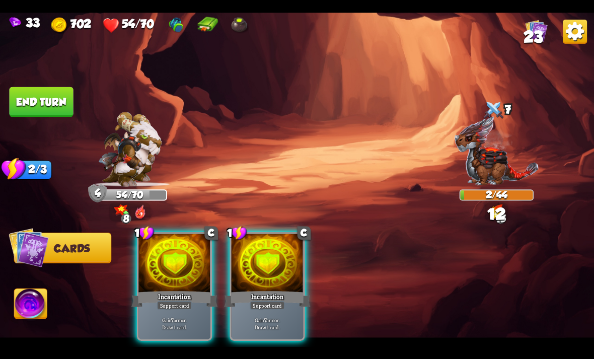
click at [294, 317] on p "Gain 7 armor. Draw 1 card." at bounding box center [267, 323] width 68 height 14
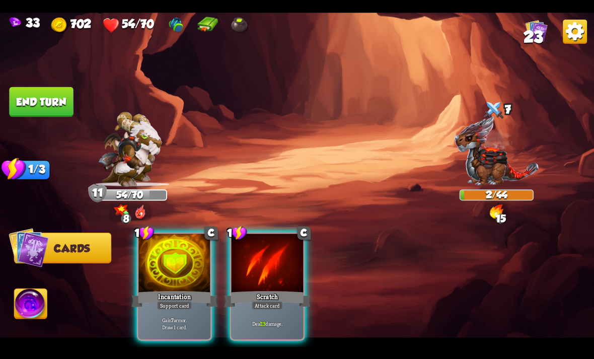
click at [197, 328] on div "Gain 7 armor. Draw 1 card." at bounding box center [174, 323] width 72 height 31
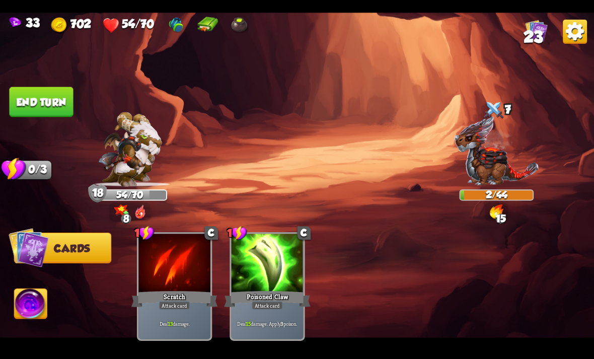
click at [32, 311] on img at bounding box center [31, 304] width 33 height 33
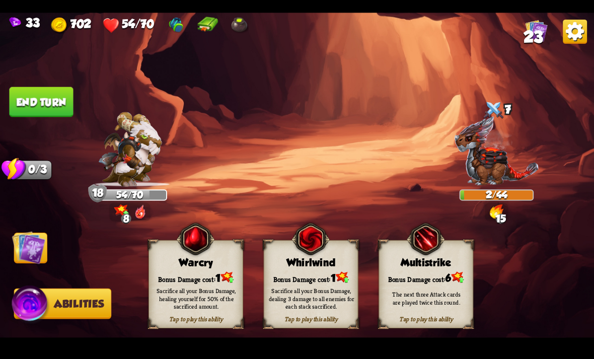
click at [297, 306] on div "Sacrifice all your Bonus Damage, dealing 3 damage to all enemies for each stack…" at bounding box center [312, 298] width 86 height 24
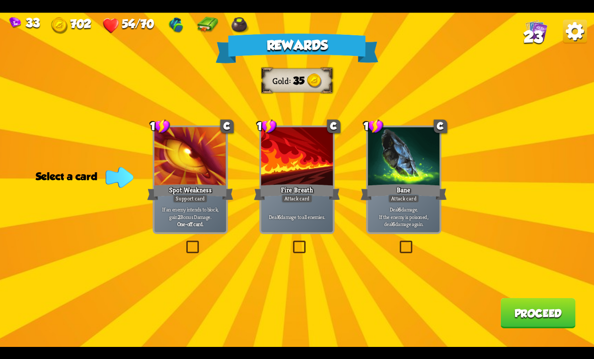
click at [408, 223] on p "Deal 6 damage. If the enemy is poisoned, deal 6 damage again." at bounding box center [403, 216] width 68 height 21
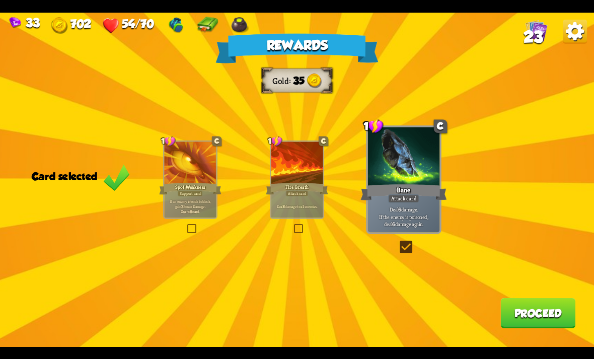
click at [322, 220] on div "Rewards Gold 35 Card selected 1 C Spot Weakness Support card If an enemy intend…" at bounding box center [297, 180] width 594 height 334
click at [412, 327] on button "Proceed" at bounding box center [537, 313] width 75 height 30
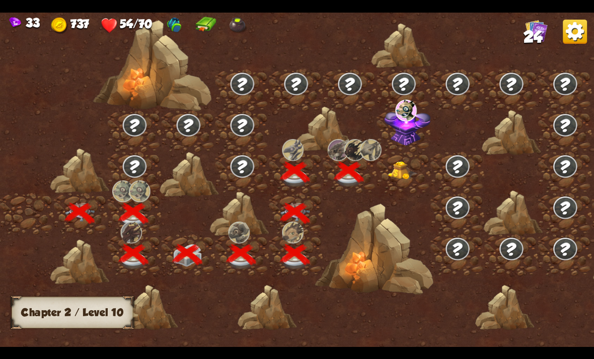
click at [389, 178] on img at bounding box center [403, 170] width 30 height 19
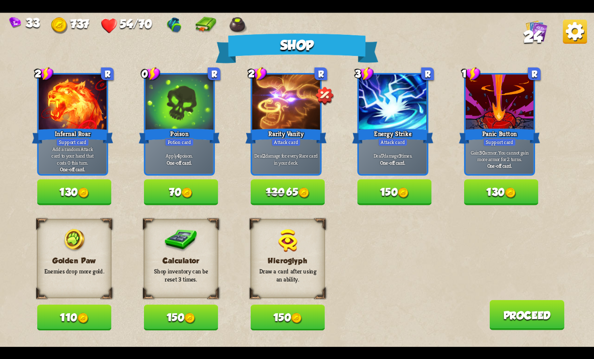
click at [188, 315] on img at bounding box center [189, 318] width 11 height 11
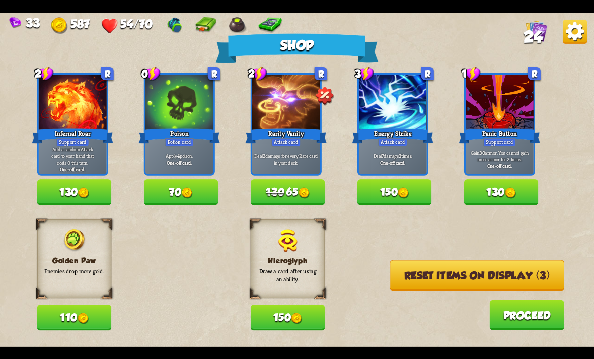
click at [97, 199] on button "130" at bounding box center [74, 192] width 74 height 26
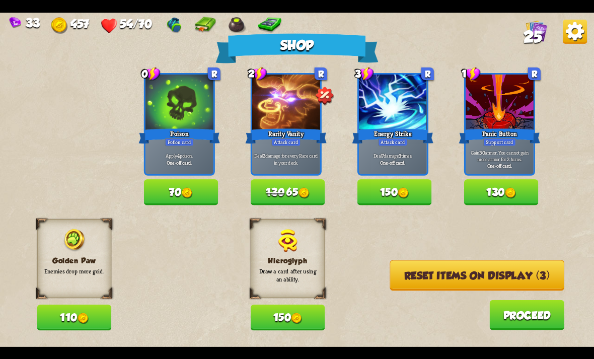
click at [412, 280] on button "Reset items on display (3)" at bounding box center [477, 275] width 175 height 31
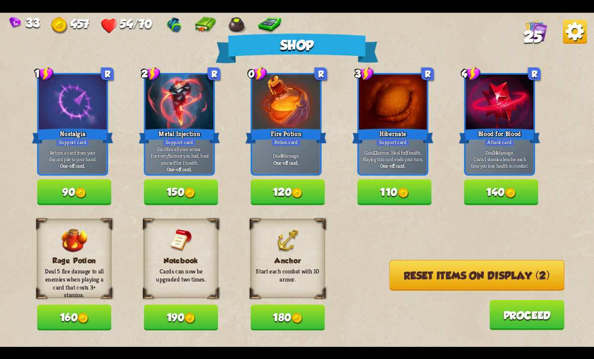
click at [295, 329] on button "180" at bounding box center [288, 318] width 74 height 26
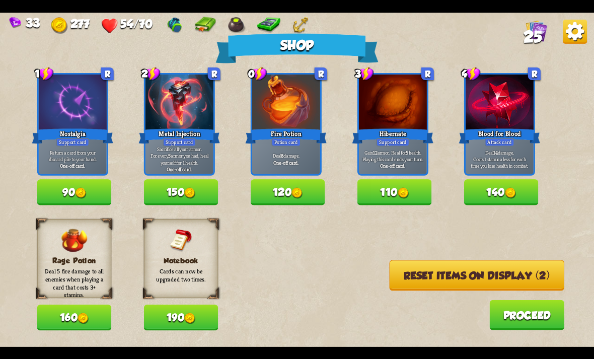
click at [195, 321] on img at bounding box center [189, 318] width 11 height 11
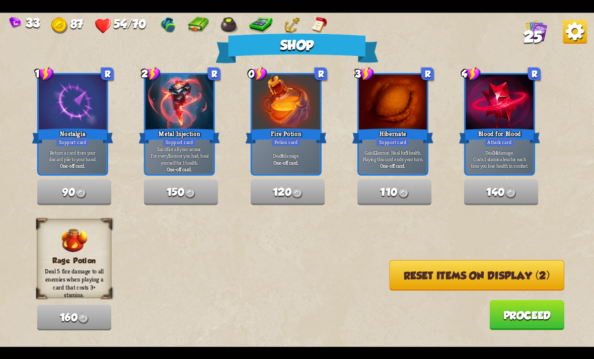
click at [412, 273] on button "Reset items on display (2)" at bounding box center [476, 275] width 175 height 31
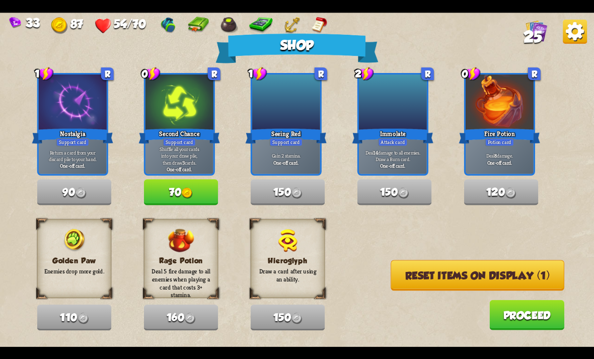
click at [195, 188] on button "70" at bounding box center [181, 192] width 74 height 26
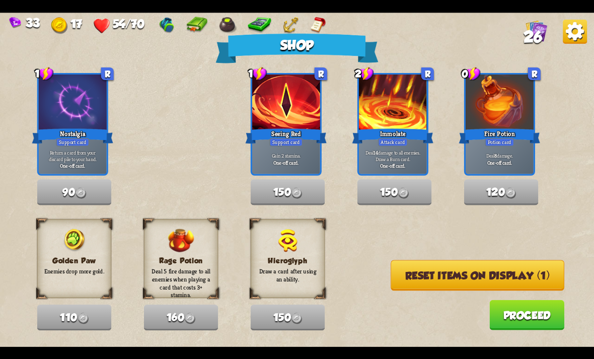
click at [412, 278] on button "Reset items on display (1)" at bounding box center [478, 275] width 174 height 31
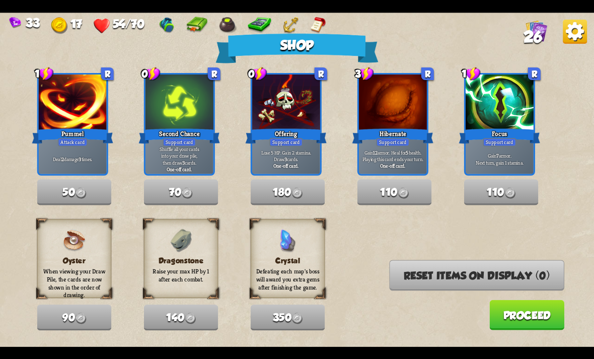
click at [412, 314] on button "Proceed" at bounding box center [526, 314] width 75 height 30
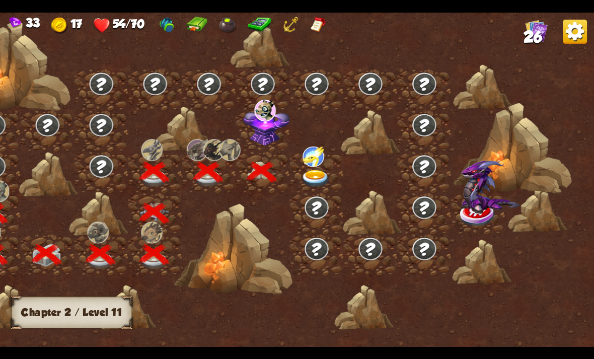
click at [265, 134] on img at bounding box center [266, 126] width 46 height 40
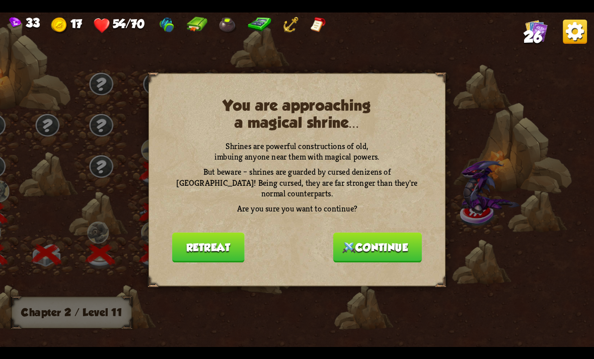
click at [402, 249] on button "Continue" at bounding box center [377, 247] width 89 height 30
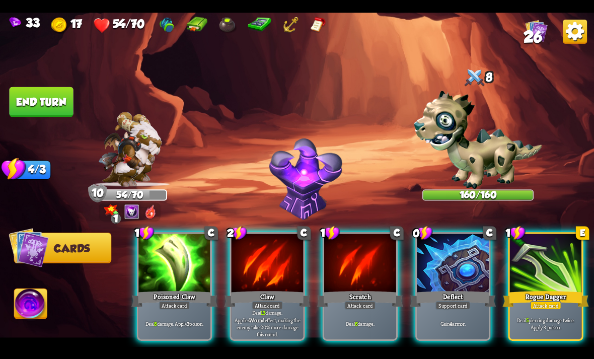
click at [412, 308] on div "Gain 4 armor." at bounding box center [453, 323] width 72 height 31
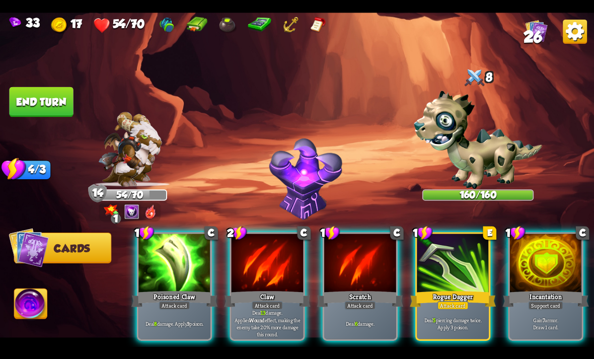
click at [412, 301] on div "Support card" at bounding box center [545, 305] width 35 height 9
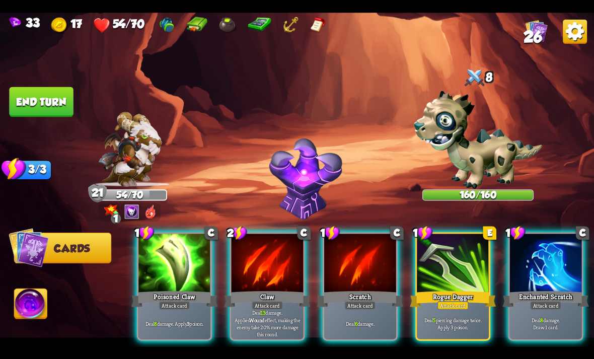
click at [281, 322] on p "Deal 13 damage. Applies Wound effect, making the enemy take 20% more damage thi…" at bounding box center [267, 323] width 68 height 28
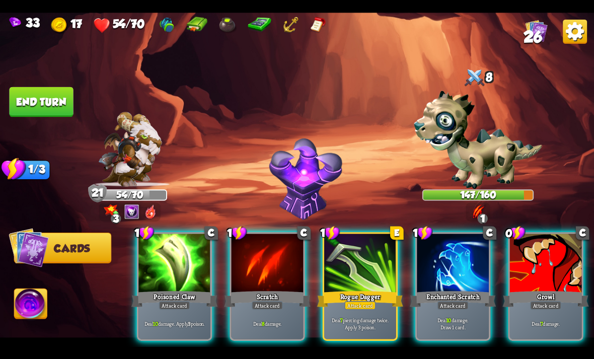
click at [412, 270] on div at bounding box center [546, 264] width 72 height 60
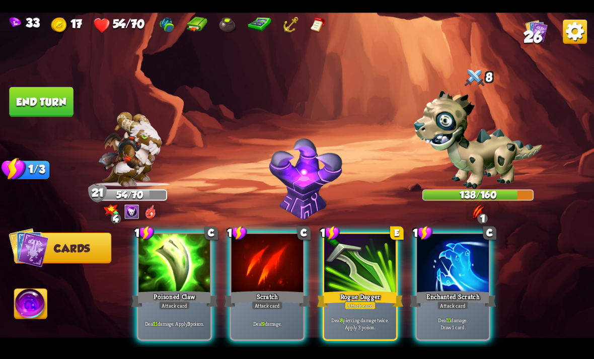
click at [367, 323] on div "Deal 8 piercing damage twice. Apply 3 poison." at bounding box center [360, 323] width 72 height 31
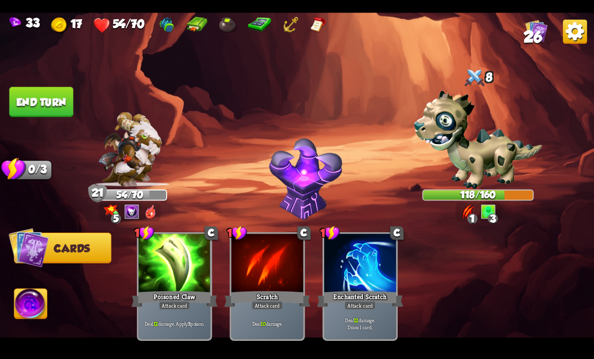
click at [37, 105] on button "End turn" at bounding box center [41, 102] width 64 height 30
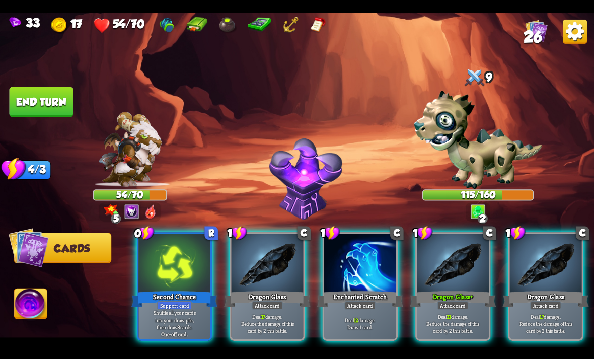
click at [412, 313] on p "Deal 21 damage. Reduce the damage of this card by 2 this battle." at bounding box center [453, 323] width 68 height 21
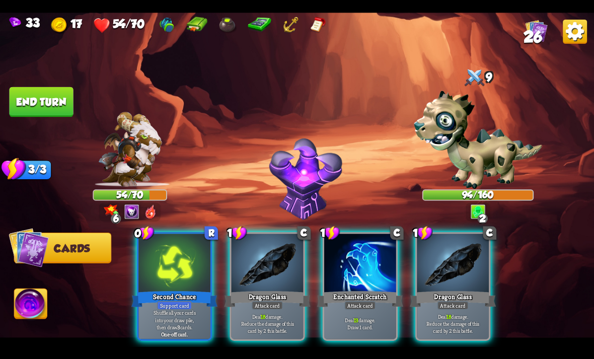
click at [371, 328] on div "Deal 13 damage. Draw 1 card." at bounding box center [360, 323] width 72 height 31
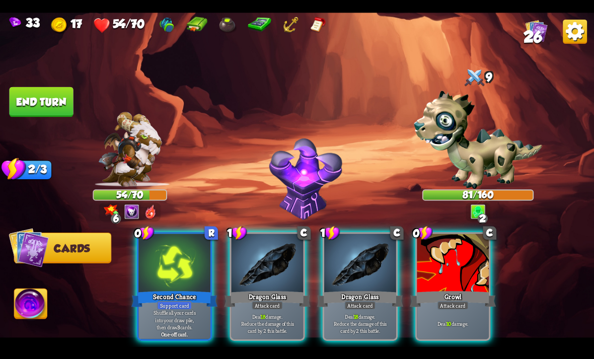
click at [412, 320] on p "Deal 10 damage." at bounding box center [453, 323] width 68 height 7
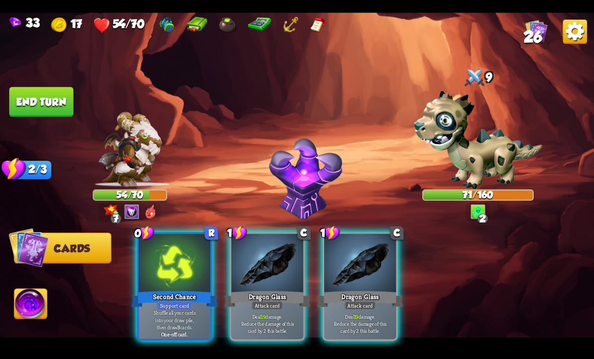
click at [373, 321] on p "Deal 19 damage. Reduce the damage of this card by 2 this battle." at bounding box center [360, 323] width 68 height 21
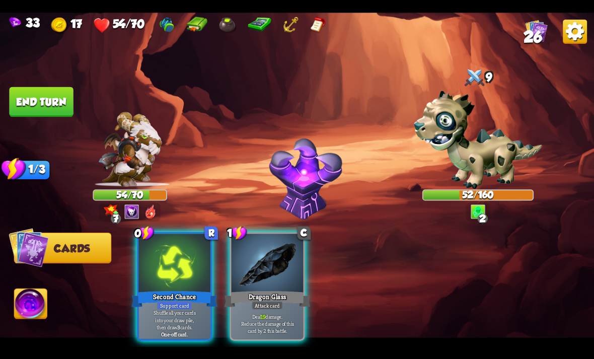
click at [277, 320] on p "Deal 19 damage. Reduce the damage of this card by 2 this battle." at bounding box center [267, 323] width 68 height 21
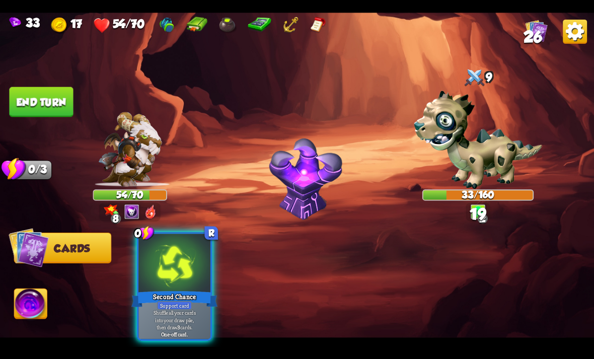
click at [46, 299] on img at bounding box center [31, 304] width 33 height 33
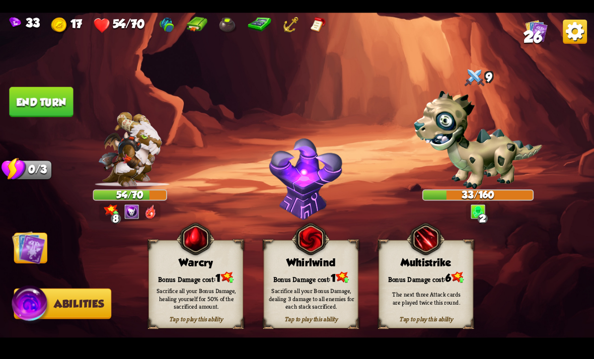
click at [329, 296] on div "Sacrifice all your Bonus Damage, dealing 3 damage to all enemies for each stack…" at bounding box center [312, 298] width 86 height 24
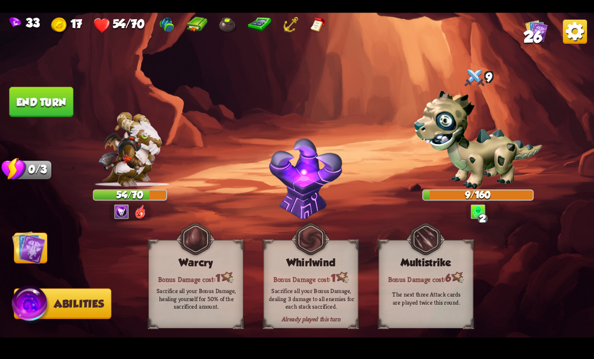
click at [37, 252] on img at bounding box center [28, 247] width 33 height 33
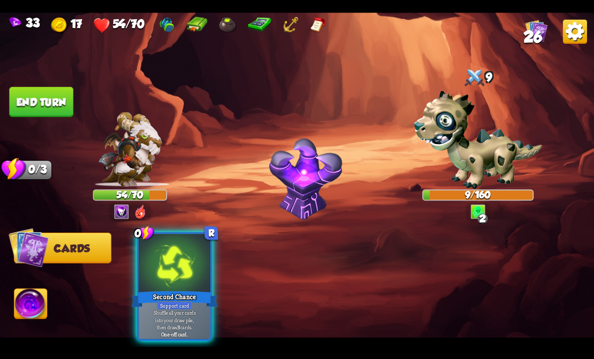
click at [165, 257] on div at bounding box center [174, 264] width 72 height 60
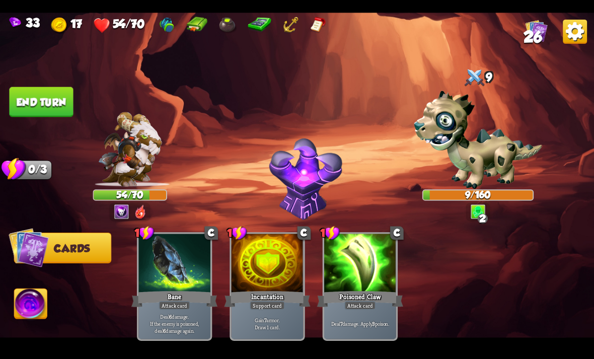
click at [50, 118] on img at bounding box center [297, 180] width 594 height 334
click at [47, 113] on button "End turn" at bounding box center [41, 102] width 64 height 30
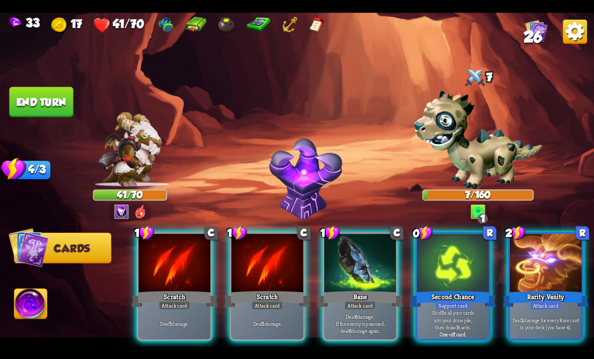
click at [279, 330] on div "1 C Scratch Attack card Deal 5 damage." at bounding box center [267, 286] width 75 height 109
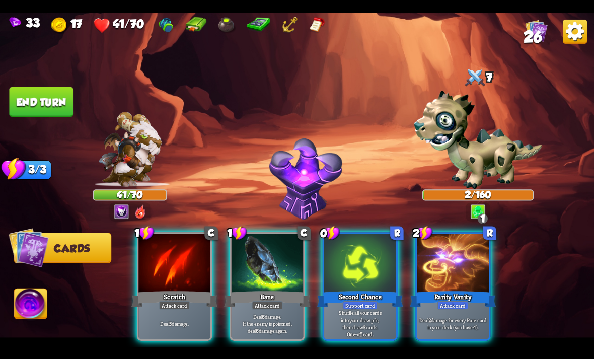
click at [263, 331] on div "1 C Bane Attack card Deal 6 damage. If the enemy is poisoned, deal 6 damage aga…" at bounding box center [267, 286] width 75 height 109
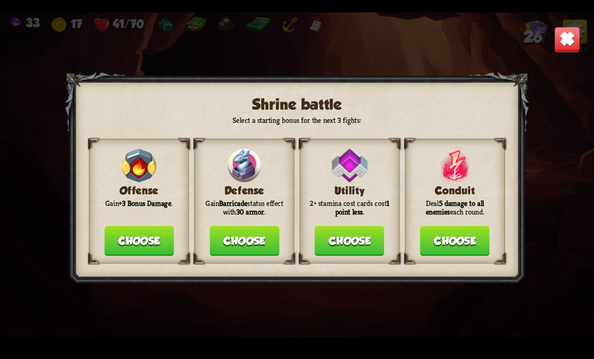
click at [412, 244] on button "Choose" at bounding box center [454, 240] width 69 height 30
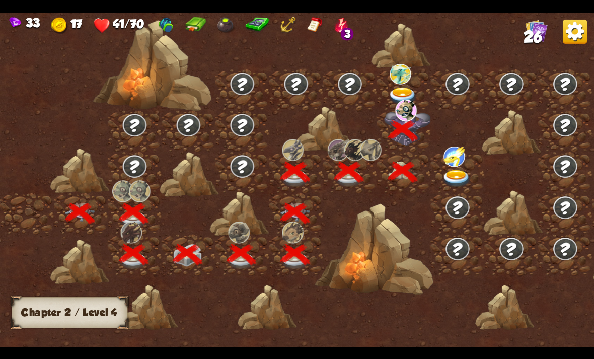
click at [412, 174] on img at bounding box center [457, 179] width 30 height 18
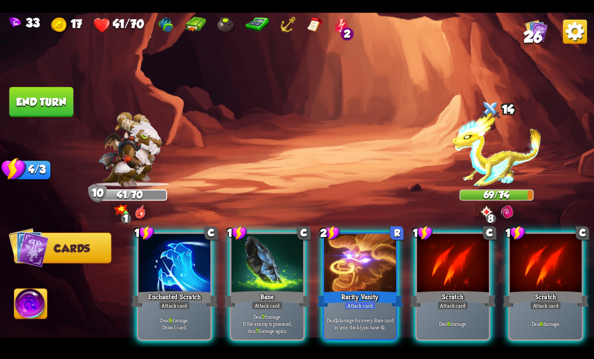
click at [412, 301] on div "Attack card" at bounding box center [545, 305] width 31 height 9
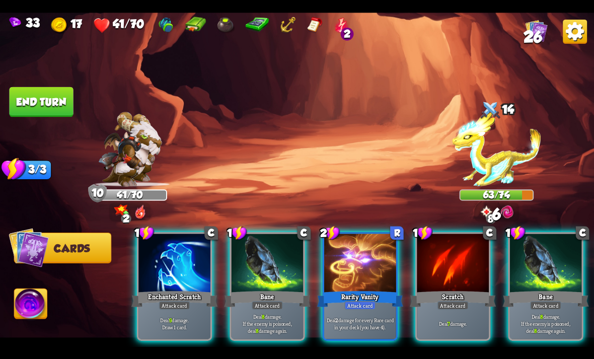
click at [412, 320] on p "Deal 7 damage." at bounding box center [453, 323] width 68 height 7
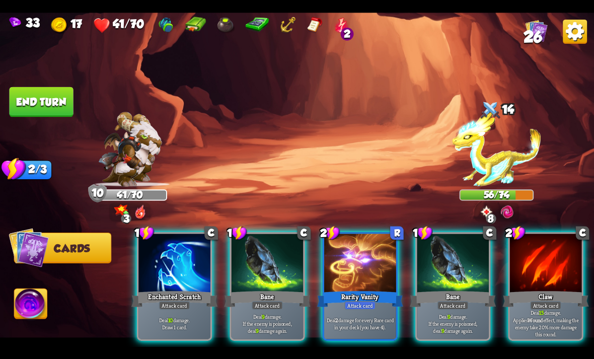
click at [412, 289] on div "Claw" at bounding box center [546, 298] width 86 height 19
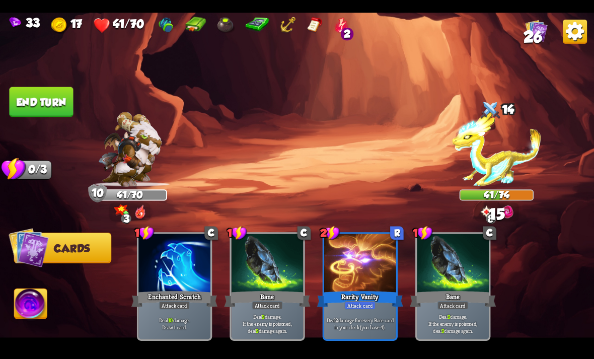
click at [175, 308] on div "Deal 10 damage. Draw 1 card." at bounding box center [174, 323] width 72 height 31
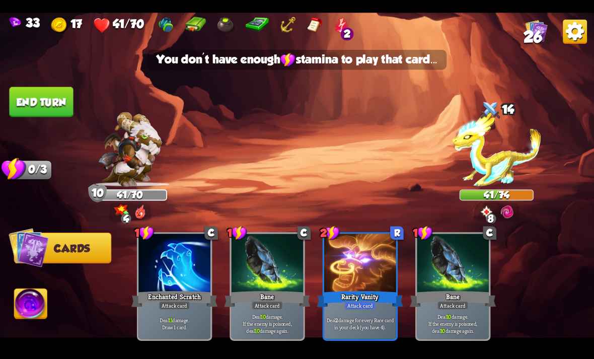
click at [53, 101] on button "End turn" at bounding box center [41, 102] width 64 height 30
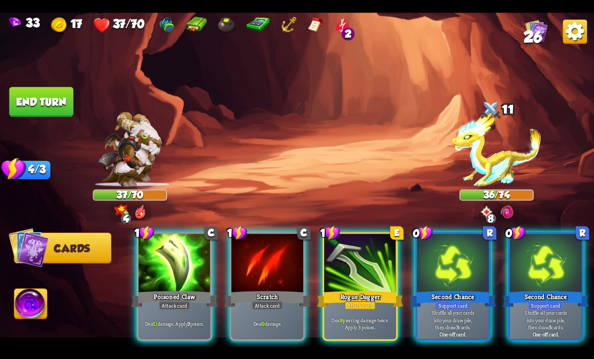
click at [178, 329] on div "Deal 11 damage. Apply 3 poison." at bounding box center [174, 323] width 72 height 31
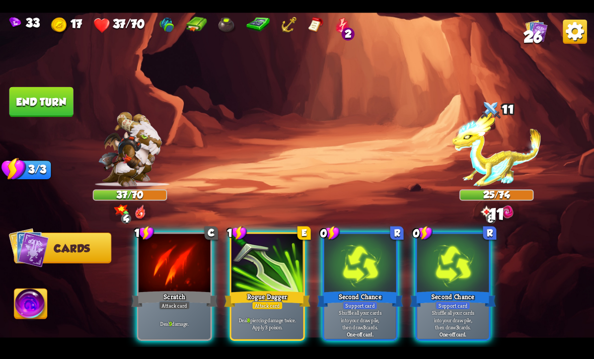
click at [269, 301] on div "Attack card" at bounding box center [267, 305] width 31 height 9
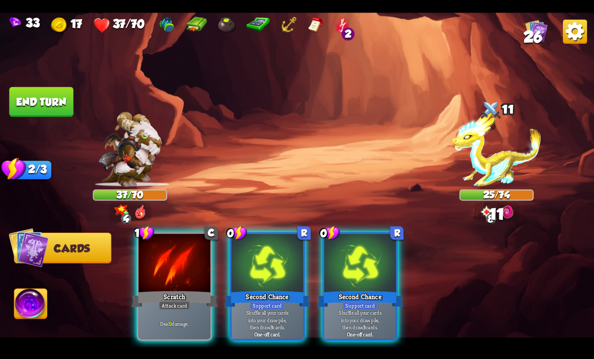
click at [278, 309] on p "Shuffle all your cards into your draw pile, then draw 3 cards." at bounding box center [267, 319] width 68 height 21
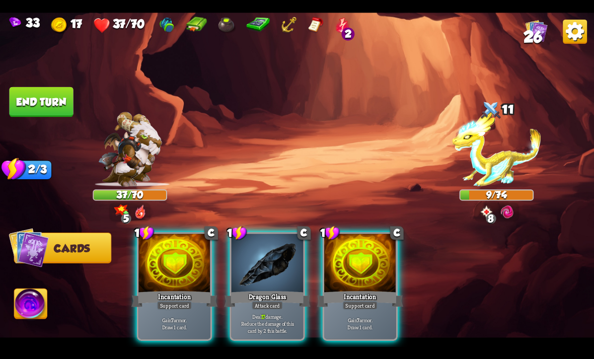
click at [34, 307] on img at bounding box center [31, 304] width 33 height 33
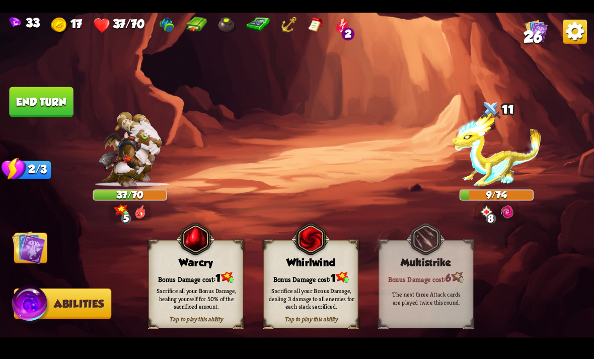
click at [189, 278] on div "Bonus Damage cost: 1" at bounding box center [196, 277] width 94 height 14
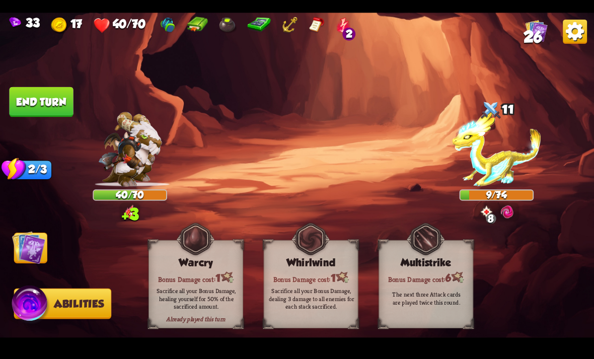
click at [40, 250] on img at bounding box center [28, 247] width 33 height 33
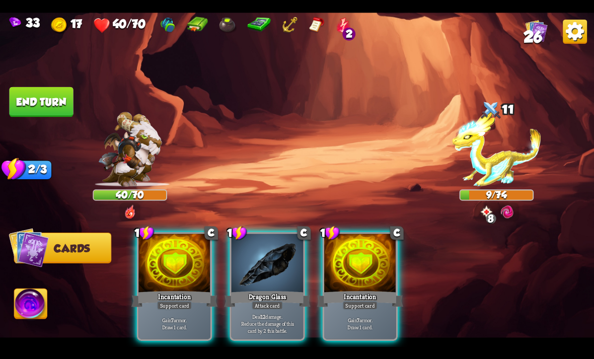
click at [259, 313] on p "Deal 12 damage. Reduce the damage of this card by 2 this battle." at bounding box center [267, 323] width 68 height 21
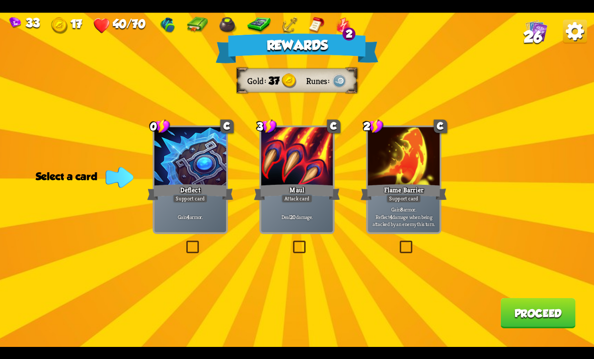
click at [338, 81] on img at bounding box center [339, 80] width 15 height 15
click at [186, 225] on div "Gain 4 armor." at bounding box center [191, 216] width 72 height 31
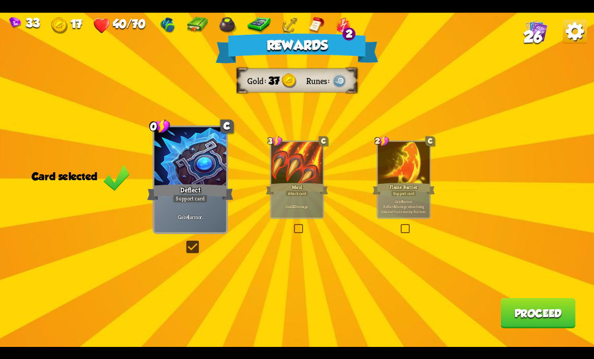
click at [412, 309] on button "Proceed" at bounding box center [537, 313] width 75 height 30
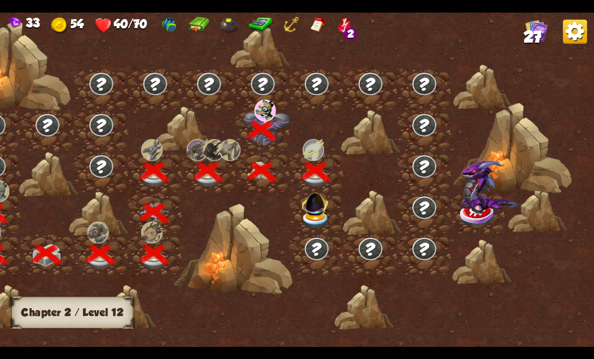
click at [301, 206] on img at bounding box center [315, 202] width 32 height 30
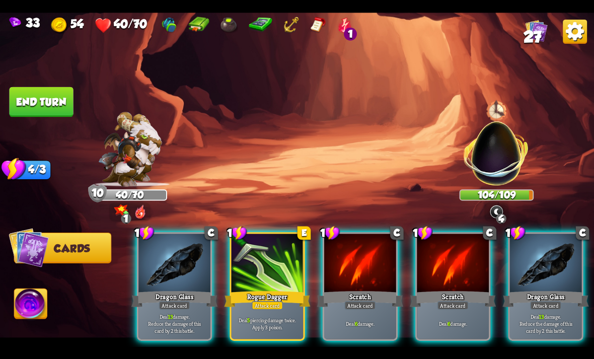
click at [178, 313] on p "Deal 13 damage. Reduce the damage of this card by 2 this battle." at bounding box center [174, 323] width 68 height 21
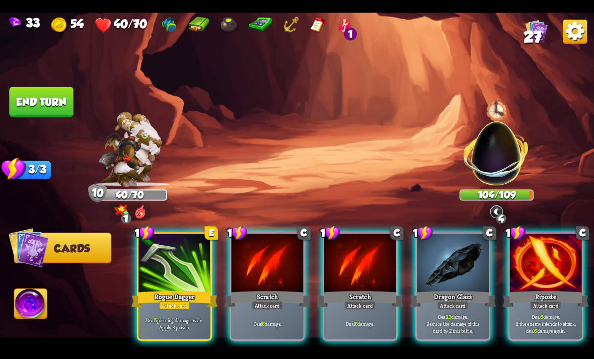
click at [232, 293] on div "Scratch" at bounding box center [267, 298] width 86 height 19
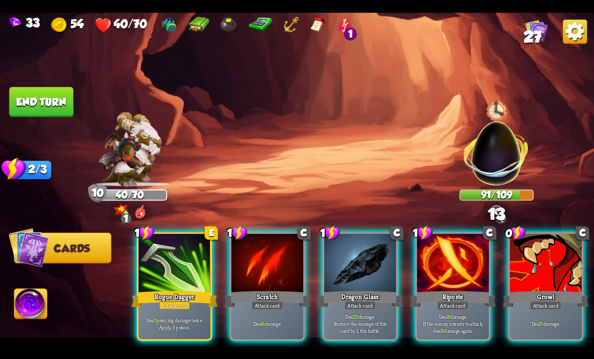
click at [351, 313] on p "Deal 13 damage. Reduce the damage of this card by 2 this battle." at bounding box center [360, 323] width 68 height 21
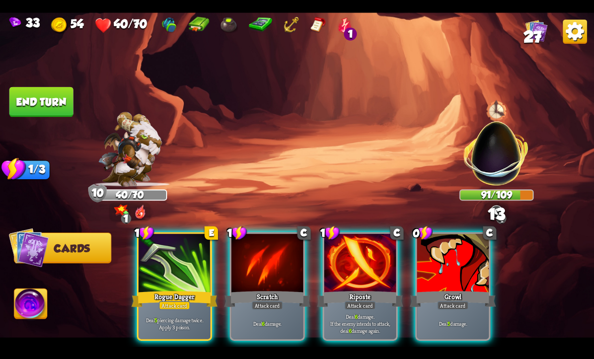
click at [180, 316] on p "Deal 5 piercing damage twice. Apply 3 poison." at bounding box center [174, 323] width 68 height 14
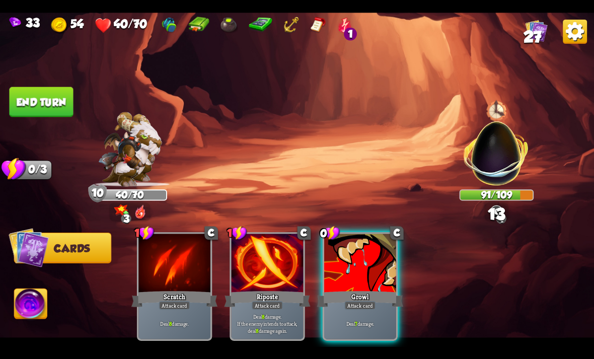
click at [267, 313] on p "Deal 8 damage. If the enemy intends to attack, deal 8 damage again." at bounding box center [267, 323] width 68 height 21
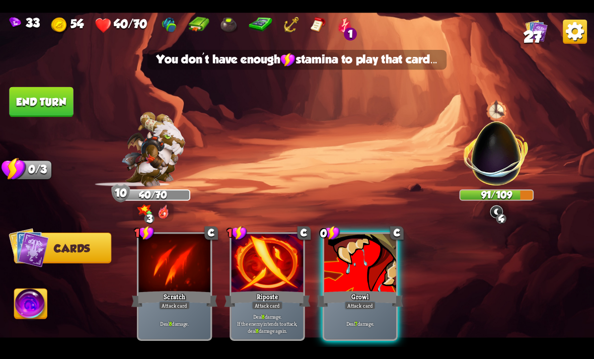
click at [350, 320] on p "Deal 7 damage." at bounding box center [360, 323] width 68 height 7
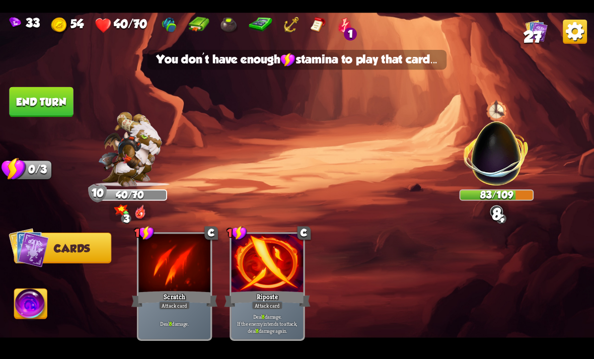
click at [56, 104] on button "End turn" at bounding box center [41, 102] width 64 height 30
